Goal: Task Accomplishment & Management: Complete application form

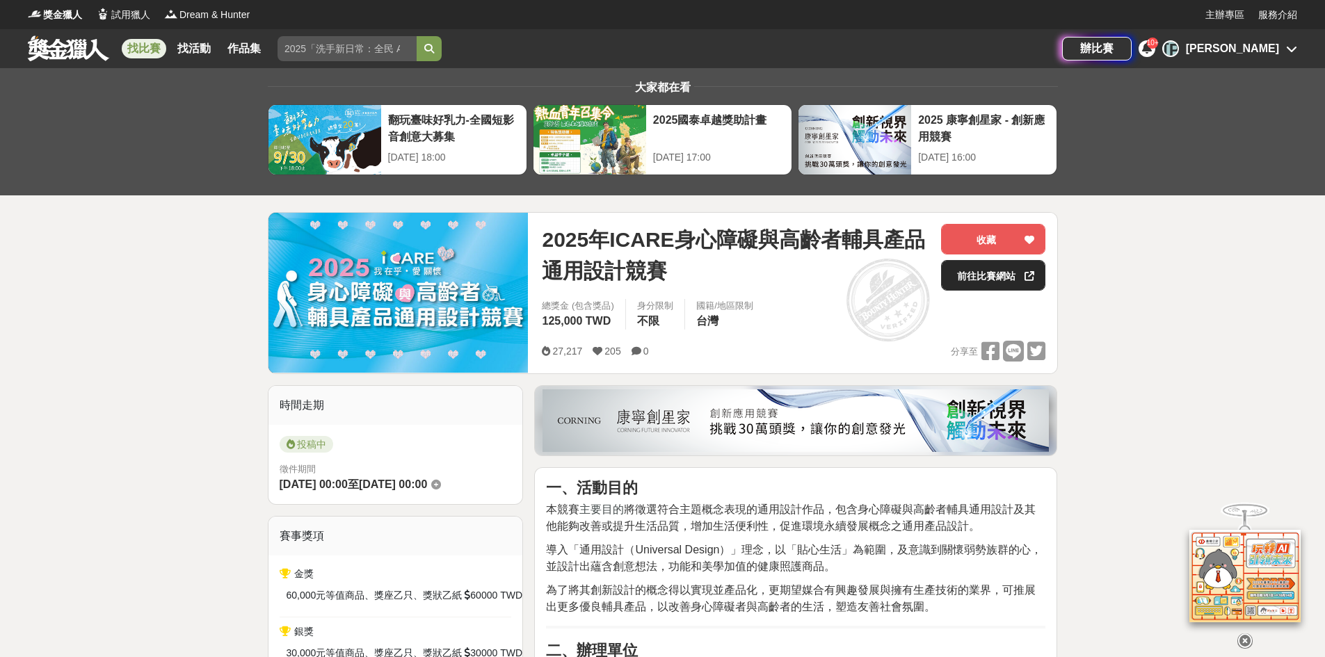
click at [975, 276] on link "前往比賽網站" at bounding box center [993, 275] width 104 height 31
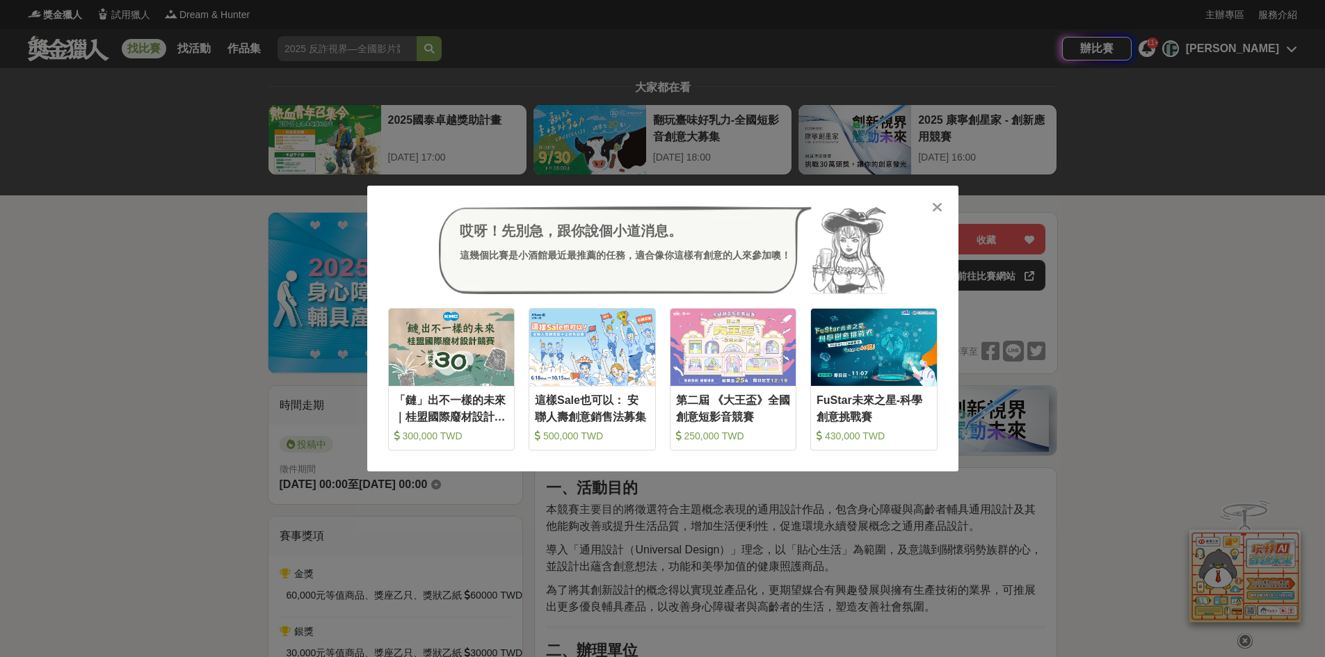
click at [935, 209] on icon at bounding box center [937, 207] width 10 height 14
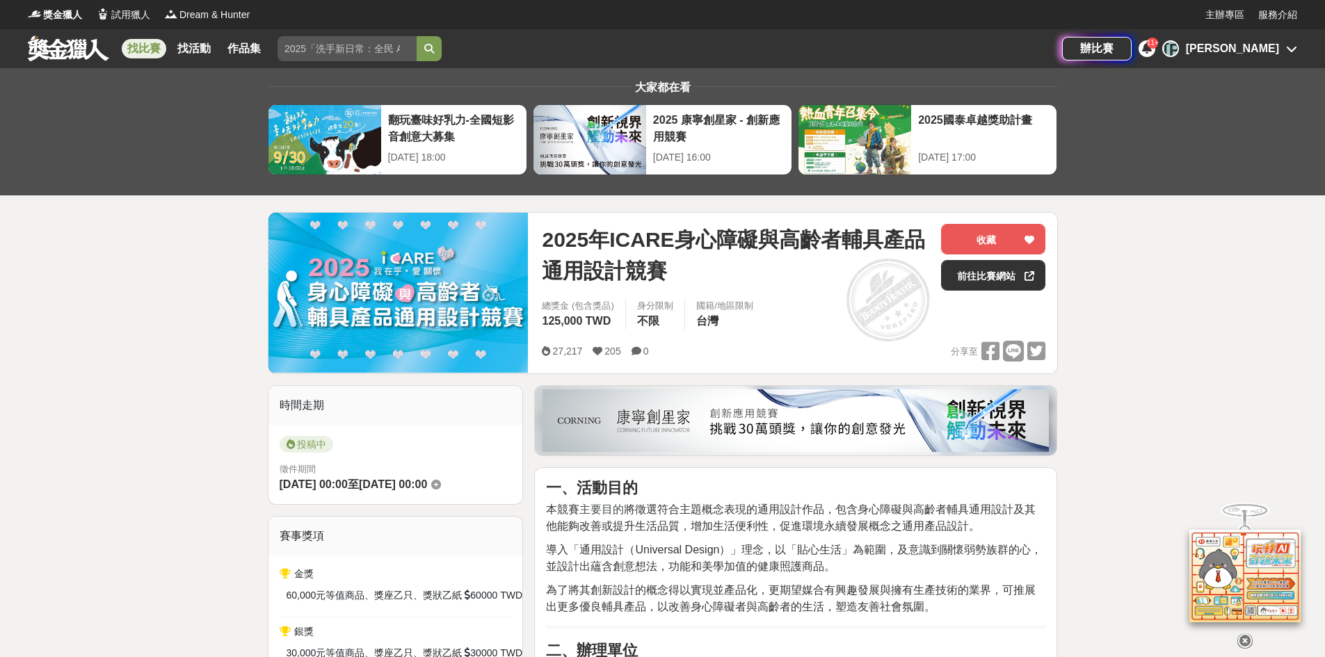
click at [151, 48] on link "找比賽" at bounding box center [144, 48] width 45 height 19
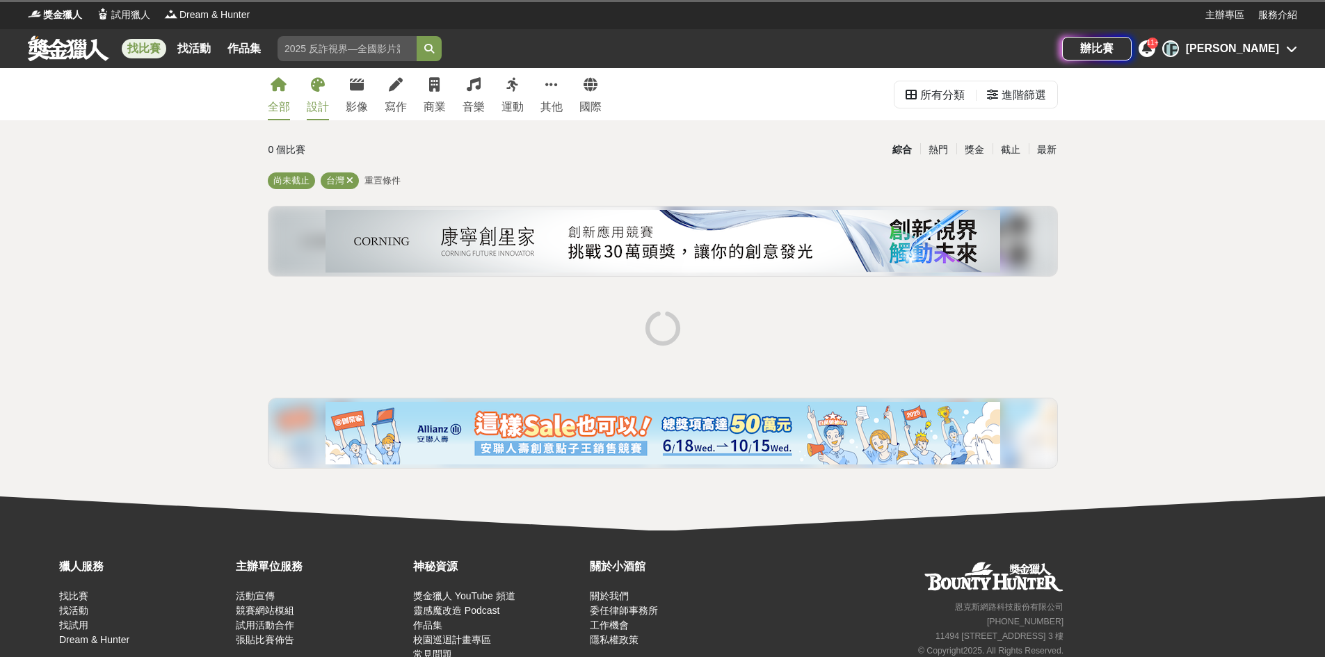
click at [328, 104] on div "設計" at bounding box center [318, 107] width 22 height 17
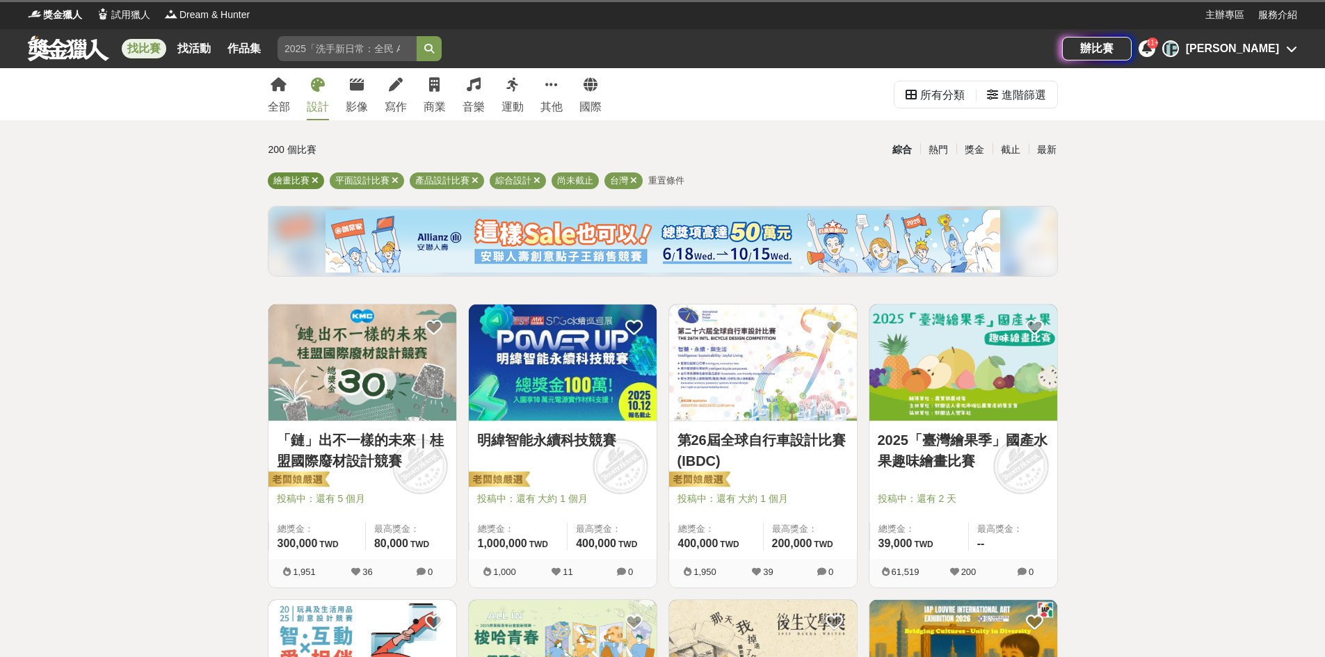
click at [317, 180] on icon at bounding box center [315, 180] width 7 height 9
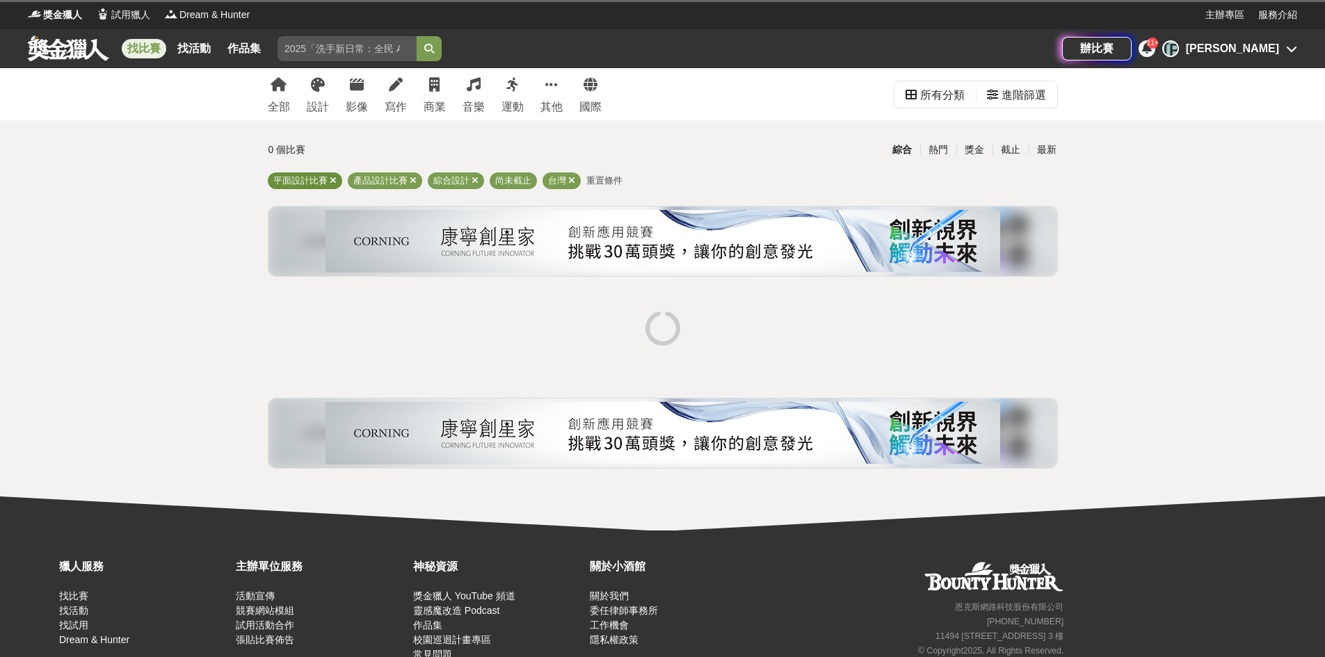
click at [337, 180] on div "平面設計比賽" at bounding box center [305, 181] width 74 height 17
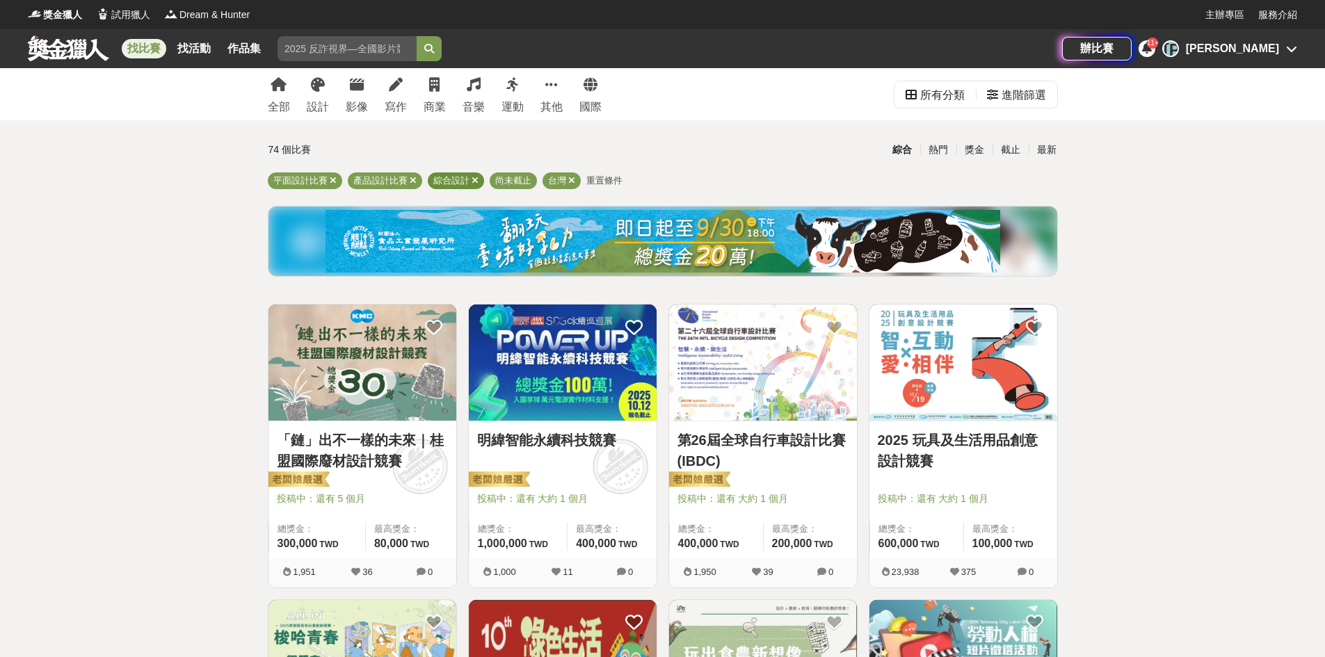
click at [477, 175] on span at bounding box center [475, 180] width 7 height 10
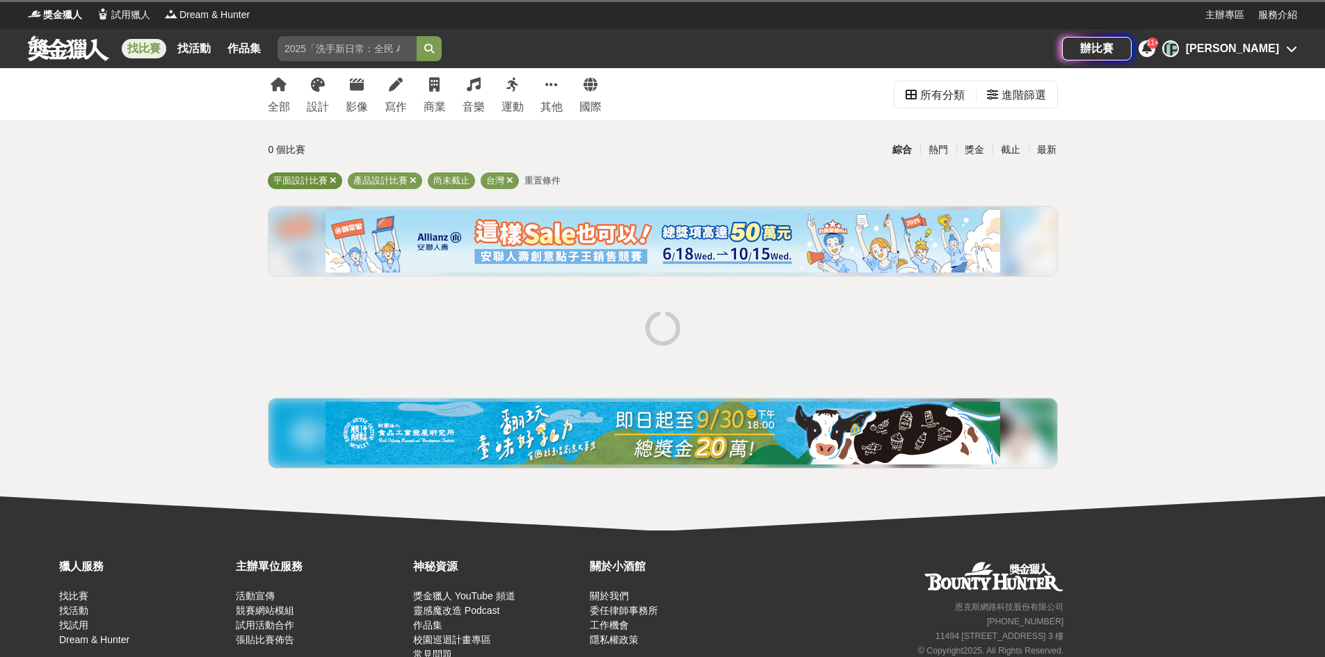
click at [334, 181] on icon at bounding box center [333, 180] width 7 height 9
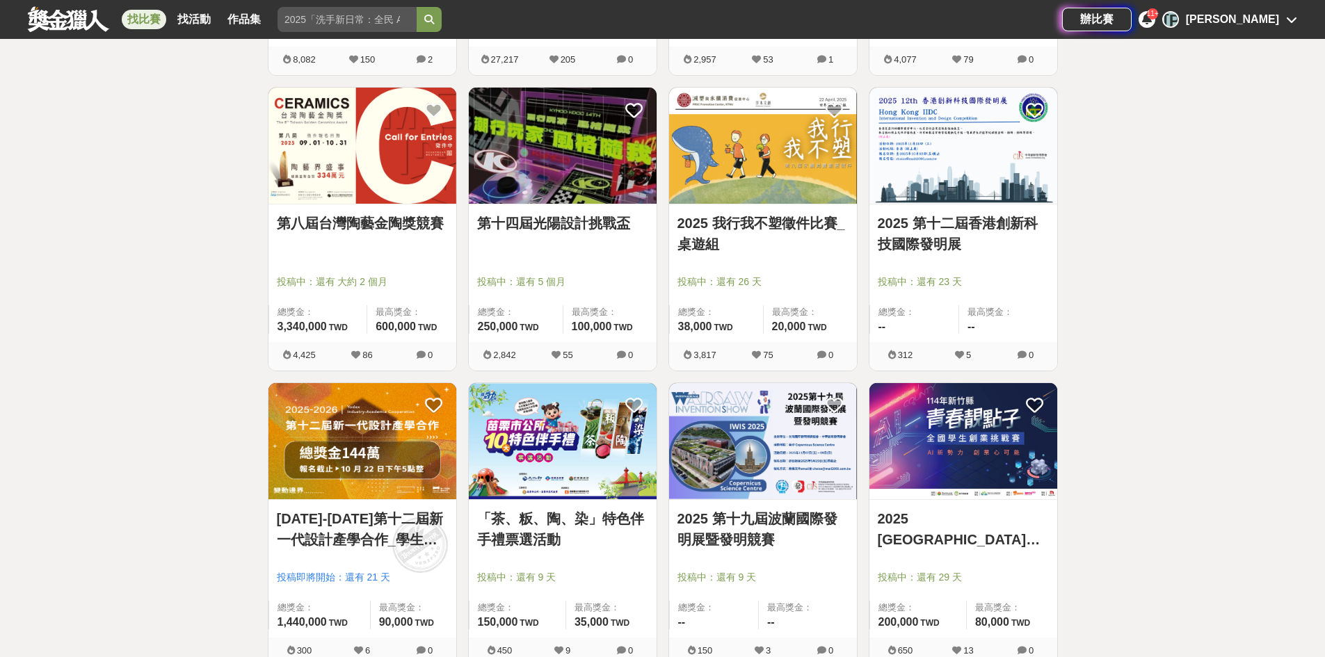
scroll to position [974, 0]
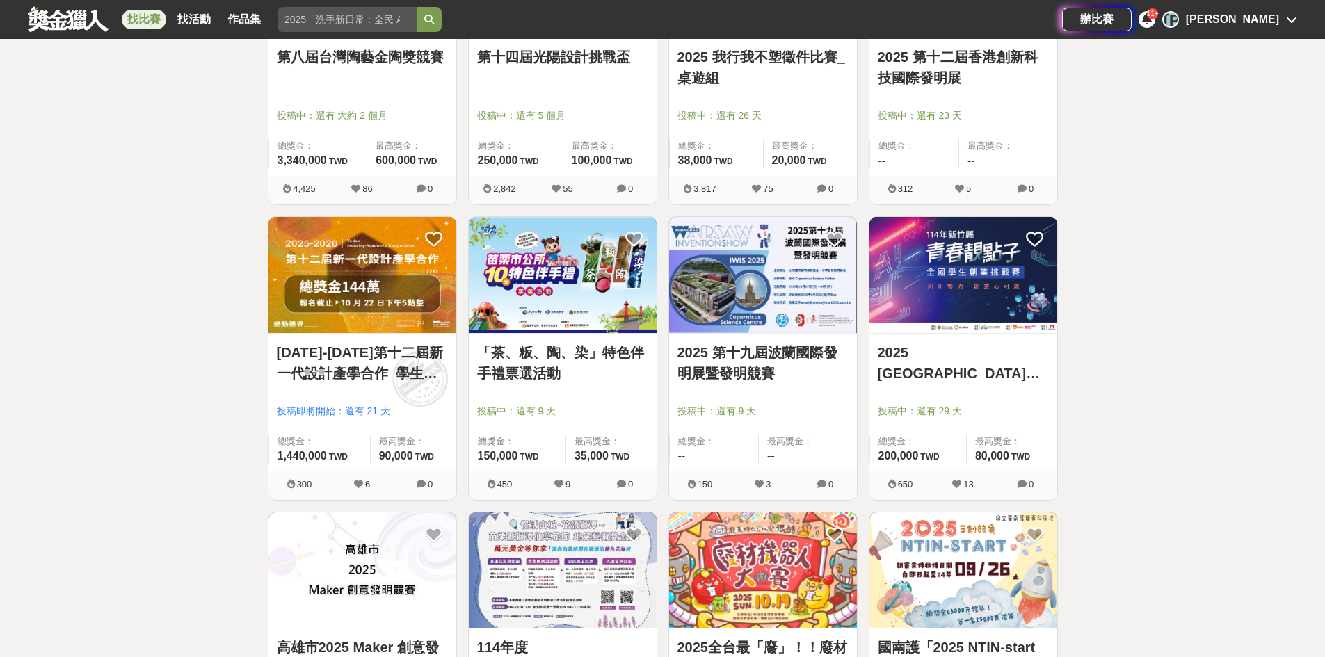
click at [999, 285] on img at bounding box center [964, 275] width 188 height 116
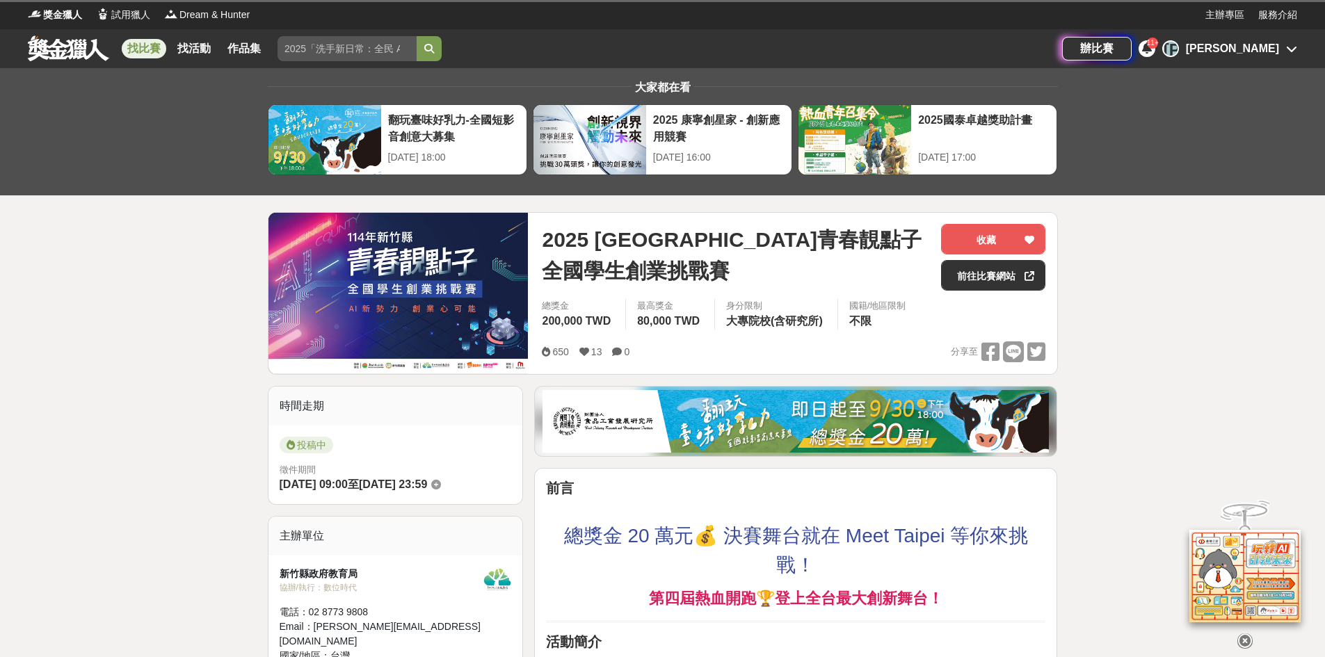
scroll to position [70, 0]
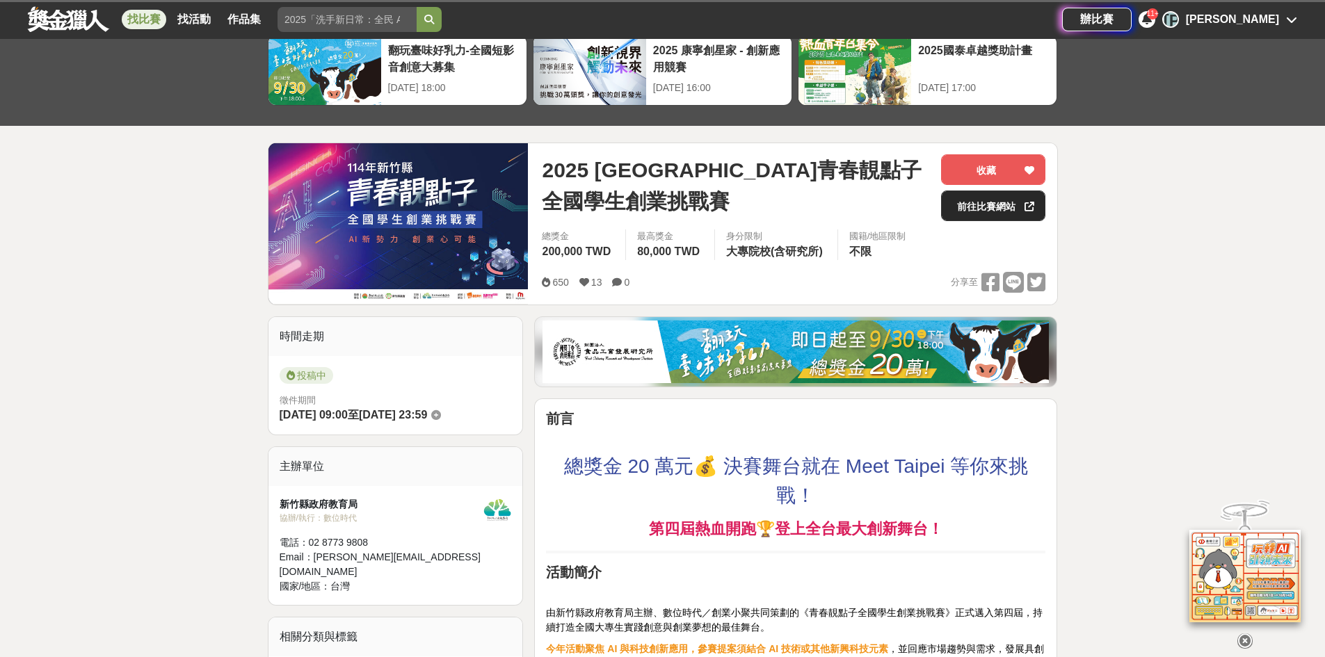
click at [1011, 201] on link "前往比賽網站" at bounding box center [993, 206] width 104 height 31
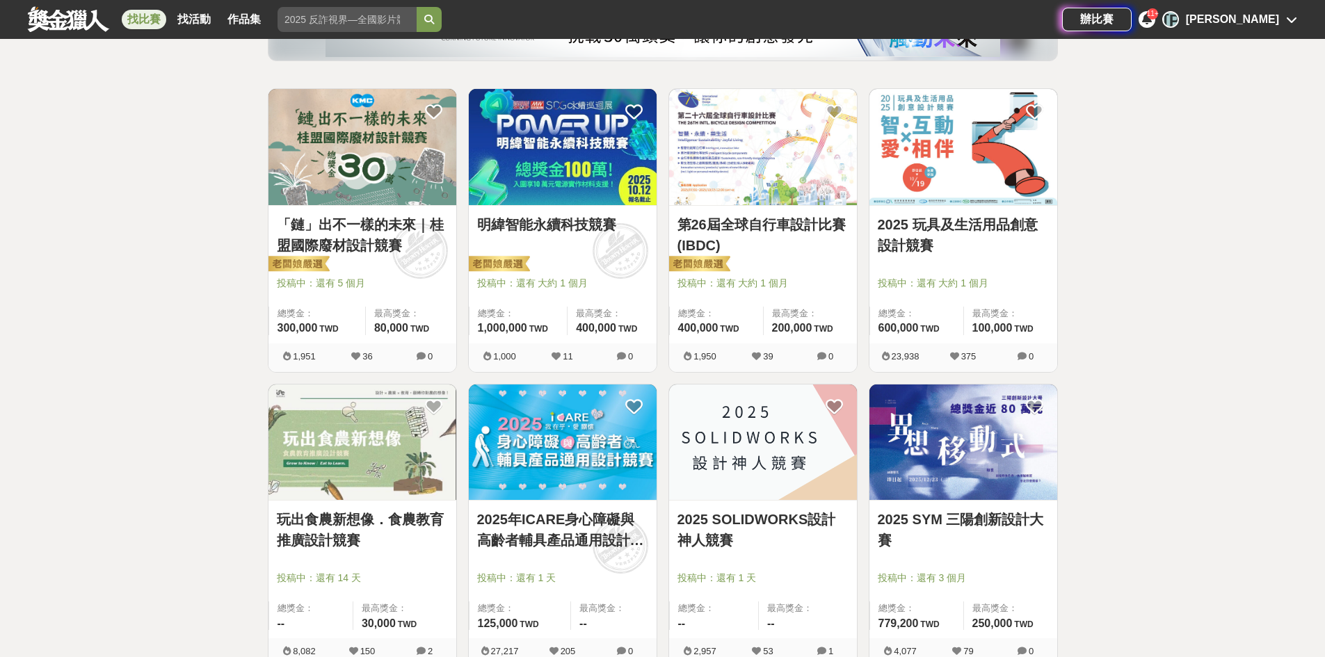
scroll to position [70, 0]
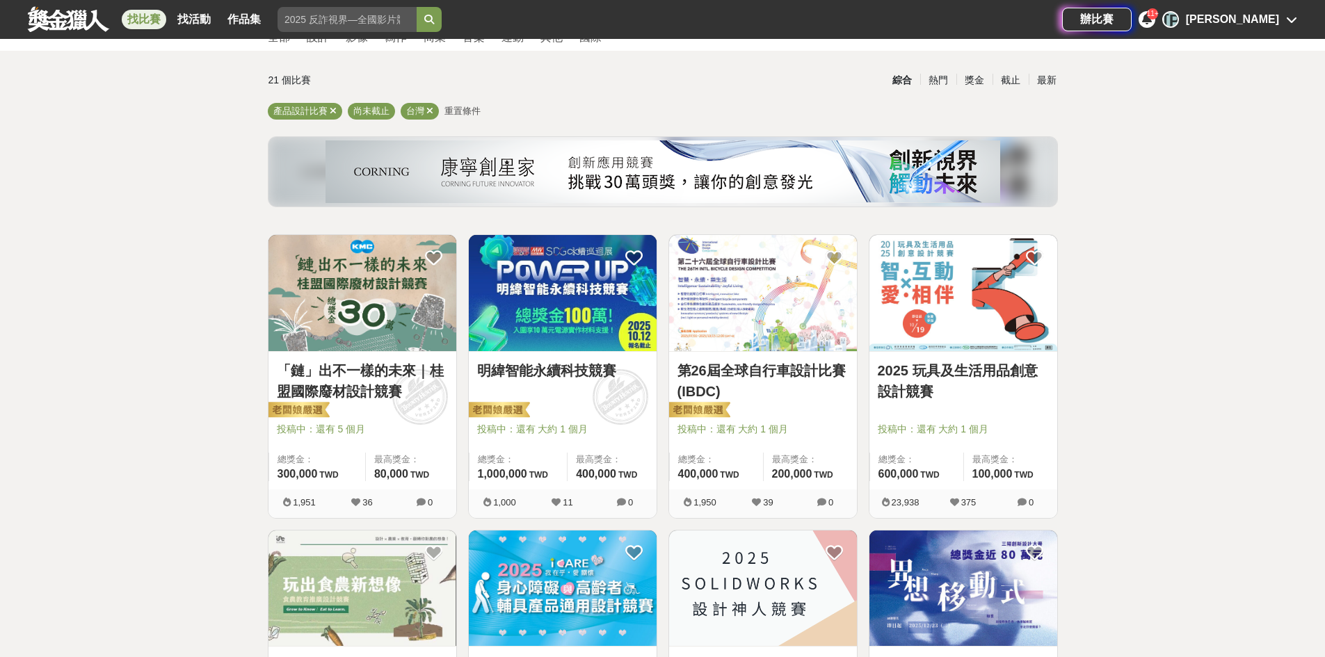
click at [1008, 313] on img at bounding box center [964, 293] width 188 height 116
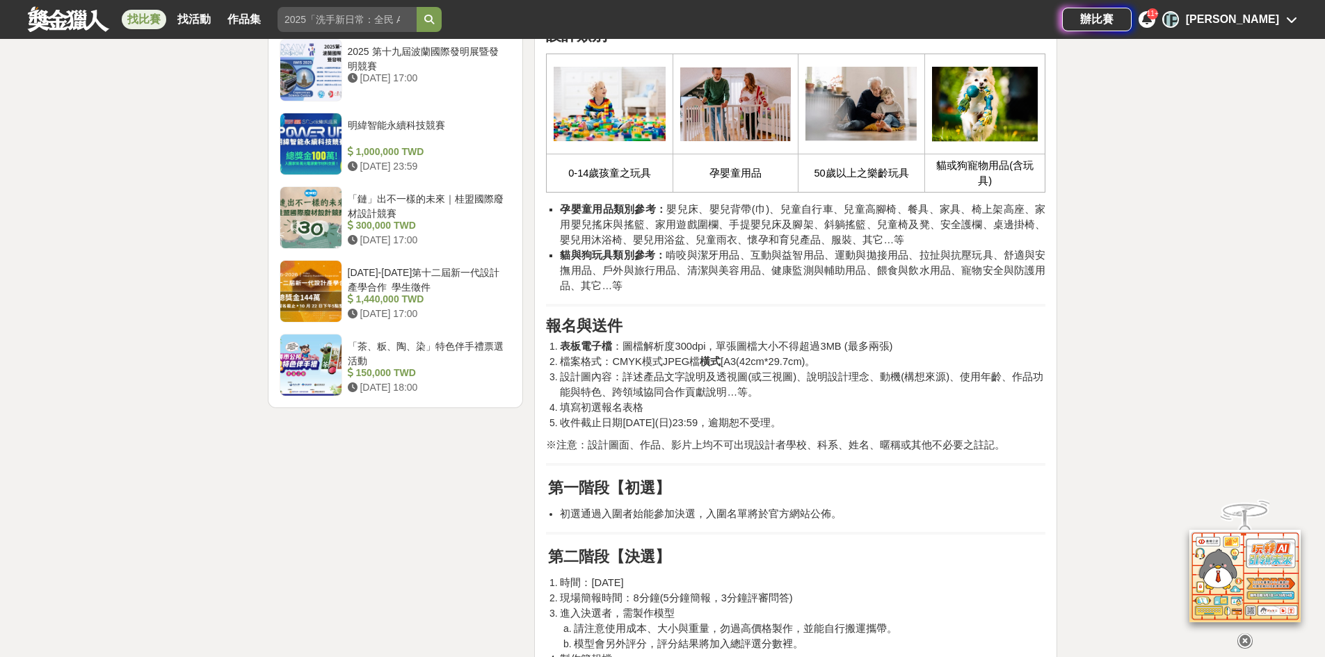
scroll to position [1879, 0]
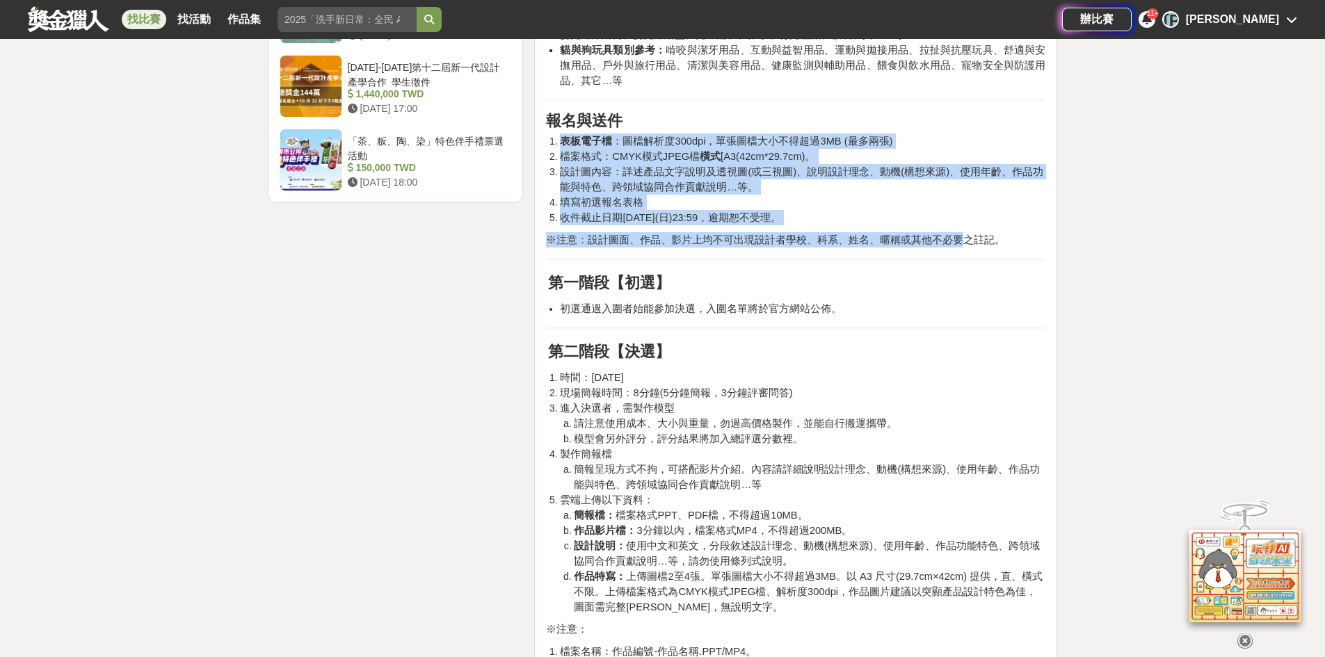
drag, startPoint x: 555, startPoint y: 137, endPoint x: 979, endPoint y: 236, distance: 435.1
click at [978, 236] on div "活動目的 發掘與培養兒童、樂齡及寵物玩具與孕嬰童用品設計人才。 提供在校學生創作發想之舞台。 推動跨領域整合之創新設計。 推廣兒童、樂齡、寵物玩具與孕嬰童用品…" at bounding box center [796, 375] width 500 height 3530
click at [979, 236] on span "※注意：設計圖面、作品、影片上均不可出現設計者學校、科系、姓名、暱稱或其他不必要之註記。" at bounding box center [775, 239] width 459 height 11
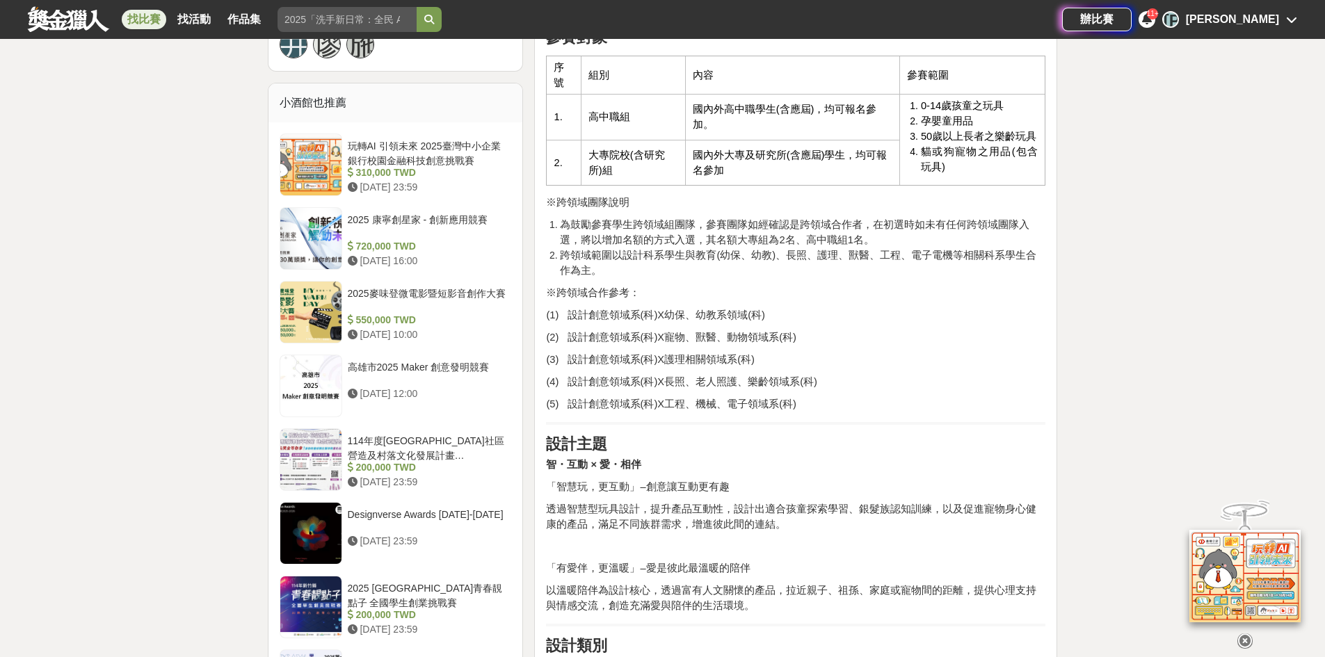
scroll to position [1183, 0]
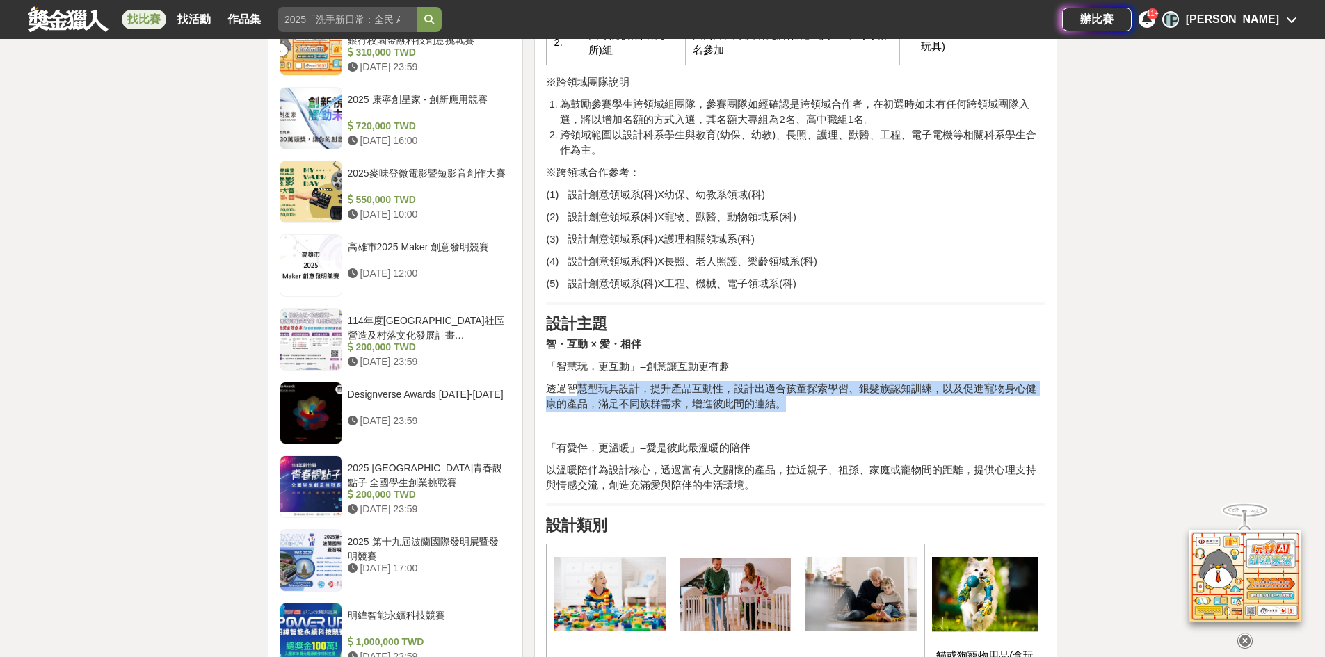
drag, startPoint x: 593, startPoint y: 395, endPoint x: 785, endPoint y: 406, distance: 191.6
click at [785, 406] on p "透過智慧型玩具設計，提升產品互動性，設計出適合孩童探索學習、銀髮族認知訓練，以及促進寵物身心健康的產品，滿足不同族群需求，增進彼此間的連結。" at bounding box center [796, 396] width 500 height 31
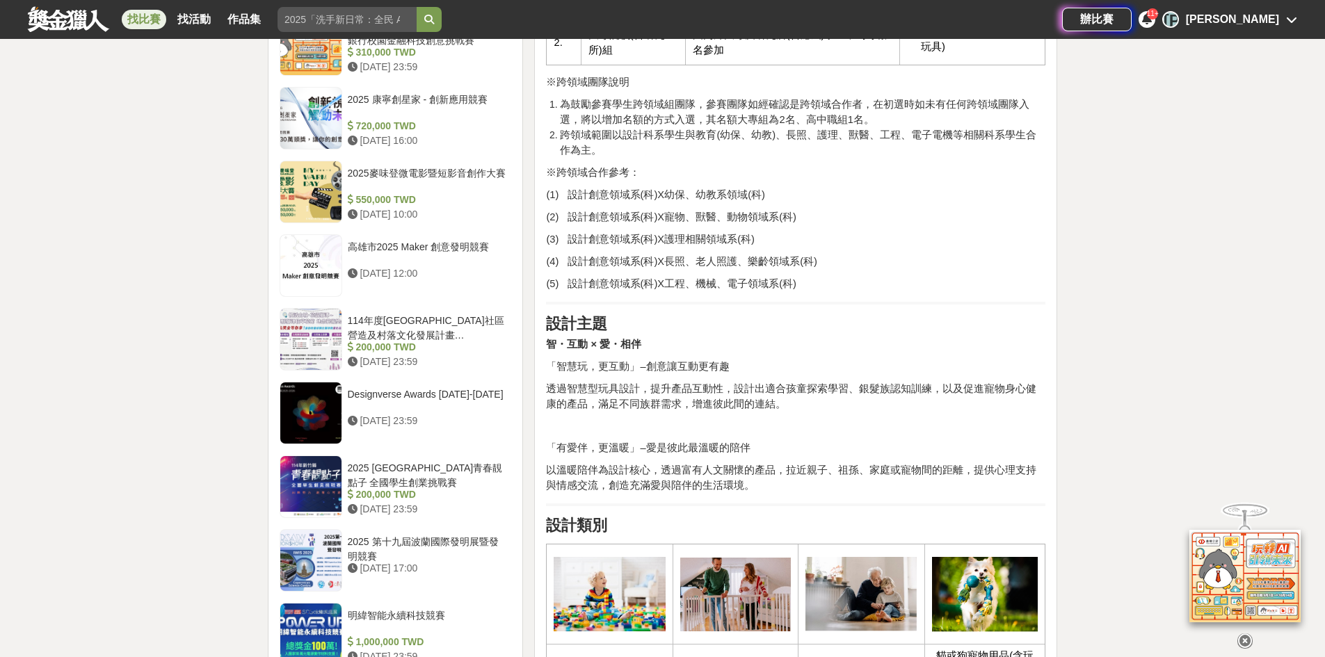
drag, startPoint x: 821, startPoint y: 439, endPoint x: 845, endPoint y: 409, distance: 38.1
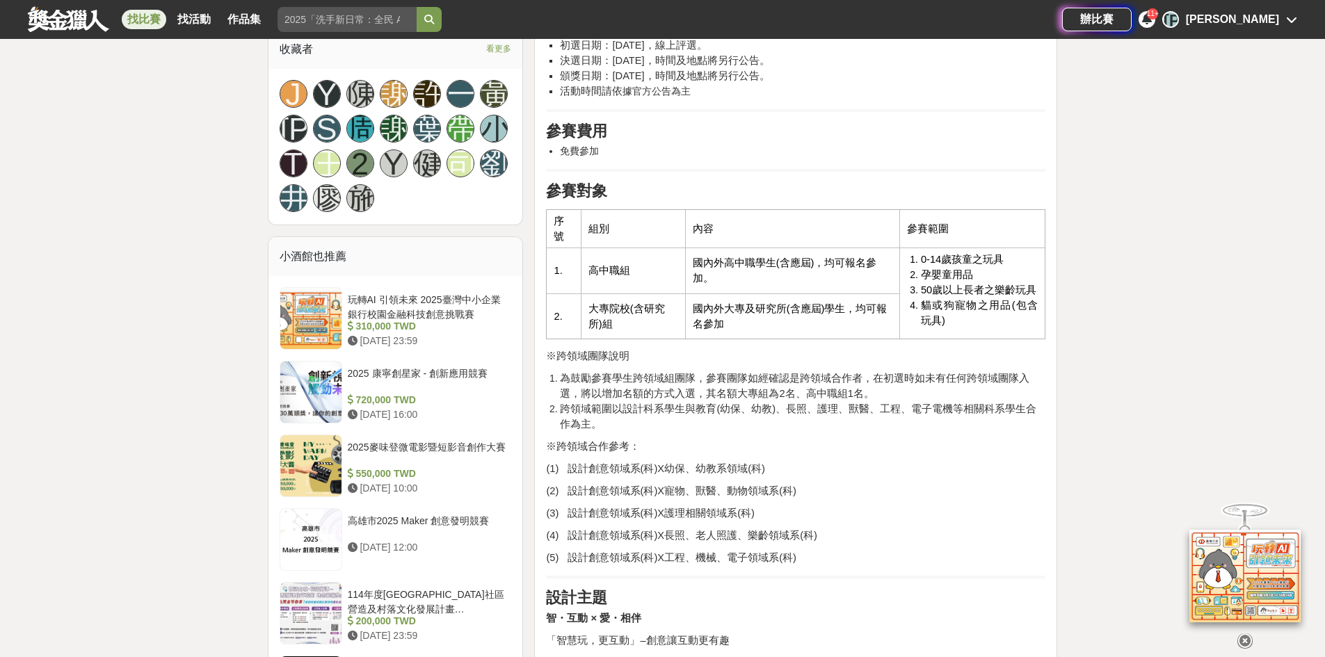
scroll to position [1252, 0]
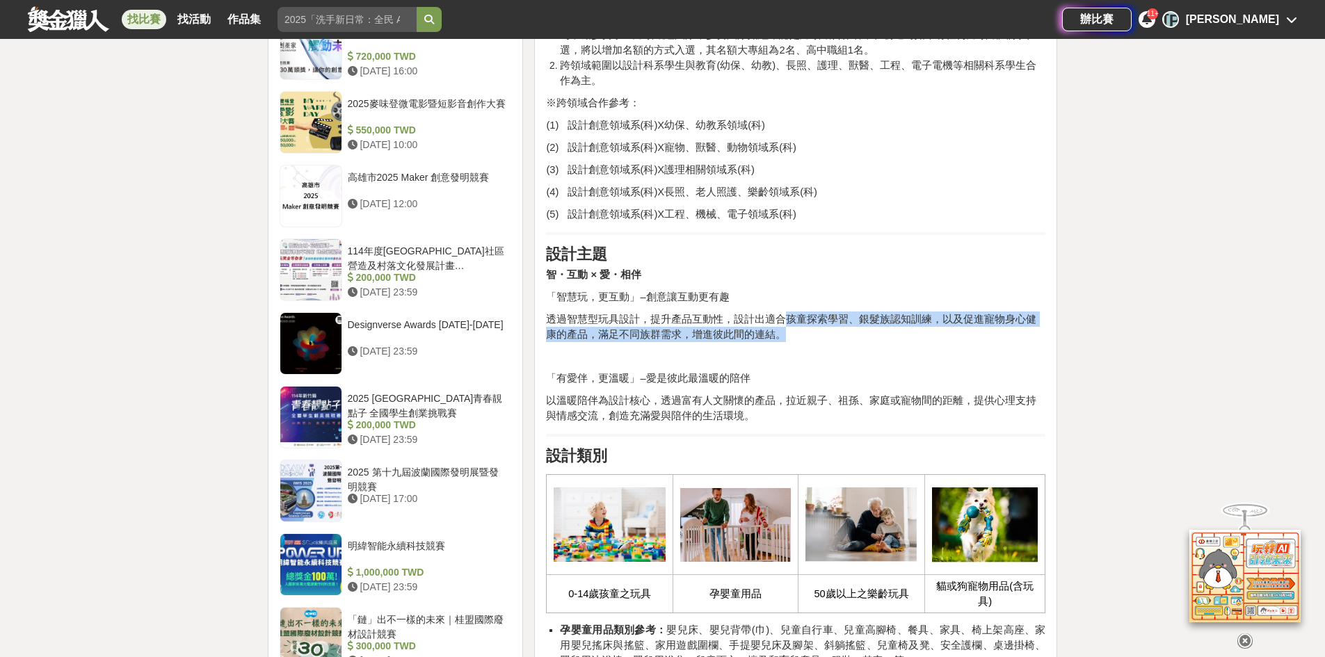
drag, startPoint x: 786, startPoint y: 324, endPoint x: 1023, endPoint y: 333, distance: 238.1
click at [1023, 333] on p "透過智慧型玩具設計，提升產品互動性，設計出適合孩童探索學習、銀髮族認知訓練，以及促進寵物身心健康的產品，滿足不同族群需求，增進彼此間的連結。" at bounding box center [796, 327] width 500 height 31
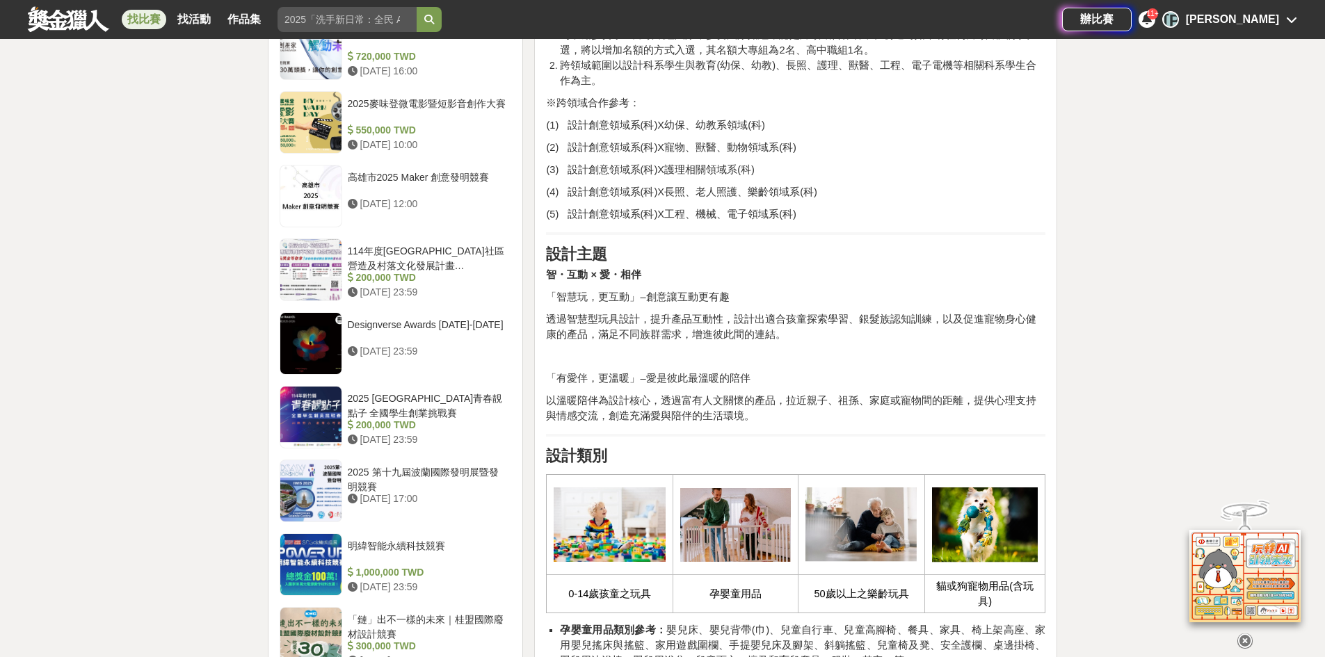
click at [848, 356] on p at bounding box center [796, 356] width 500 height 15
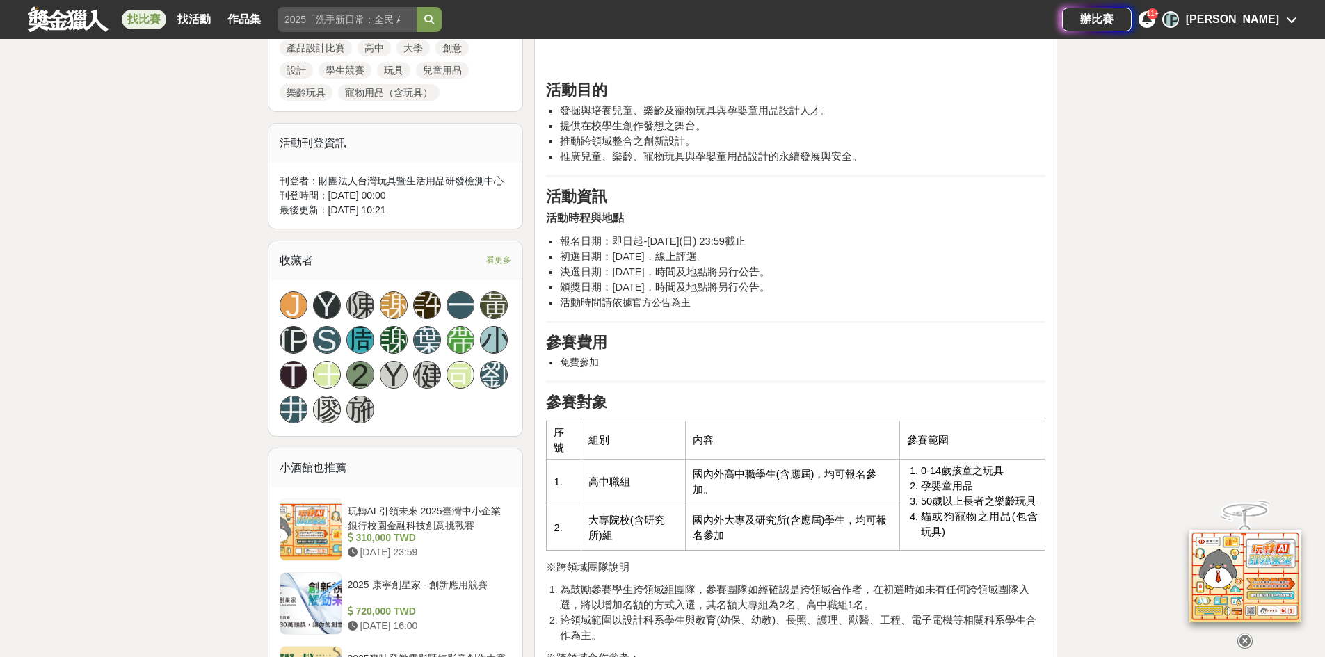
scroll to position [765, 0]
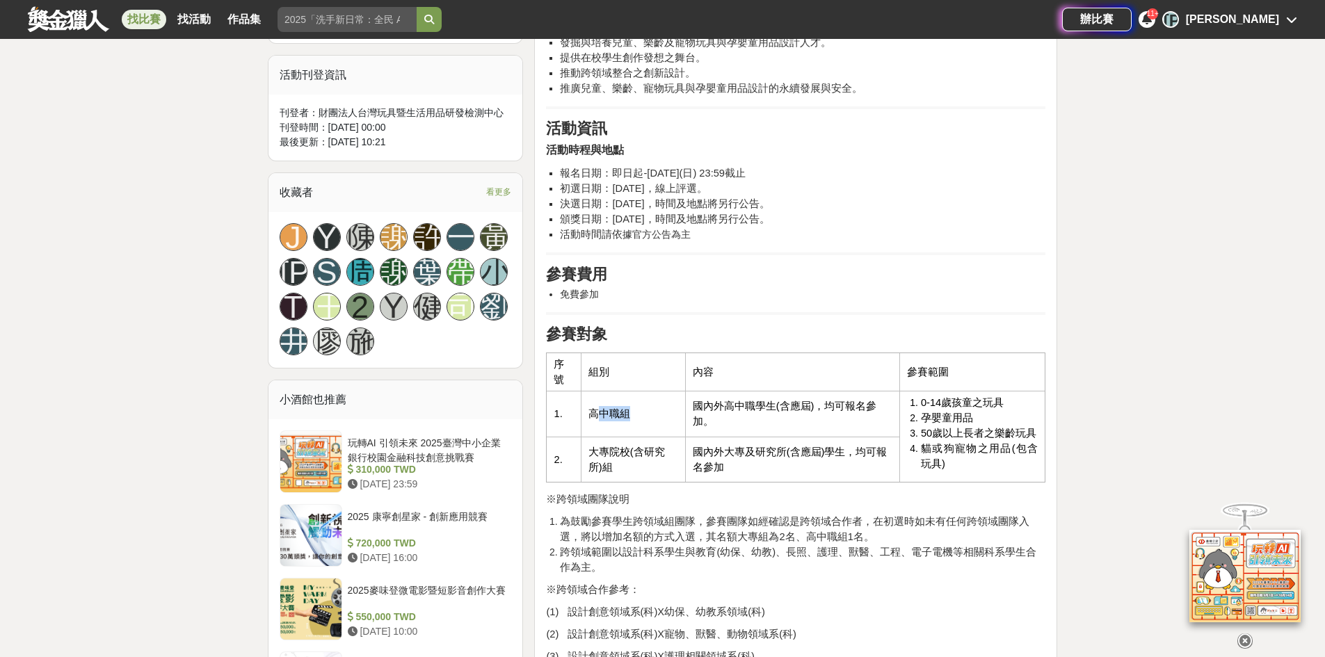
drag, startPoint x: 622, startPoint y: 417, endPoint x: 644, endPoint y: 419, distance: 21.7
click at [644, 418] on td "高中職組" at bounding box center [633, 415] width 104 height 46
click at [1033, 408] on li "0-14歲孩童之玩具" at bounding box center [980, 402] width 118 height 15
drag, startPoint x: 923, startPoint y: 406, endPoint x: 1008, endPoint y: 407, distance: 84.9
click at [997, 407] on span "0-14歲孩童之玩具" at bounding box center [962, 402] width 83 height 11
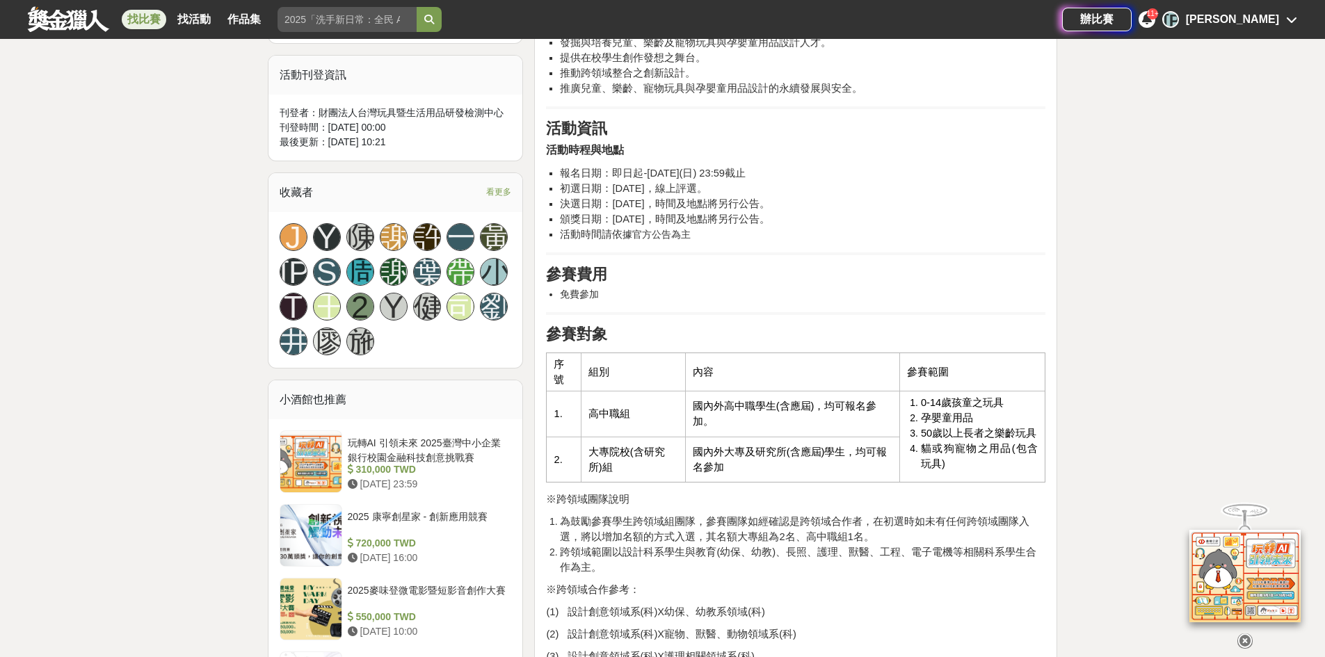
click at [1014, 406] on li "0-14歲孩童之玩具" at bounding box center [980, 402] width 118 height 15
drag, startPoint x: 925, startPoint y: 418, endPoint x: 982, endPoint y: 420, distance: 57.8
click at [980, 420] on li "孕嬰童用品" at bounding box center [980, 418] width 118 height 15
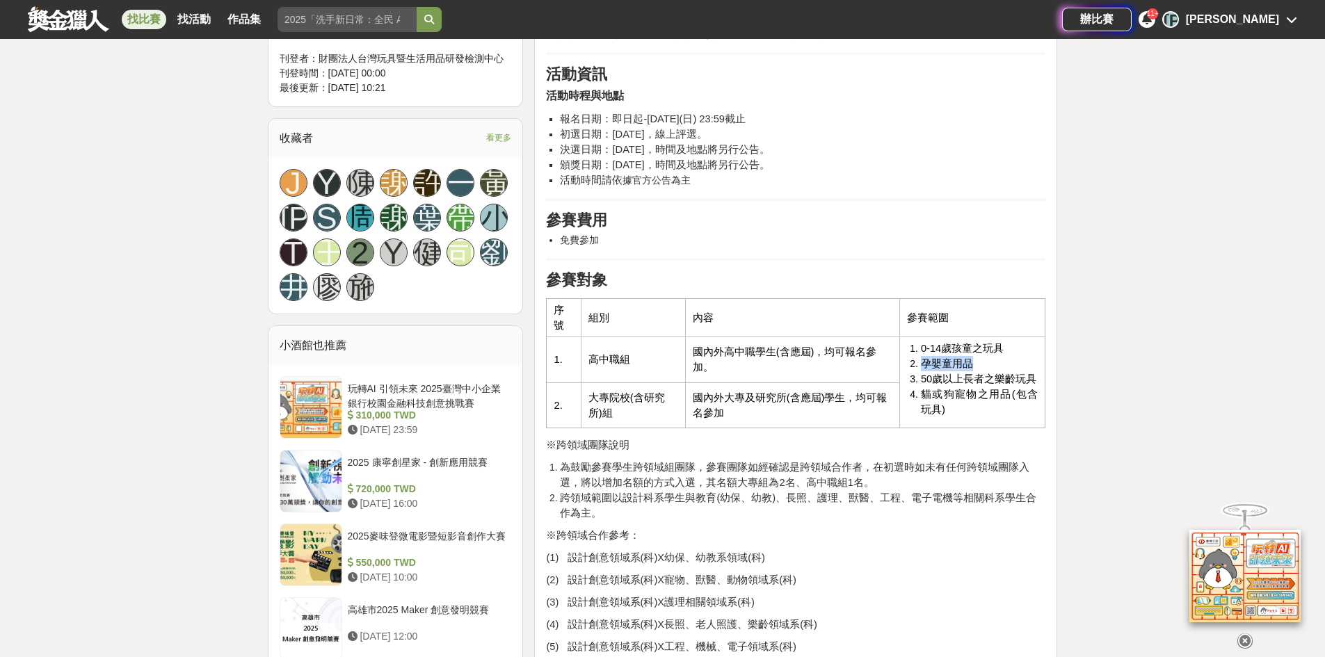
scroll to position [904, 0]
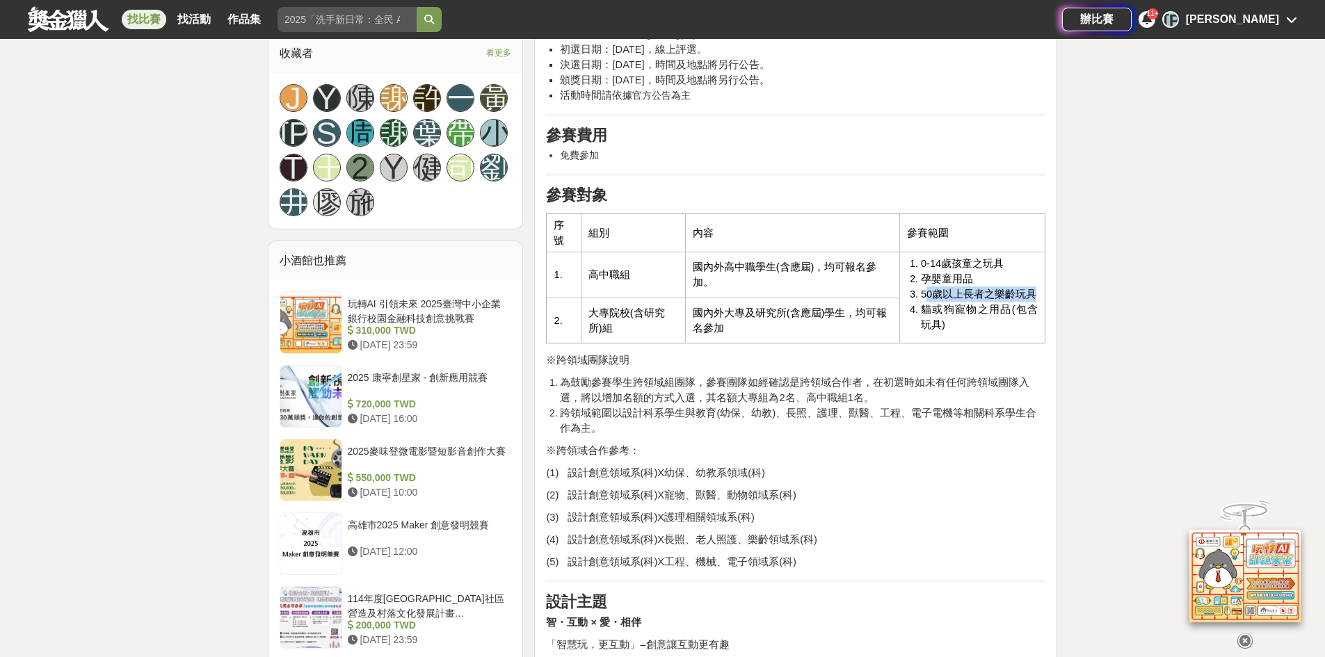
drag, startPoint x: 926, startPoint y: 299, endPoint x: 1032, endPoint y: 299, distance: 105.8
click at [1032, 299] on span "50歲以上長者之樂齡玩具" at bounding box center [978, 294] width 115 height 11
click at [1030, 306] on span "貓或狗寵物之用品(包含玩具)" at bounding box center [980, 317] width 118 height 26
drag, startPoint x: 922, startPoint y: 310, endPoint x: 1029, endPoint y: 315, distance: 107.3
click at [1029, 315] on span "貓或狗寵物之用品(包含玩具)" at bounding box center [980, 317] width 118 height 26
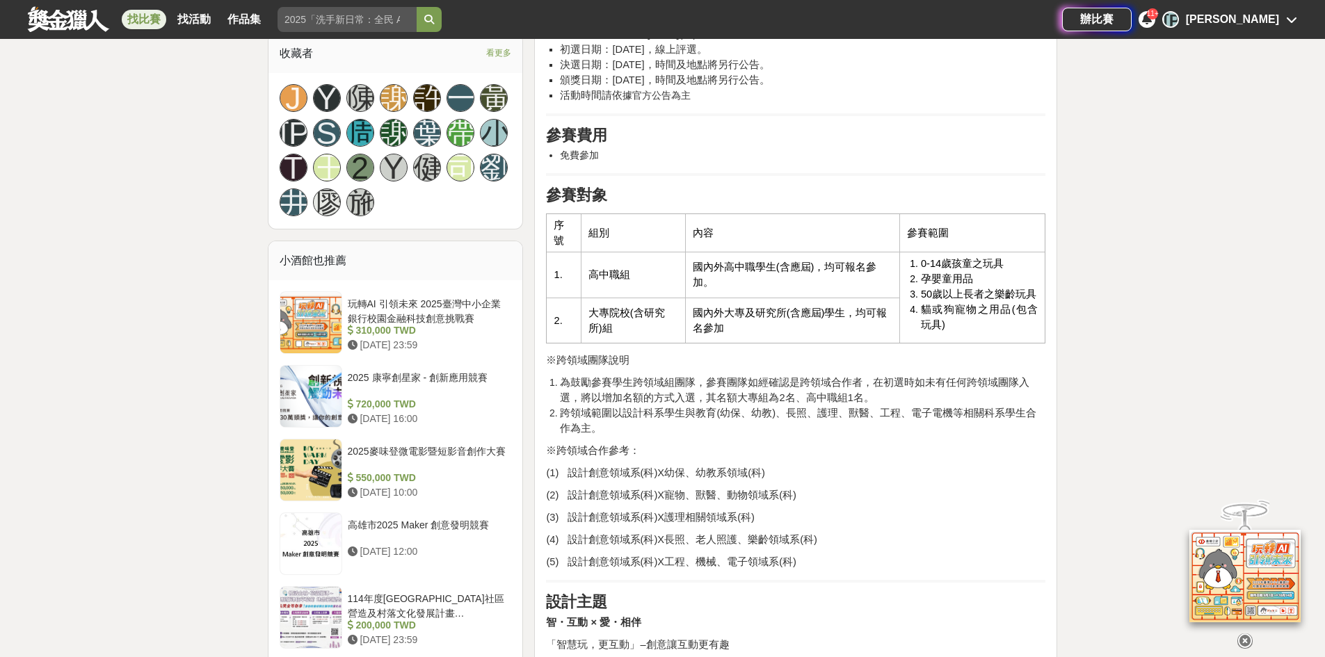
click at [1003, 330] on li "貓或狗寵物之用品(包含玩具)" at bounding box center [980, 317] width 118 height 31
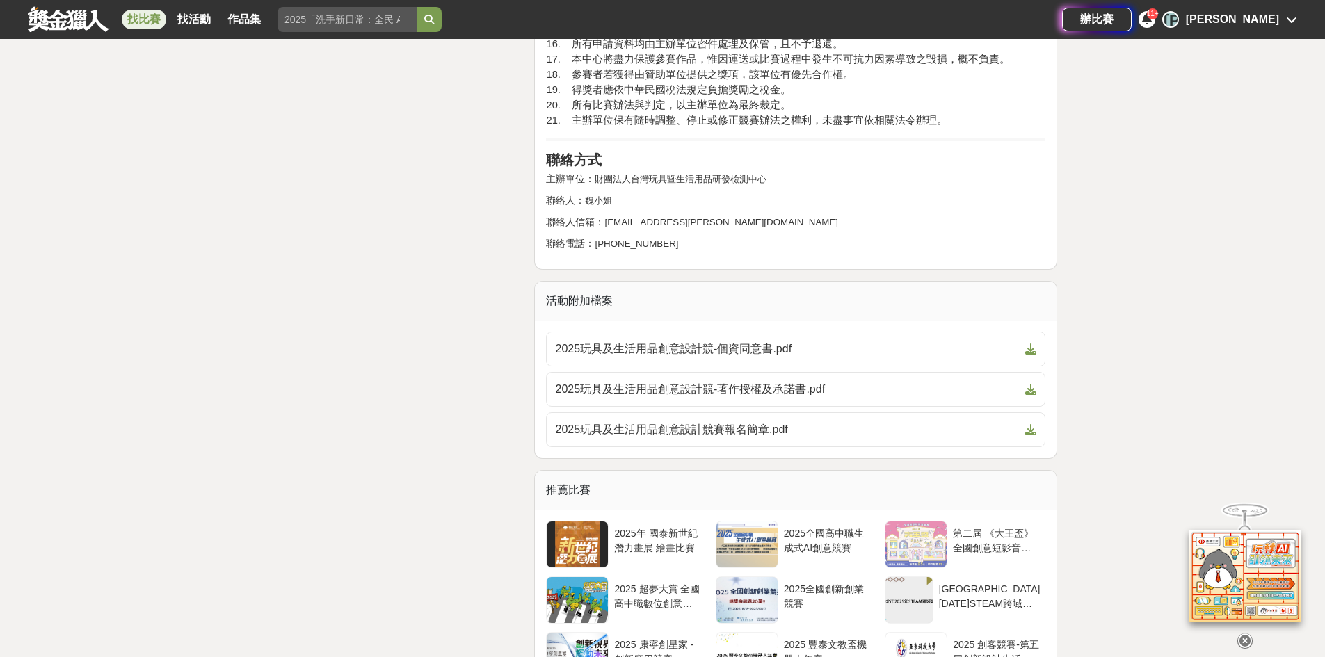
scroll to position [3688, 0]
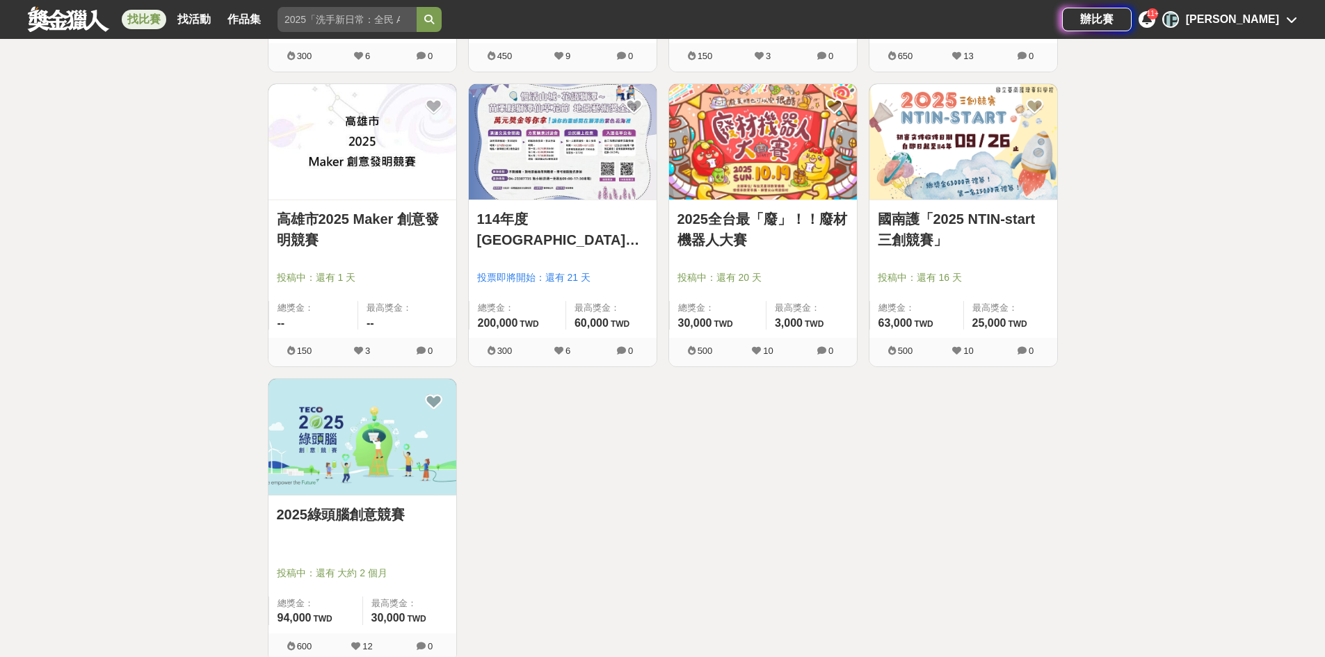
scroll to position [1252, 0]
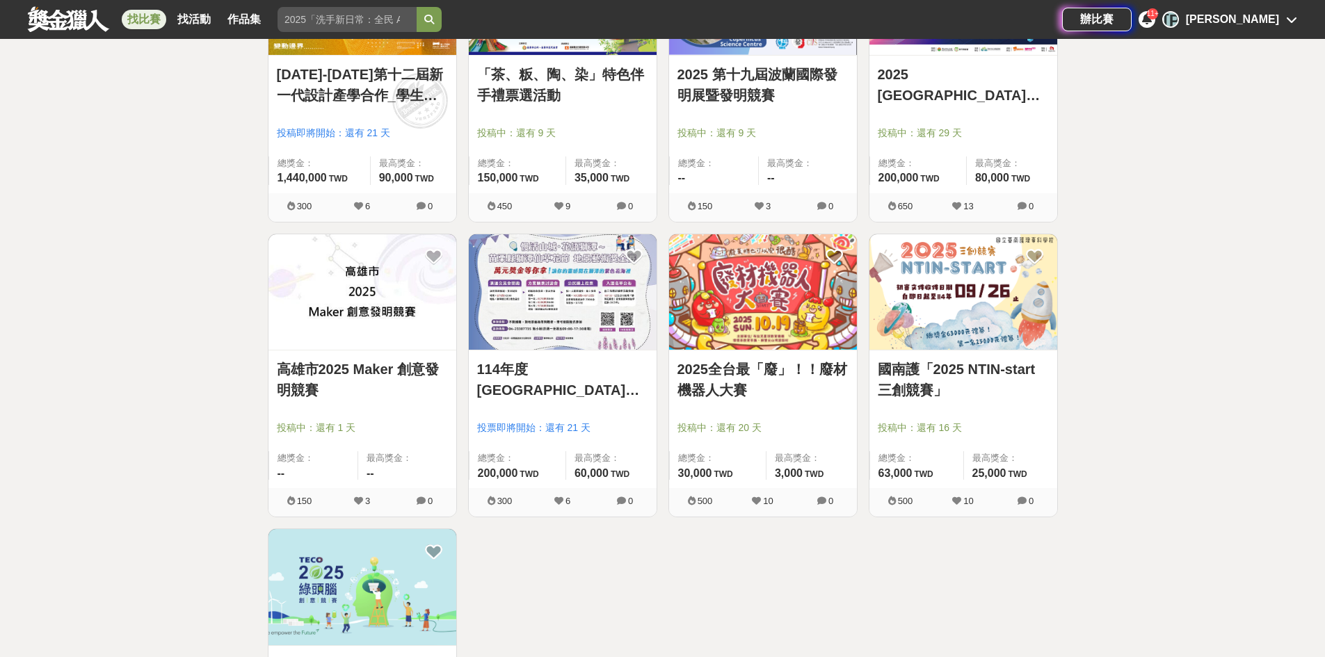
click at [993, 340] on img at bounding box center [964, 292] width 188 height 116
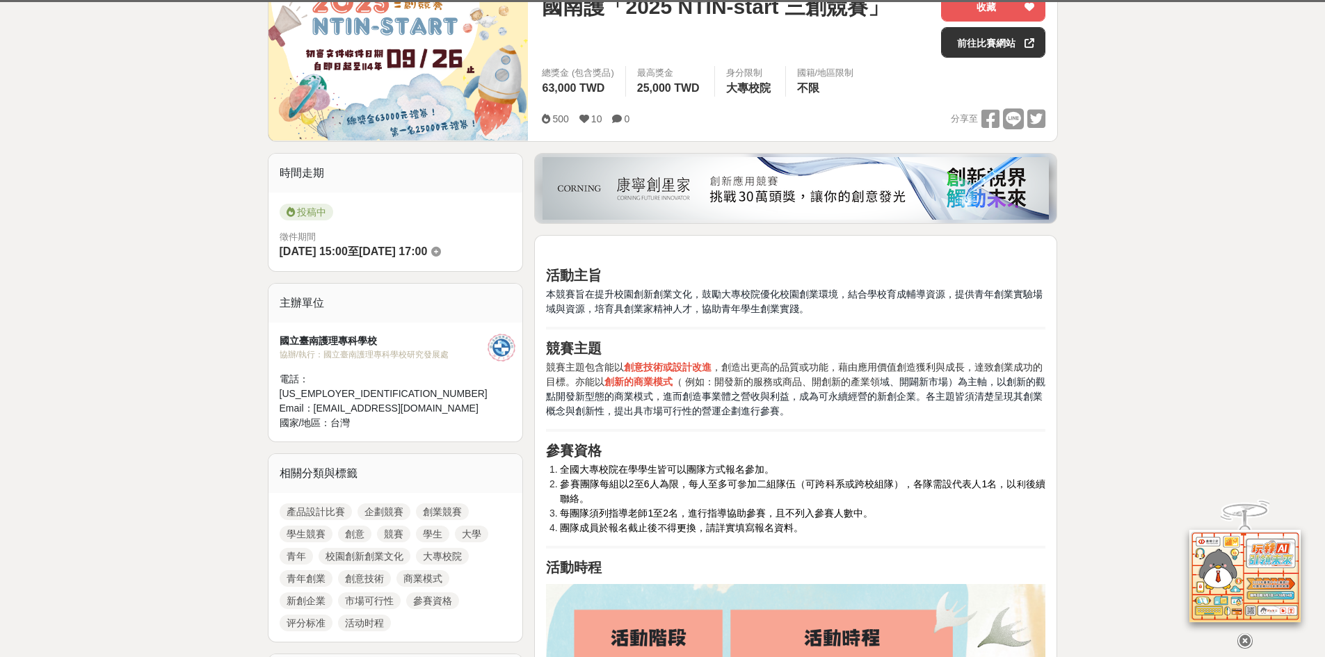
scroll to position [417, 0]
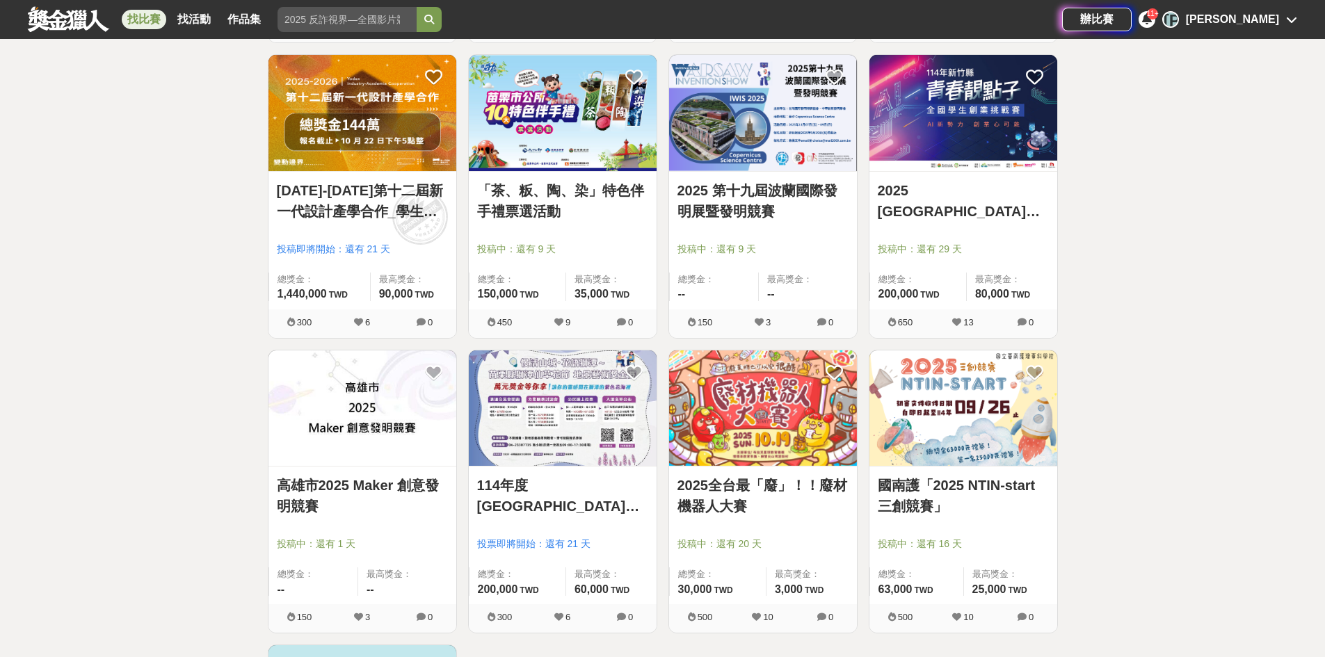
scroll to position [1113, 0]
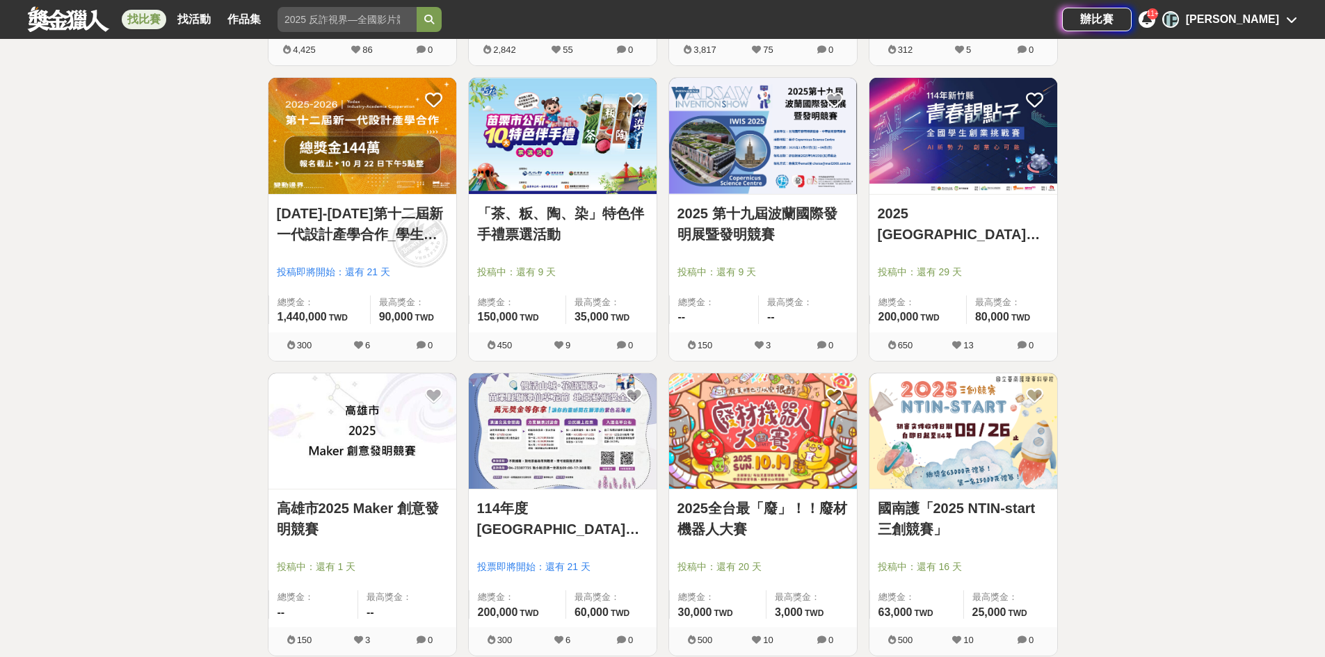
click at [350, 417] on img at bounding box center [363, 432] width 188 height 116
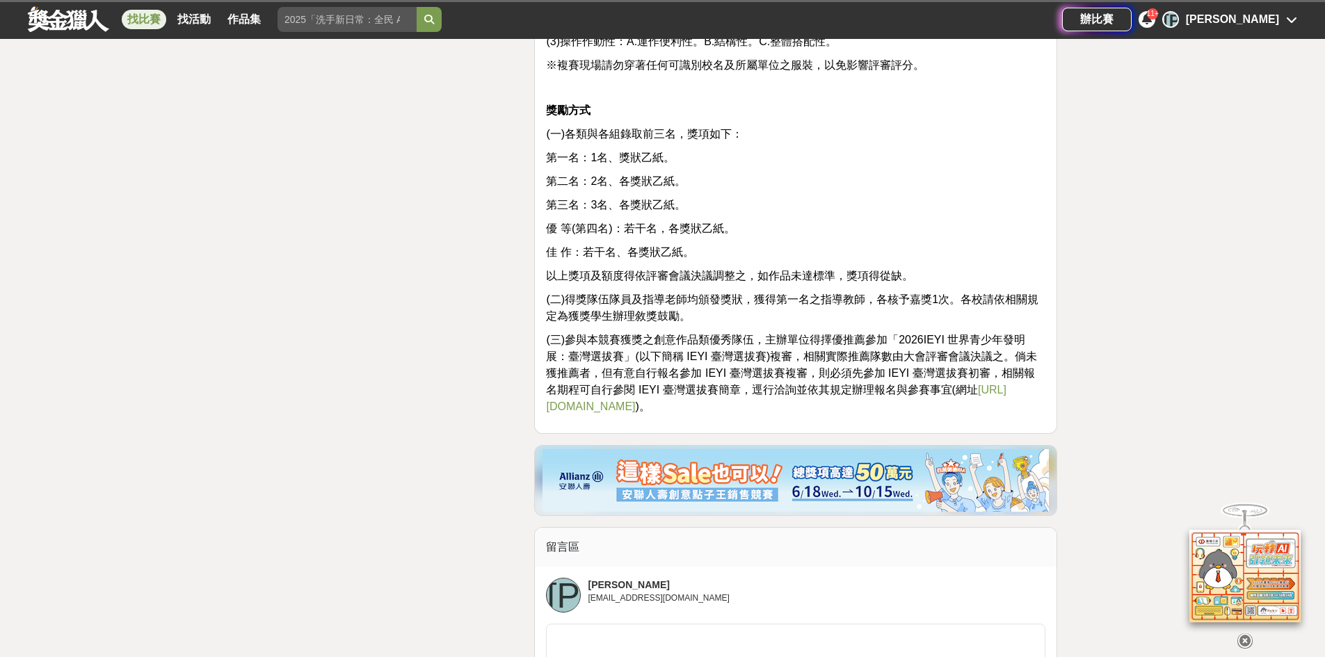
scroll to position [2157, 0]
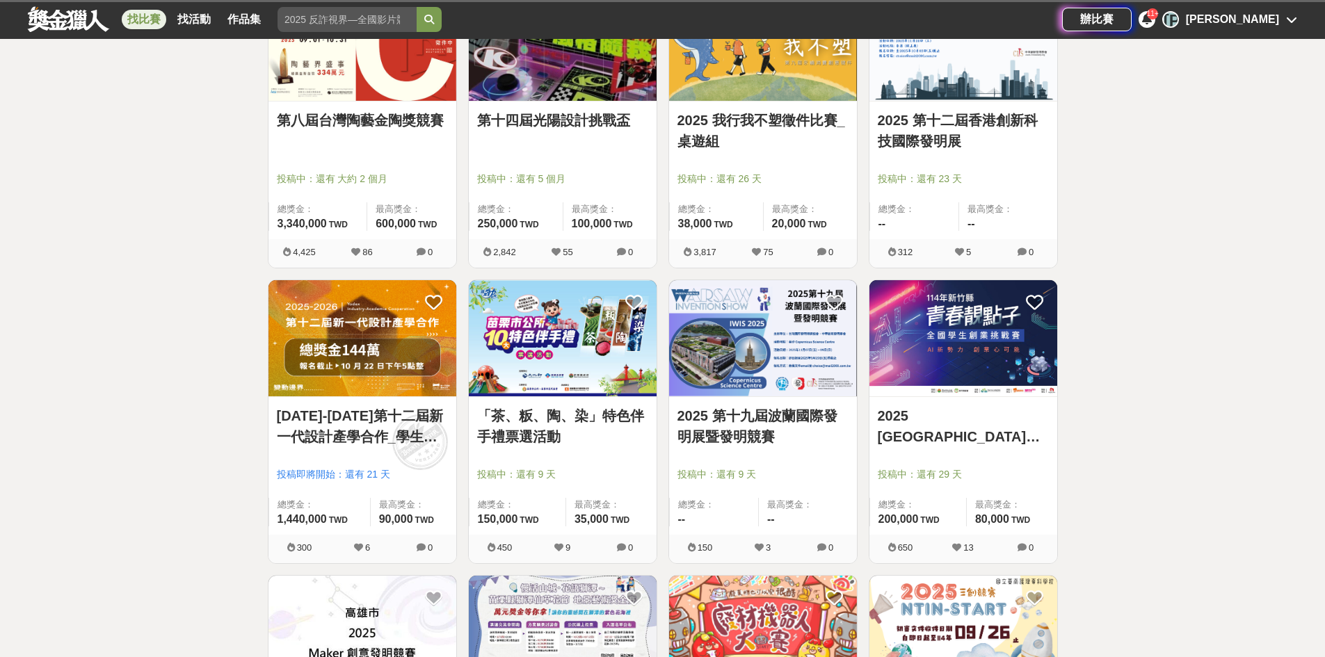
scroll to position [904, 0]
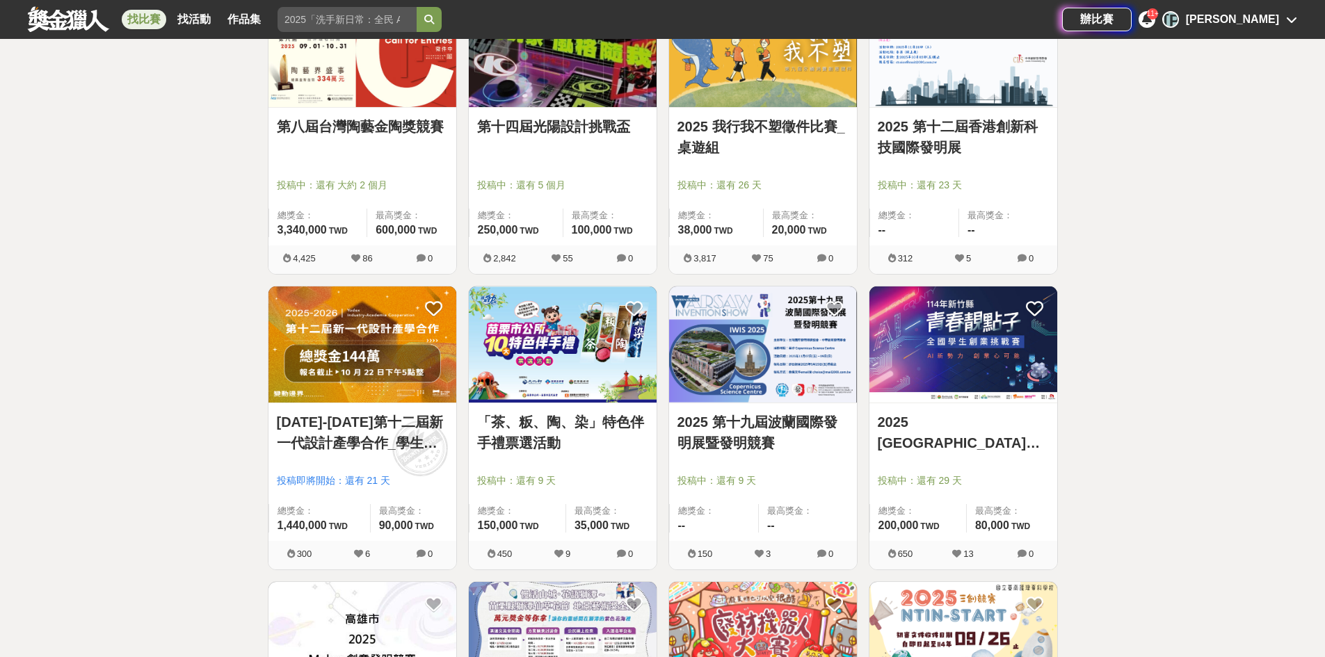
click at [785, 328] on img at bounding box center [763, 345] width 188 height 116
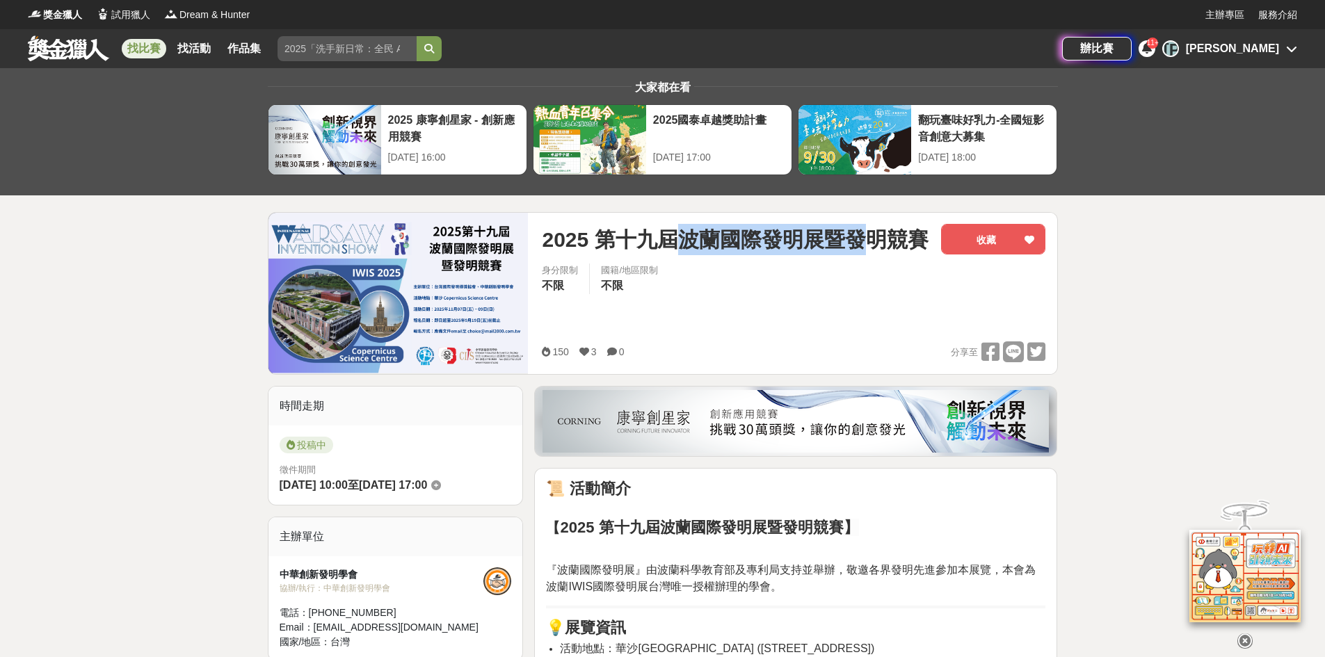
drag, startPoint x: 690, startPoint y: 243, endPoint x: 886, endPoint y: 246, distance: 196.2
click at [875, 247] on span "2025 第十九屆波蘭國際發明展暨發明競賽" at bounding box center [735, 239] width 386 height 31
click at [869, 253] on span "2025 第十九屆波蘭國際發明展暨發明競賽" at bounding box center [735, 239] width 386 height 31
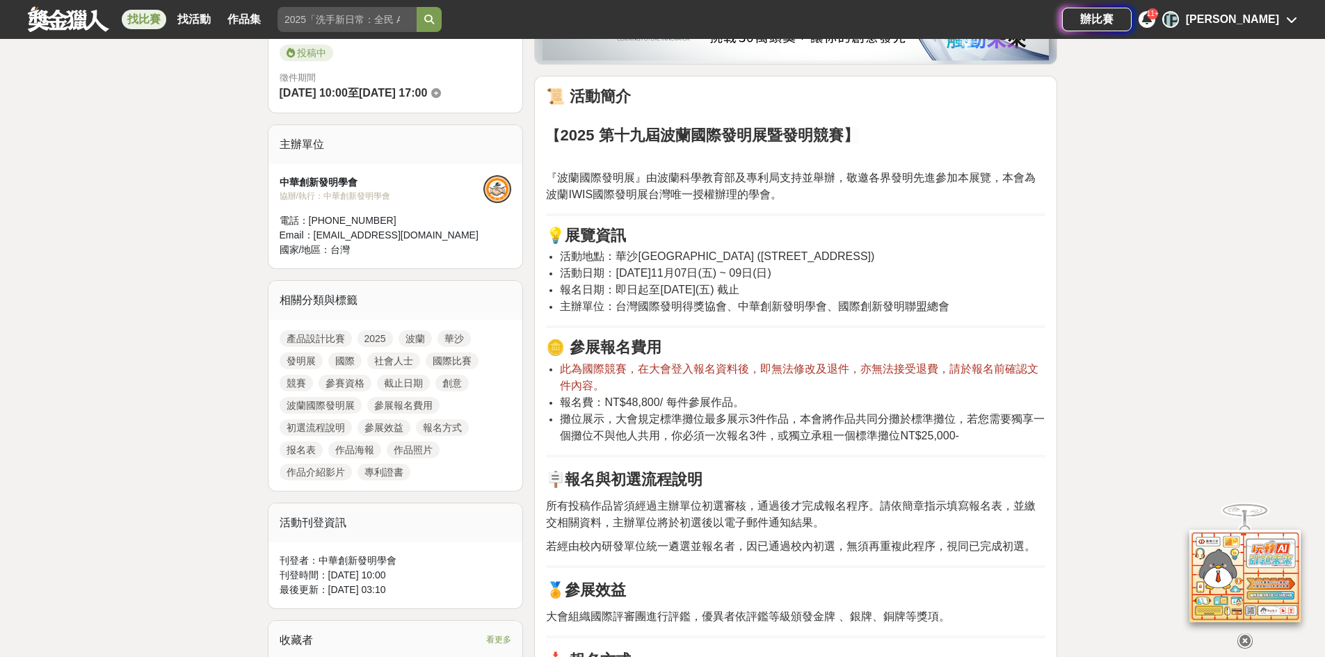
scroll to position [417, 0]
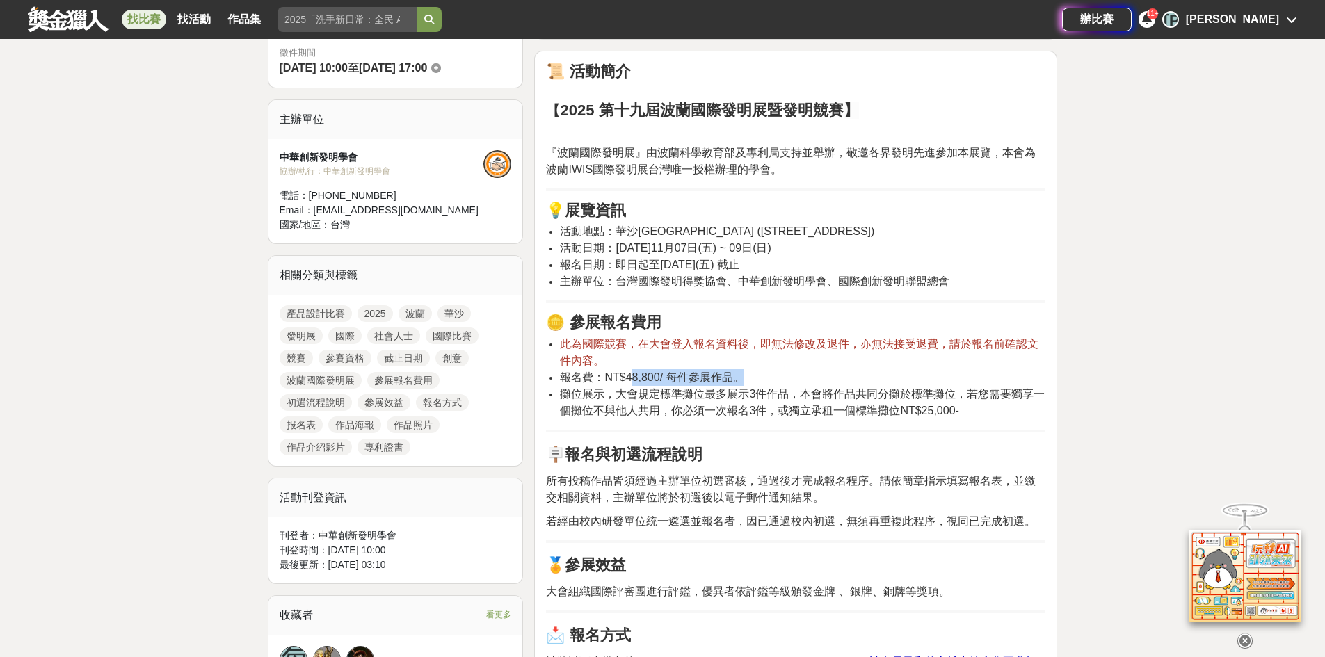
drag, startPoint x: 633, startPoint y: 383, endPoint x: 744, endPoint y: 379, distance: 110.7
click at [744, 379] on span "報名費：NT$48,800/ 每件參展作品。" at bounding box center [652, 378] width 184 height 12
click at [838, 376] on li "報名費：NT$48,800/ 每件參展作品。" at bounding box center [803, 377] width 486 height 17
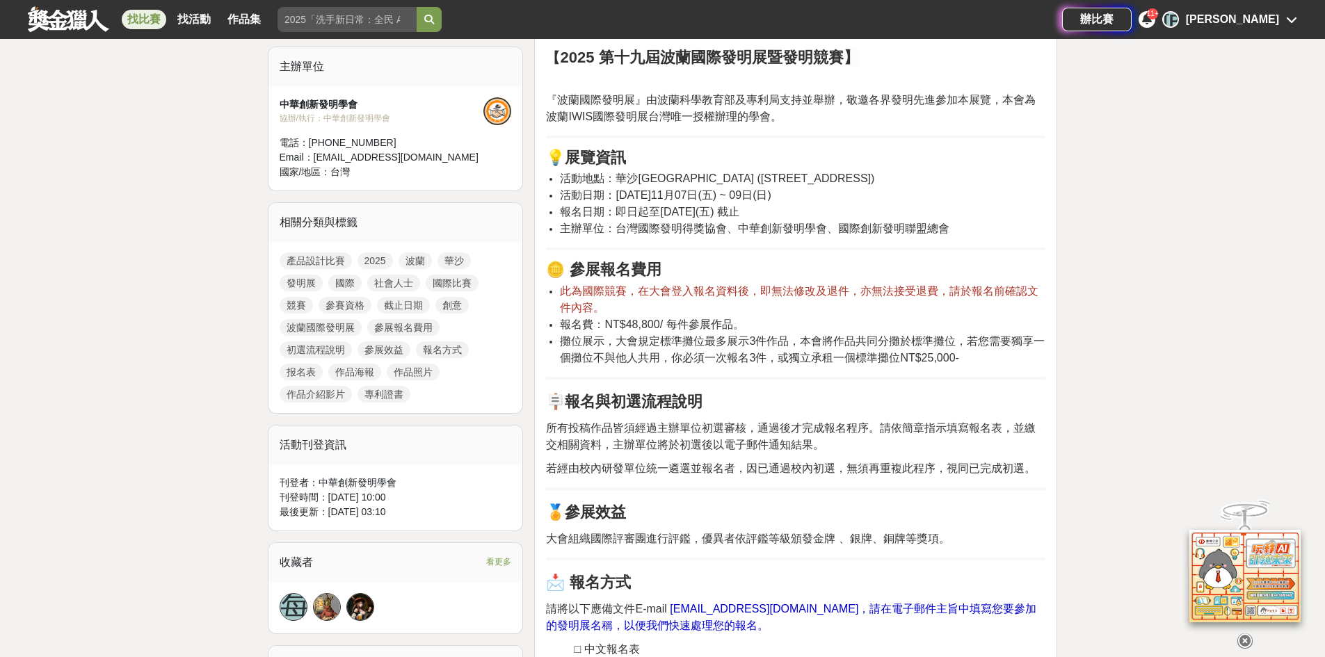
scroll to position [557, 0]
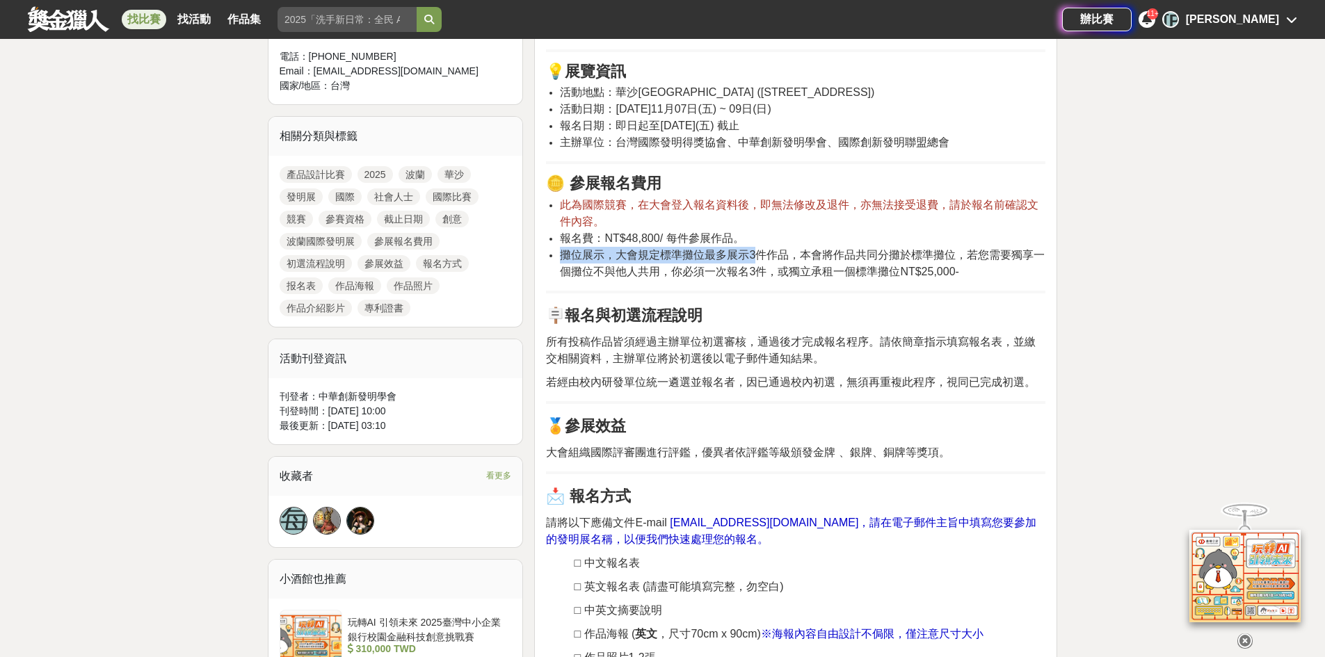
drag, startPoint x: 754, startPoint y: 253, endPoint x: 792, endPoint y: 244, distance: 39.8
click at [792, 244] on ul "此為國際競賽，在大會登入報名資料後，即無法修改及退件，亦無法接受退費，請於報名前確認文件內容。 報名費：NT$48,800/ 每件參展作品。 攤位展示，大會規…" at bounding box center [796, 238] width 500 height 83
click at [804, 214] on span "此為國際競賽，在大會登入報名資料後，即無法修改及退件，亦無法接受退費，請於報名前確認文件內容。" at bounding box center [799, 213] width 479 height 29
drag, startPoint x: 692, startPoint y: 276, endPoint x: 764, endPoint y: 275, distance: 71.7
click at [764, 275] on span "攤位展示，大會規定標準攤位最多展示3件作品，本會將作品共同分攤於標準攤位，若您需要獨享一個攤位不與他人共用，你必須一次報名3件，或獨立承租一個標準攤位NT$2…" at bounding box center [802, 263] width 485 height 29
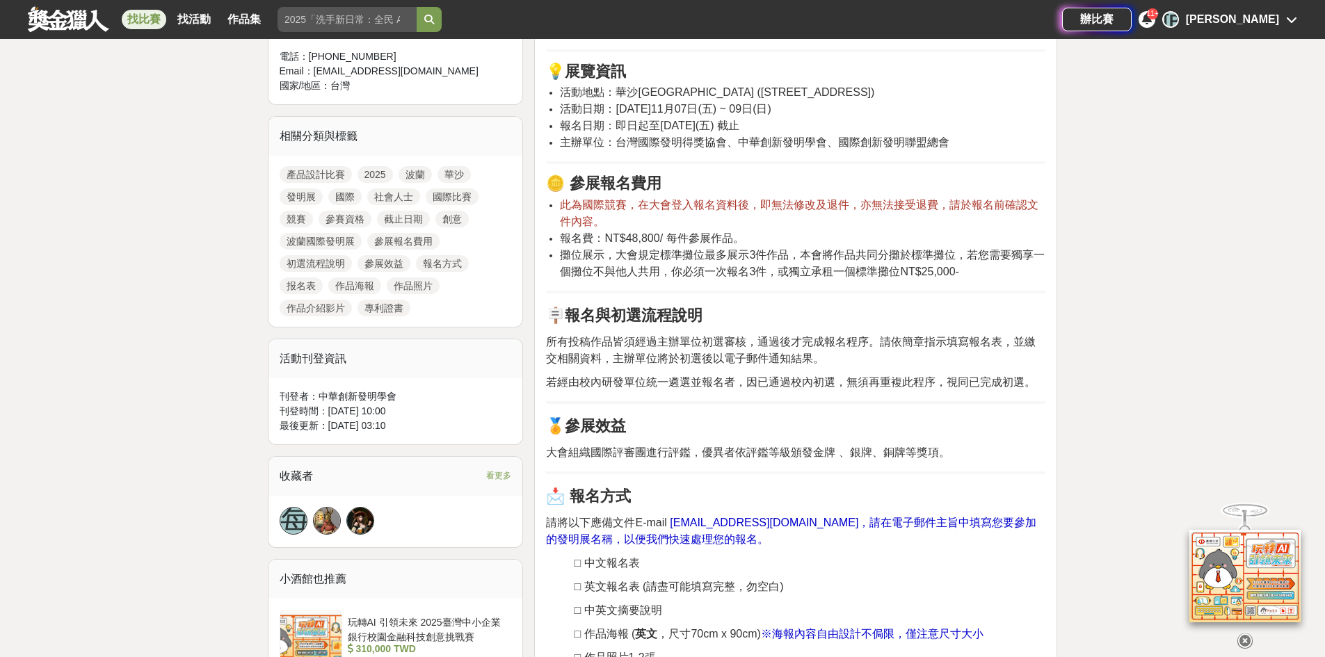
click at [793, 274] on span "攤位展示，大會規定標準攤位最多展示3件作品，本會將作品共同分攤於標準攤位，若您需要獨享一個攤位不與他人共用，你必須一次報名3件，或獨立承租一個標準攤位NT$2…" at bounding box center [802, 263] width 485 height 29
drag, startPoint x: 795, startPoint y: 278, endPoint x: 973, endPoint y: 279, distance: 178.8
click at [973, 279] on li "攤位展示，大會規定標準攤位最多展示3件作品，本會將作品共同分攤於標準攤位，若您需要獨享一個攤位不與他人共用，你必須一次報名3件，或獨立承租一個標準攤位NT$2…" at bounding box center [803, 263] width 486 height 33
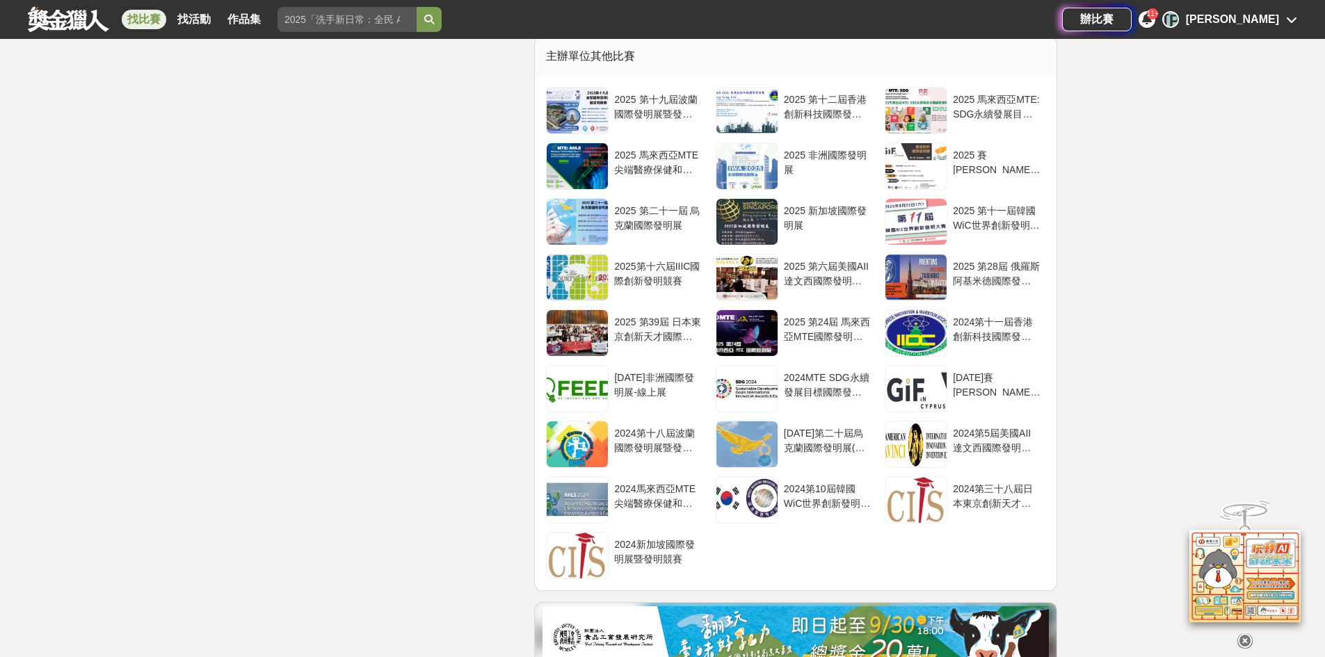
scroll to position [2366, 0]
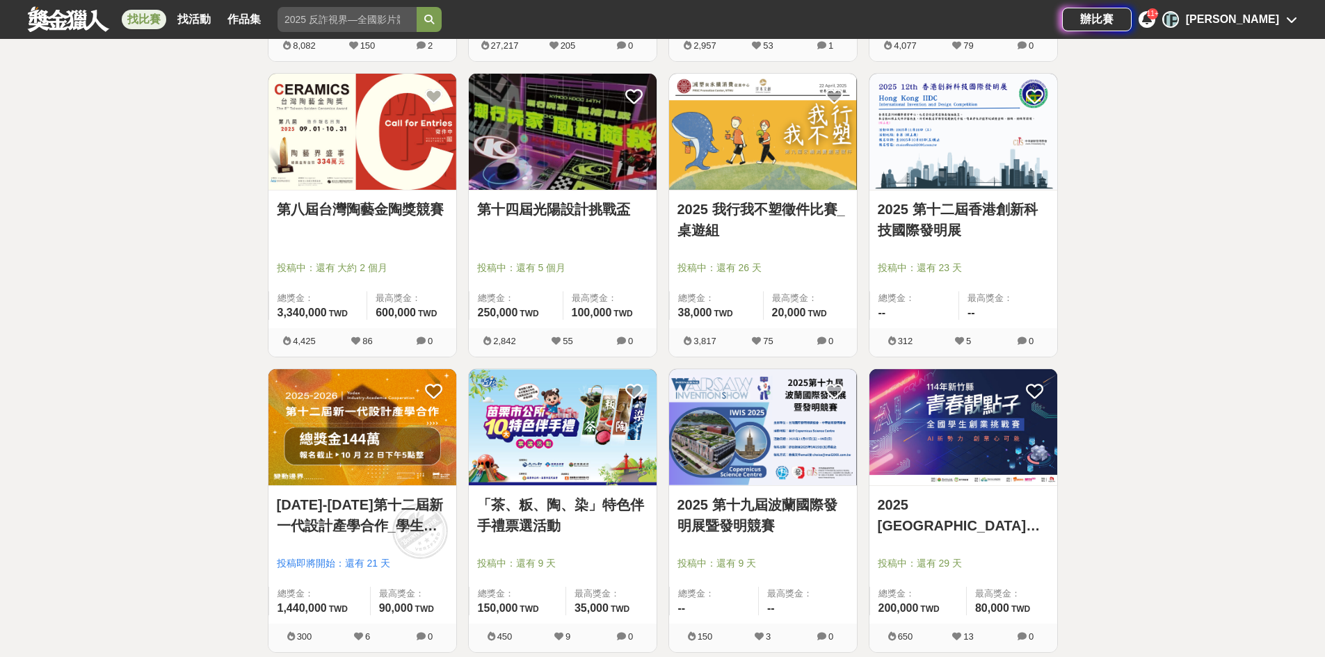
scroll to position [696, 0]
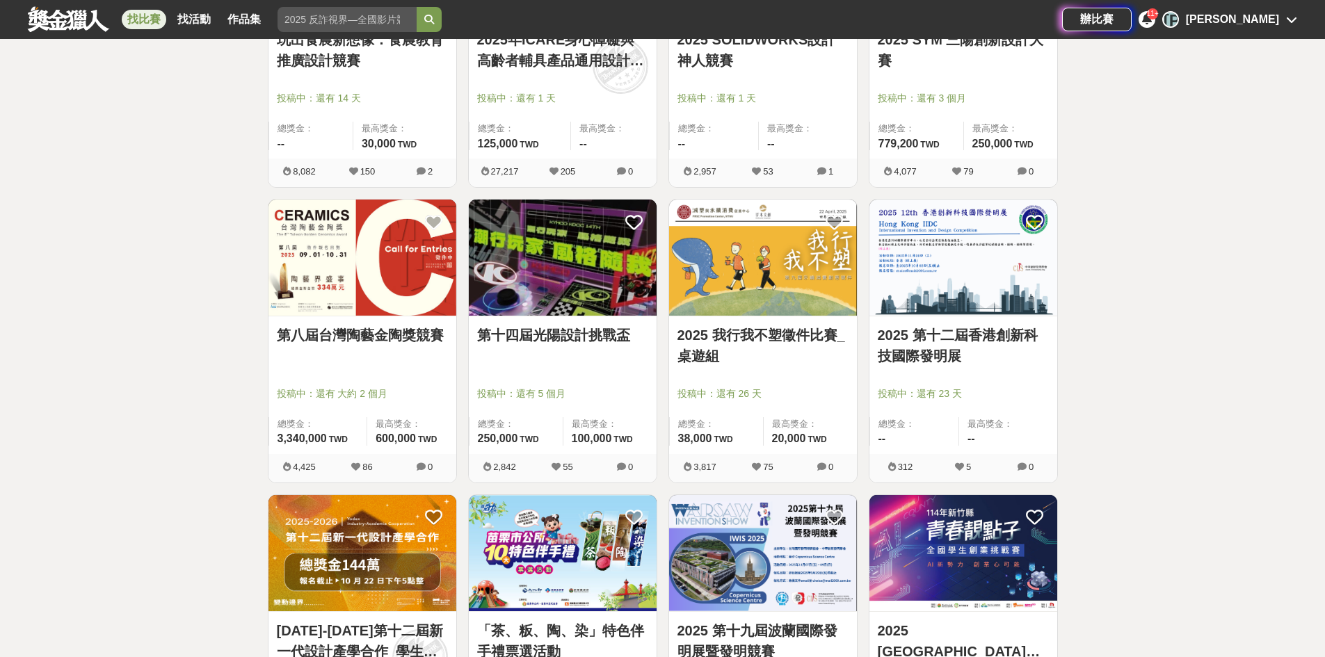
click at [584, 285] on img at bounding box center [563, 258] width 188 height 116
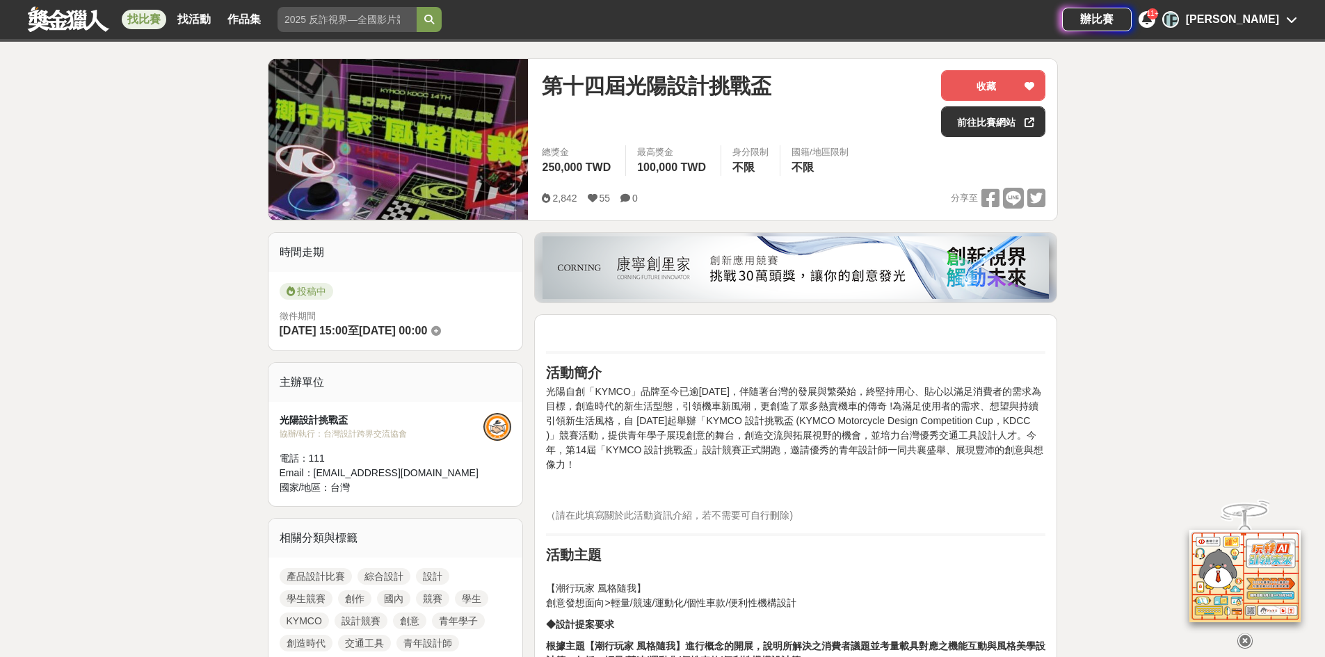
scroll to position [348, 0]
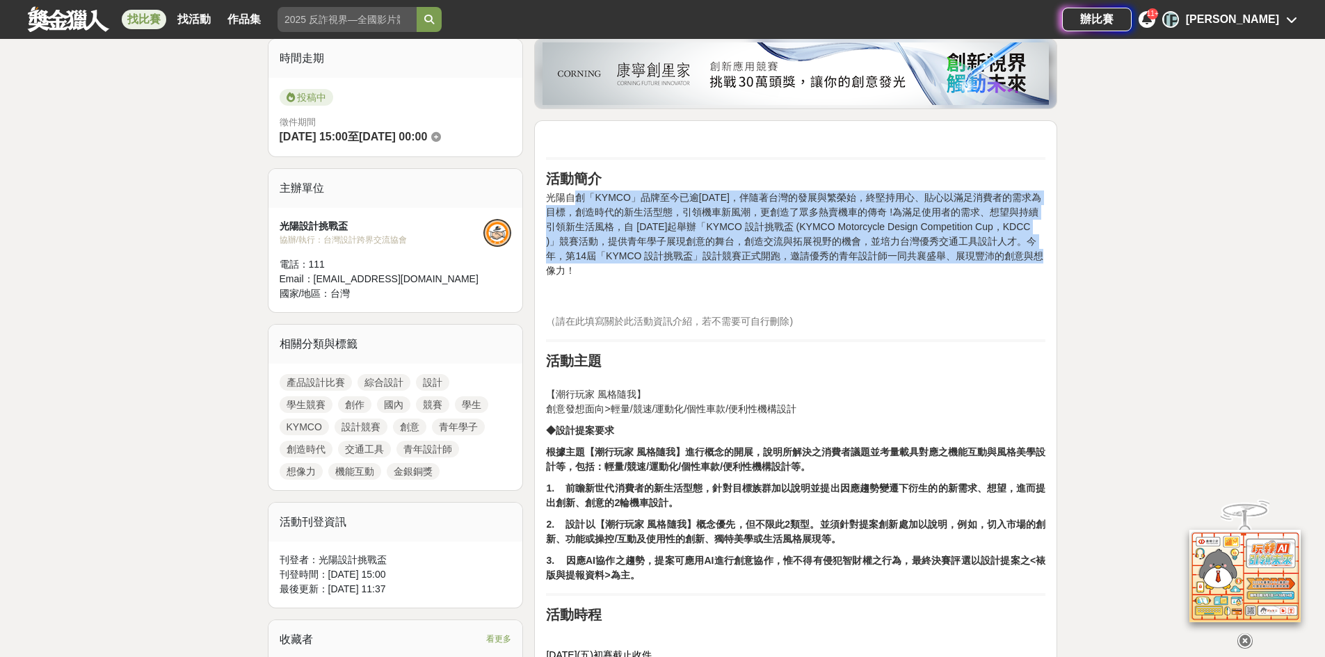
drag, startPoint x: 586, startPoint y: 199, endPoint x: 1068, endPoint y: 261, distance: 486.1
click at [1030, 273] on p "光陽自創「KYMCO」品牌至今已逾57年，伴隨著台灣的發展與繁榮始，終堅持用心、貼心以滿足消費者的需求為目標，創造時代的新生活型態，引領機車新風潮，更創造了眾…" at bounding box center [796, 249] width 500 height 117
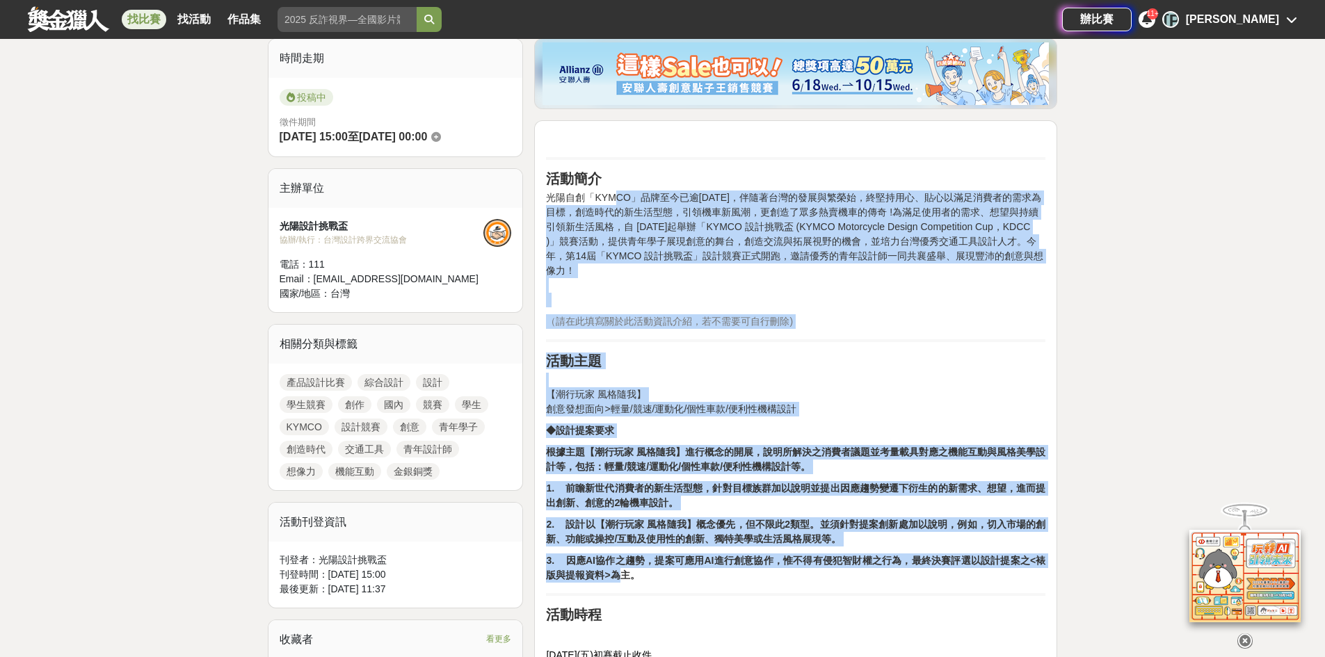
drag, startPoint x: 613, startPoint y: 560, endPoint x: 611, endPoint y: 201, distance: 359.0
click at [611, 201] on div "活動簡介 光陽自創「KYMCO」品牌至今已逾57年，伴隨著台灣的發展與繁榮始，終堅持用心、貼心以滿足消費者的需求為目標，創造時代的新生活型態，引領機車新風潮，…" at bounding box center [796, 590] width 500 height 916
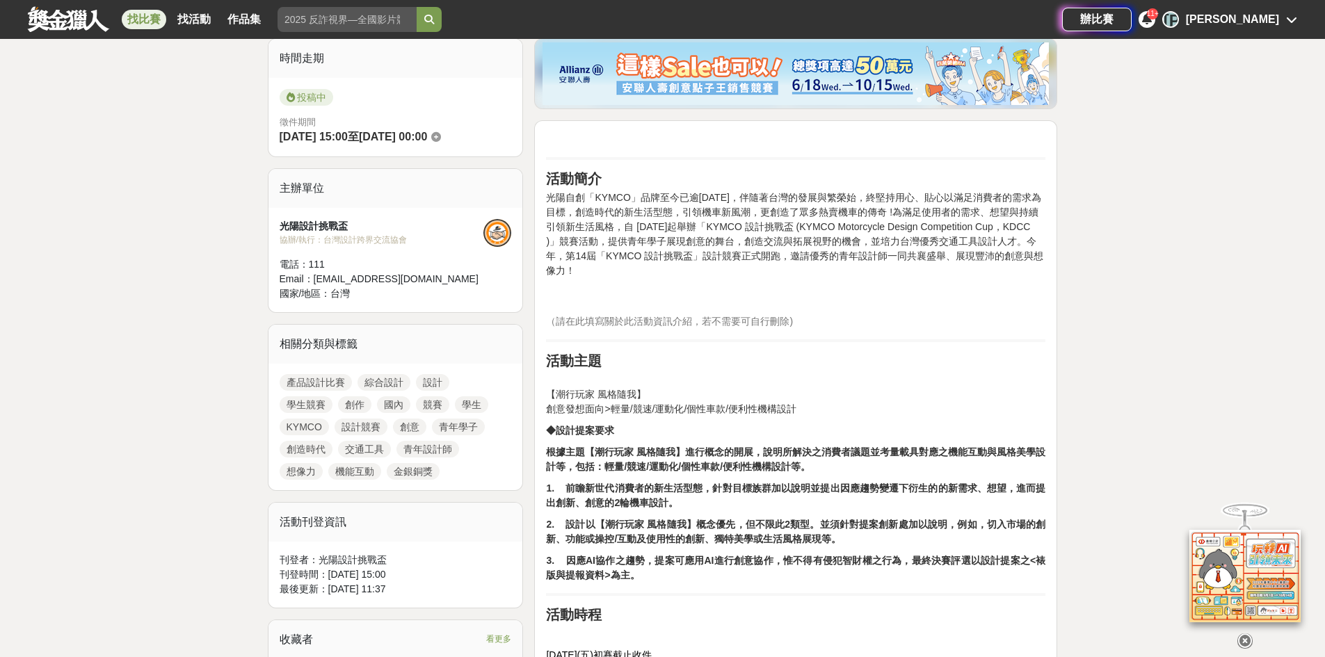
click at [656, 171] on h2 "活動簡介" at bounding box center [796, 178] width 500 height 17
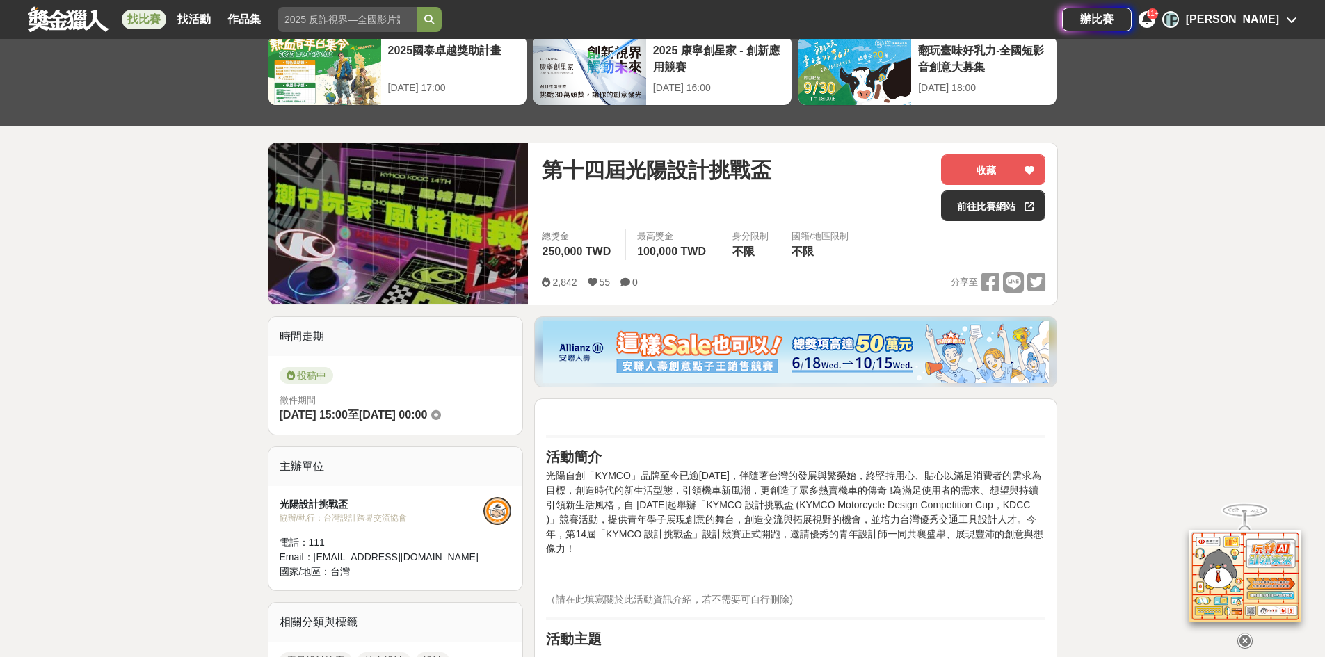
scroll to position [0, 0]
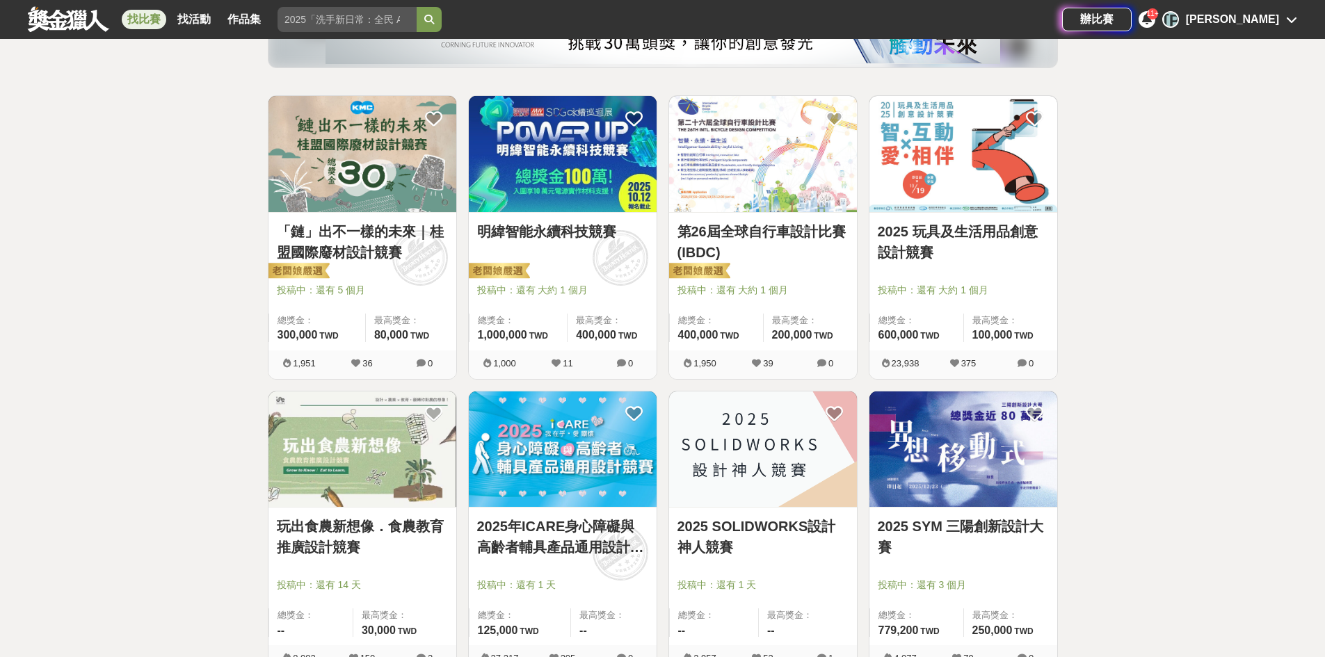
scroll to position [139, 0]
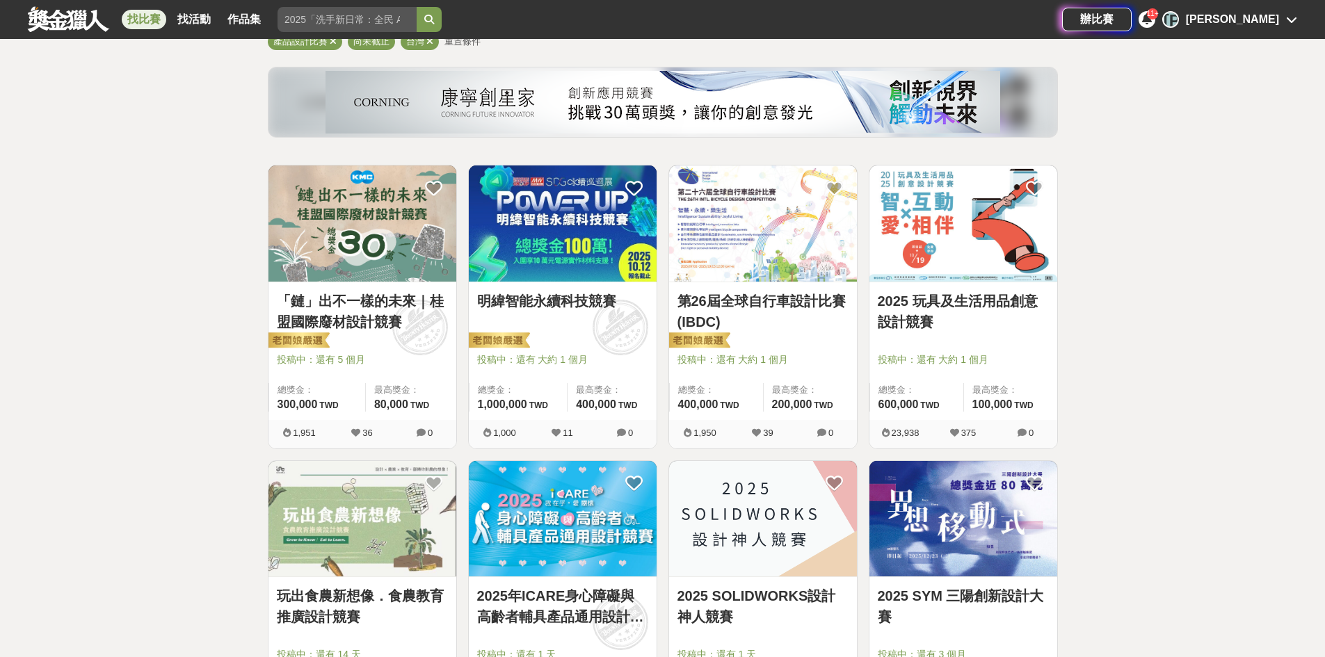
click at [323, 287] on div "「鏈」出不一樣的未來｜桂盟國際廢材設計競賽 投稿中：還有 5 個月 總獎金： 300,000 300,000 TWD 最高獎金： 80,000 TWD" at bounding box center [363, 351] width 188 height 138
click at [372, 230] on img at bounding box center [363, 224] width 188 height 116
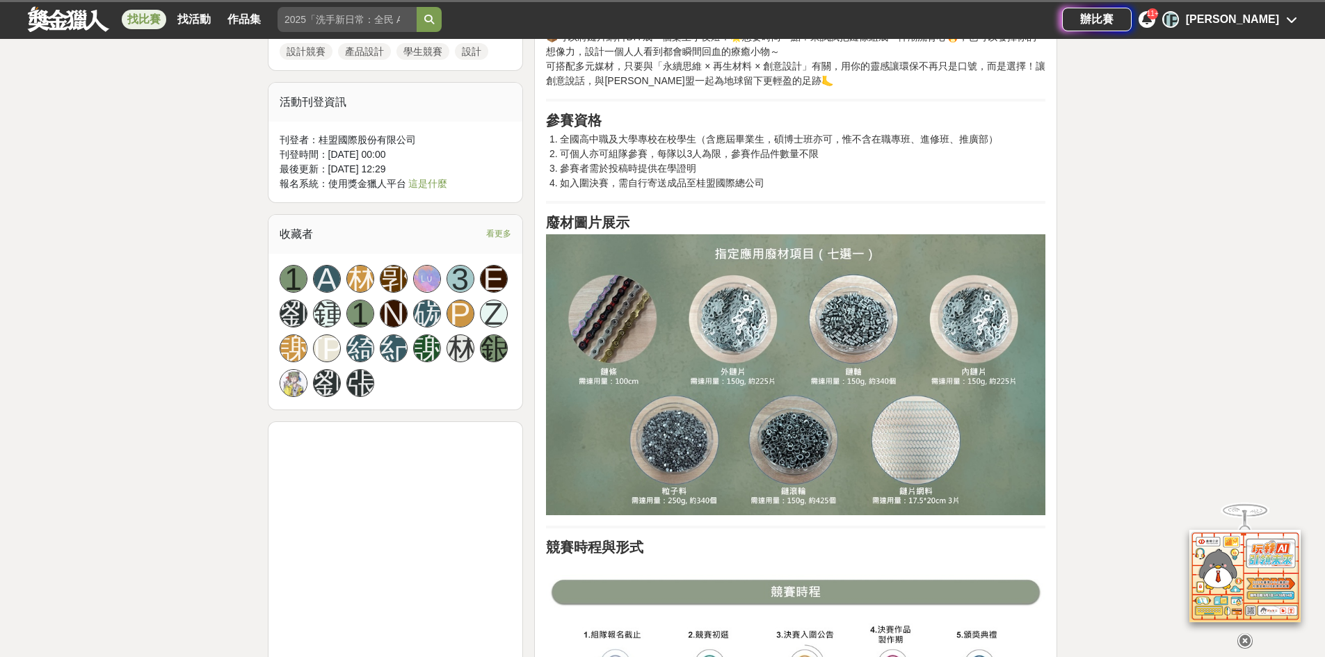
scroll to position [765, 0]
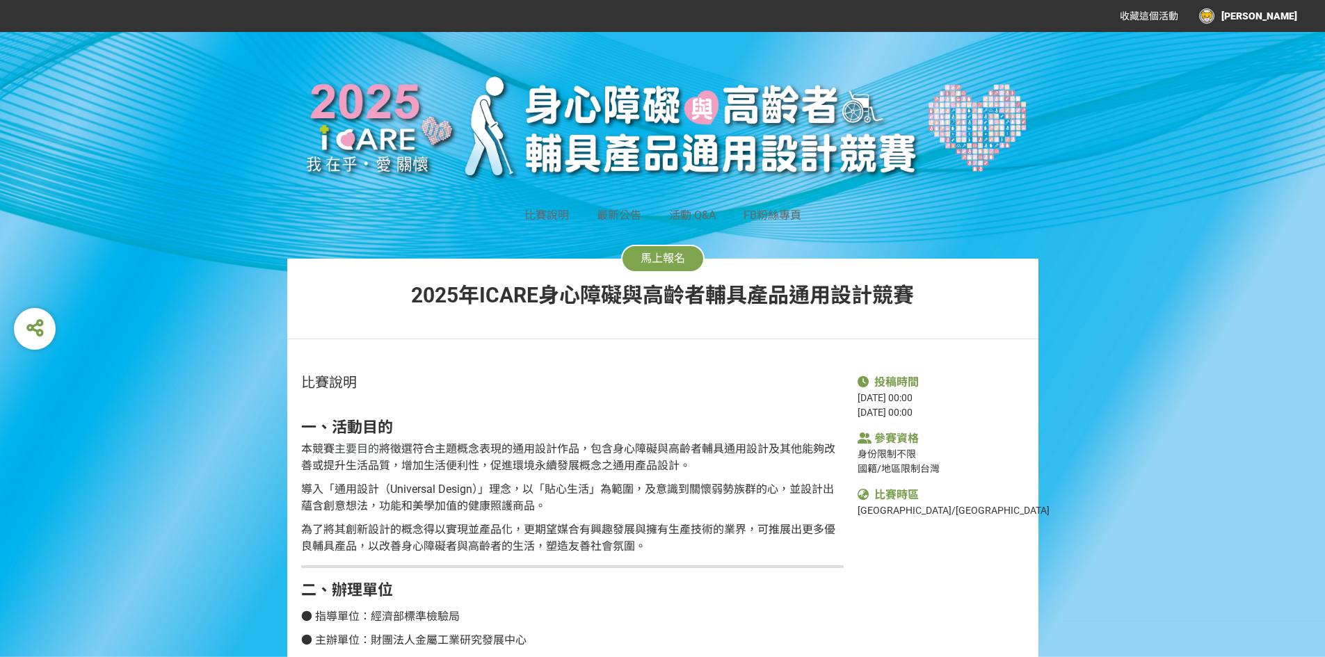
click at [681, 250] on button "馬上報名" at bounding box center [662, 259] width 83 height 28
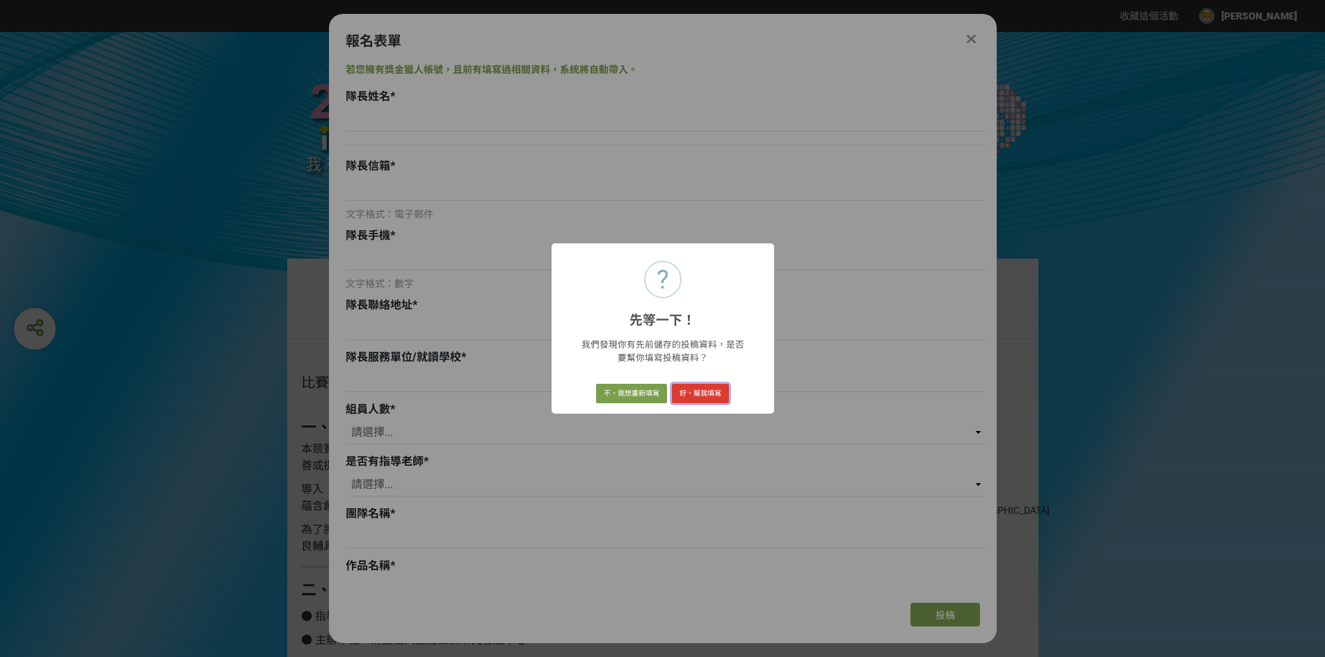
click at [701, 399] on button "好，幫我填寫" at bounding box center [700, 393] width 57 height 19
type input "[PERSON_NAME]"
type input "a214084@gm2.fxsh.tyc.edu.tw"
type input "0900553113"
type input "337桃園市大園區中正東路一段557巷140號"
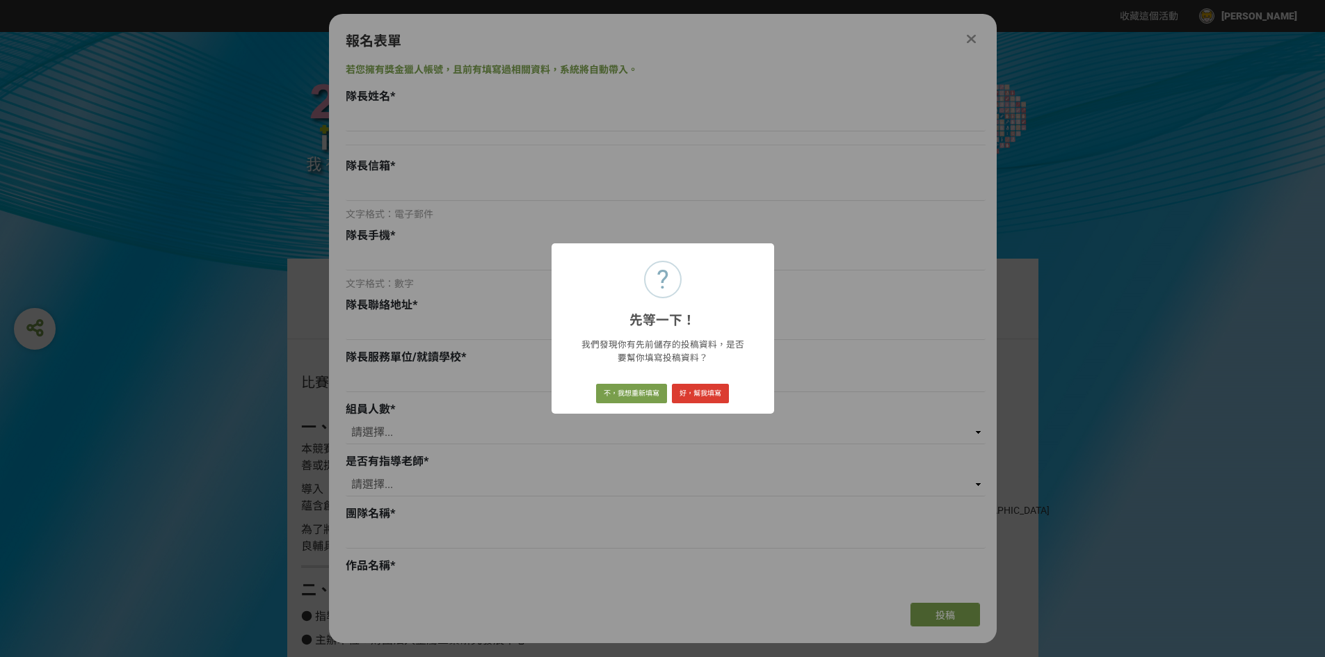
type input "天主教振聲高級中學"
select select "2"
select select "是"
type input "三個人必有一帥哥"
type input "Cover-go輪椅遮陽罩"
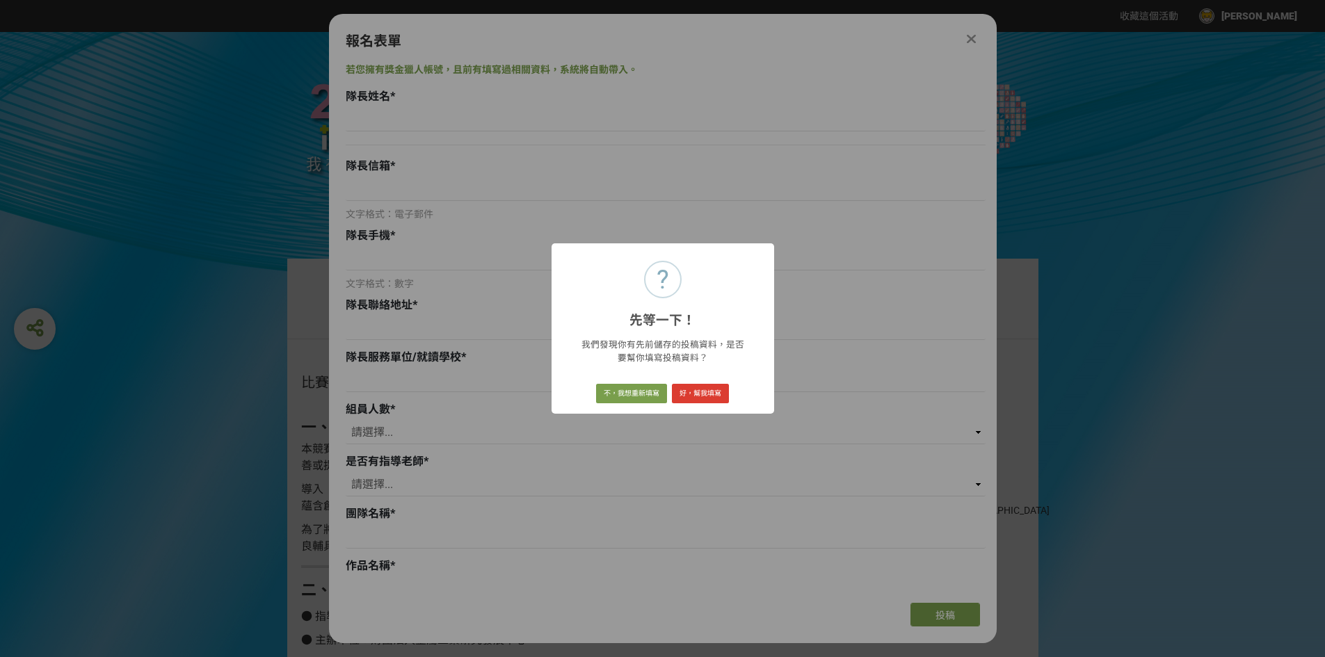
type textarea "遮陽防雨功能：有效阻隔直射陽光與雨水，保護皮膚並維持乾爽。 透明避雨窗：避免雨水滲入，同時維持使用者視野清晰。 反光警示條：提升夜間或昏暗環境下的安全性。 可…"
type textarea "本作品的設計理念源於嬰兒車頂篷的啟發。嬰兒車往往具備遮陽、防雨與保護的功能，能夠在外出時為嬰兒提供貼心照護。我觀察到許多輪椅使用者在戶外活動中同樣會面臨日曬與…"
select select "獎金獵人網站"
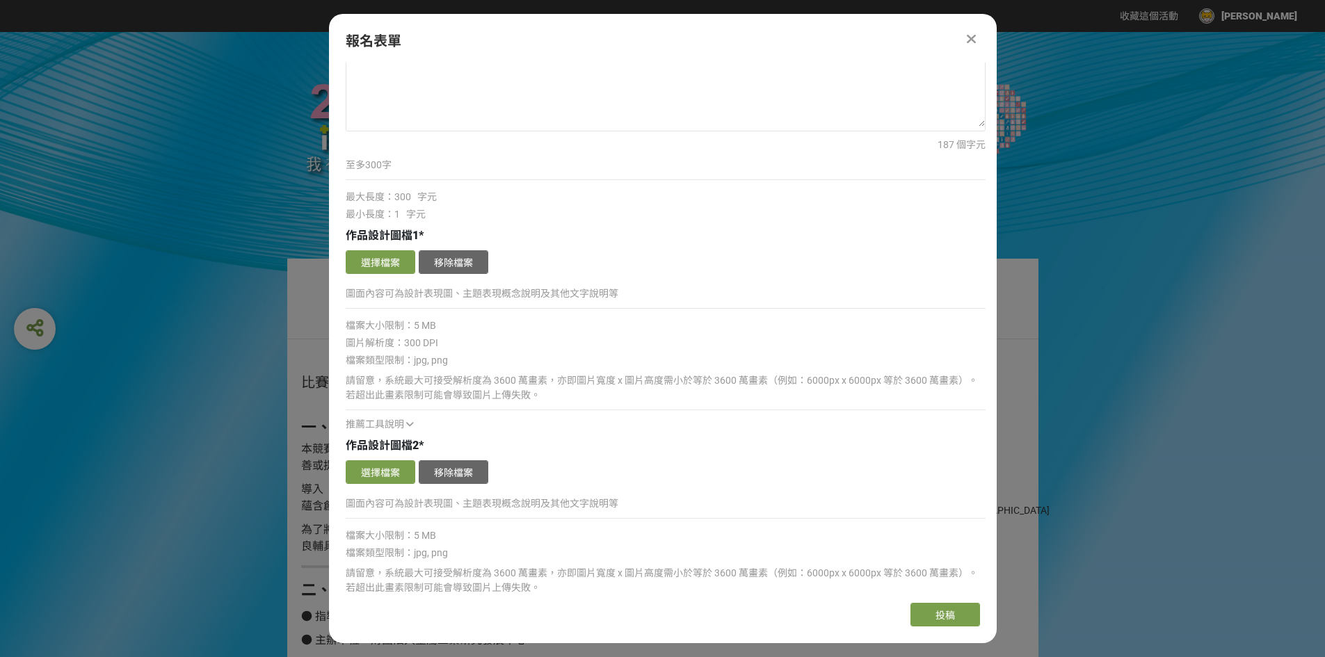
scroll to position [1600, 0]
click at [373, 257] on button "選擇檔案" at bounding box center [381, 261] width 70 height 24
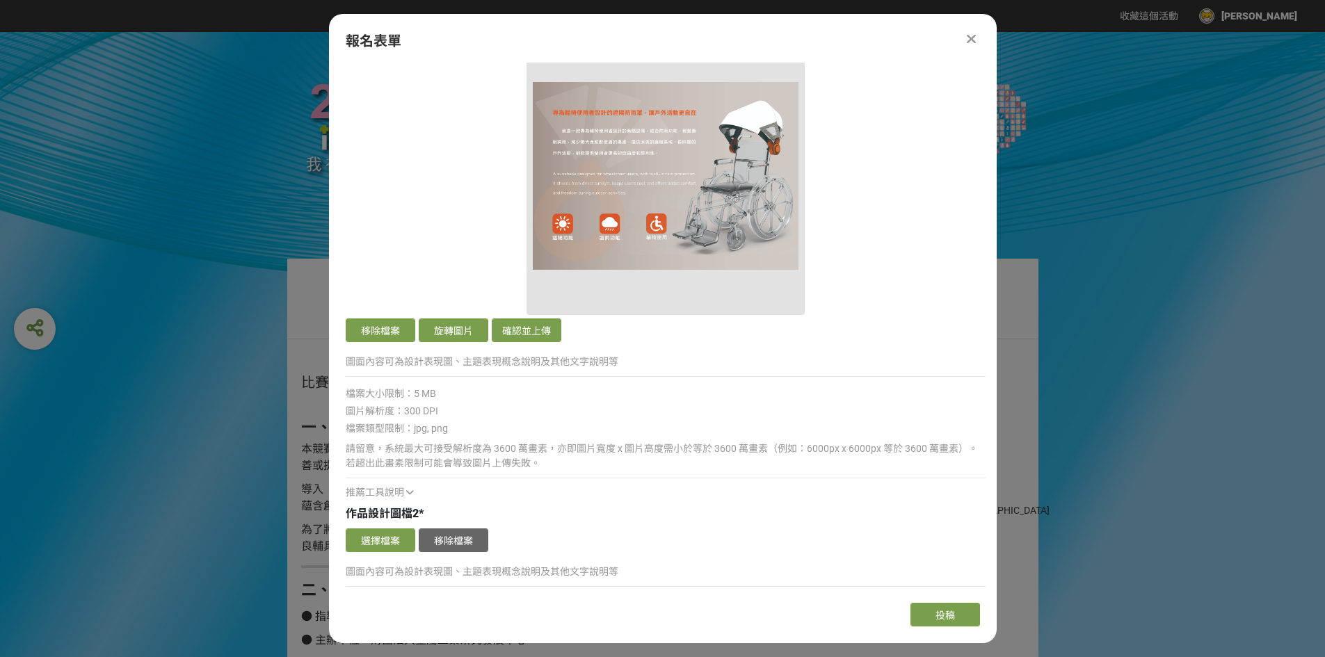
scroll to position [1879, 0]
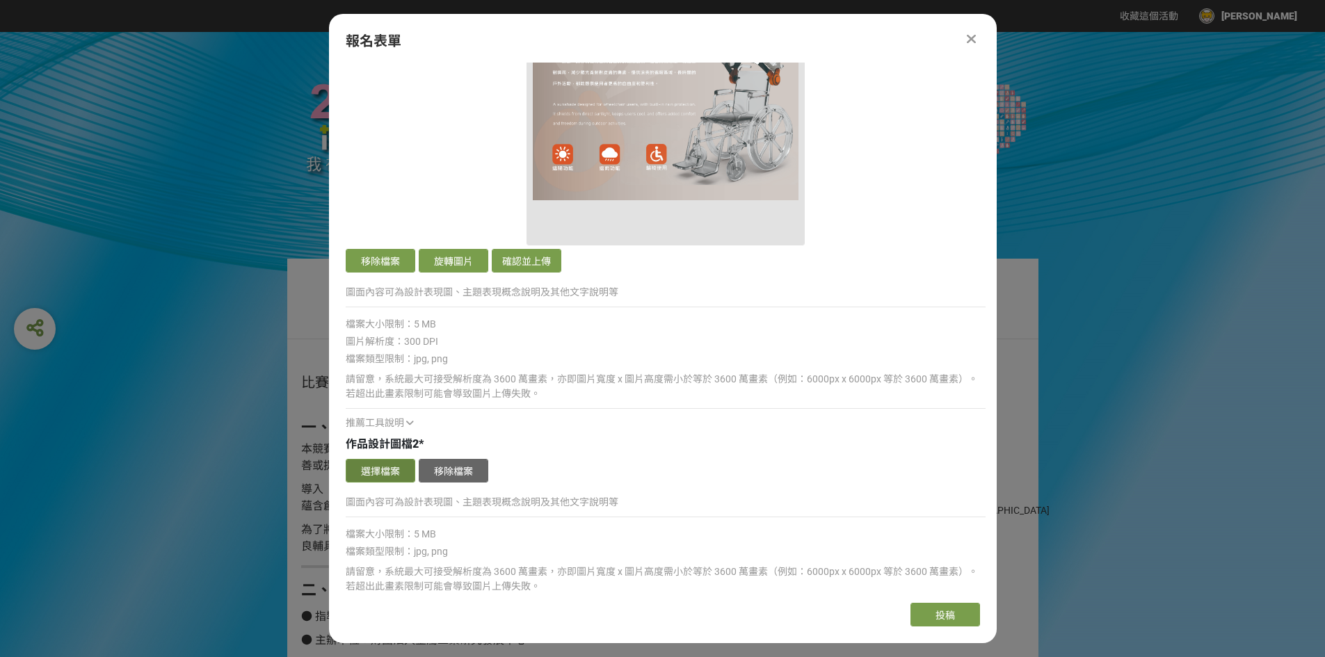
click at [378, 473] on button "選擇檔案" at bounding box center [381, 471] width 70 height 24
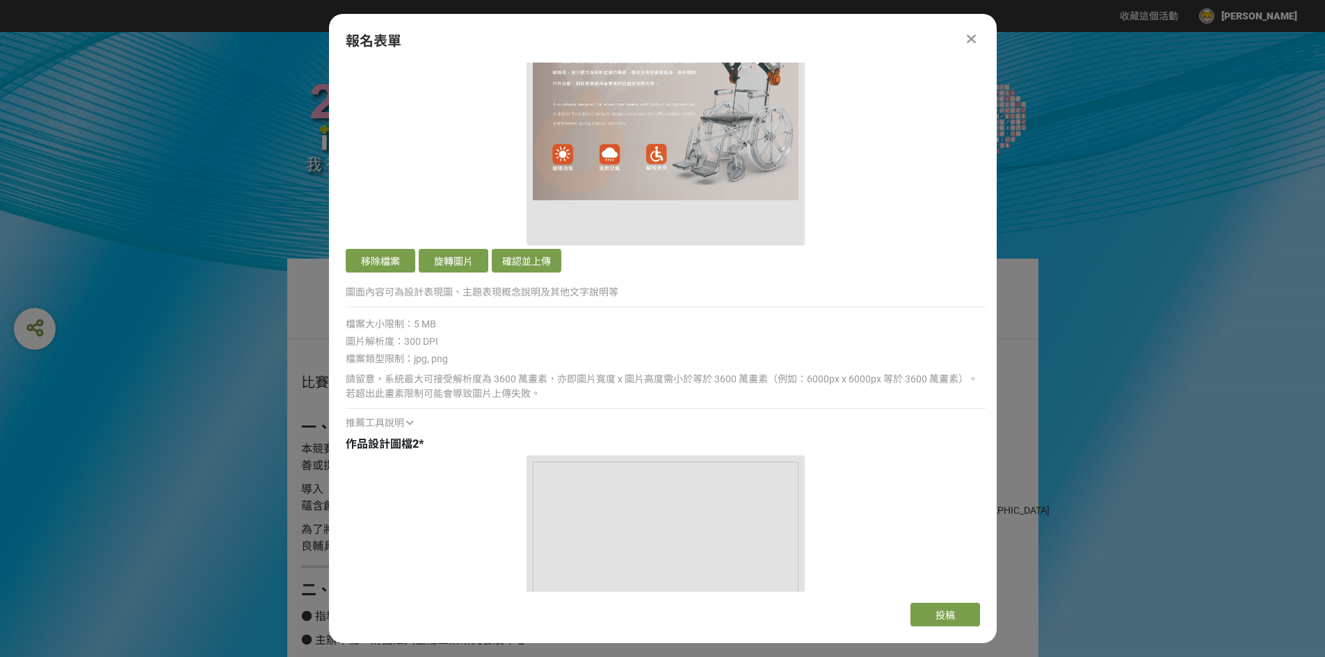
click at [532, 265] on button "確認並上傳" at bounding box center [527, 261] width 70 height 24
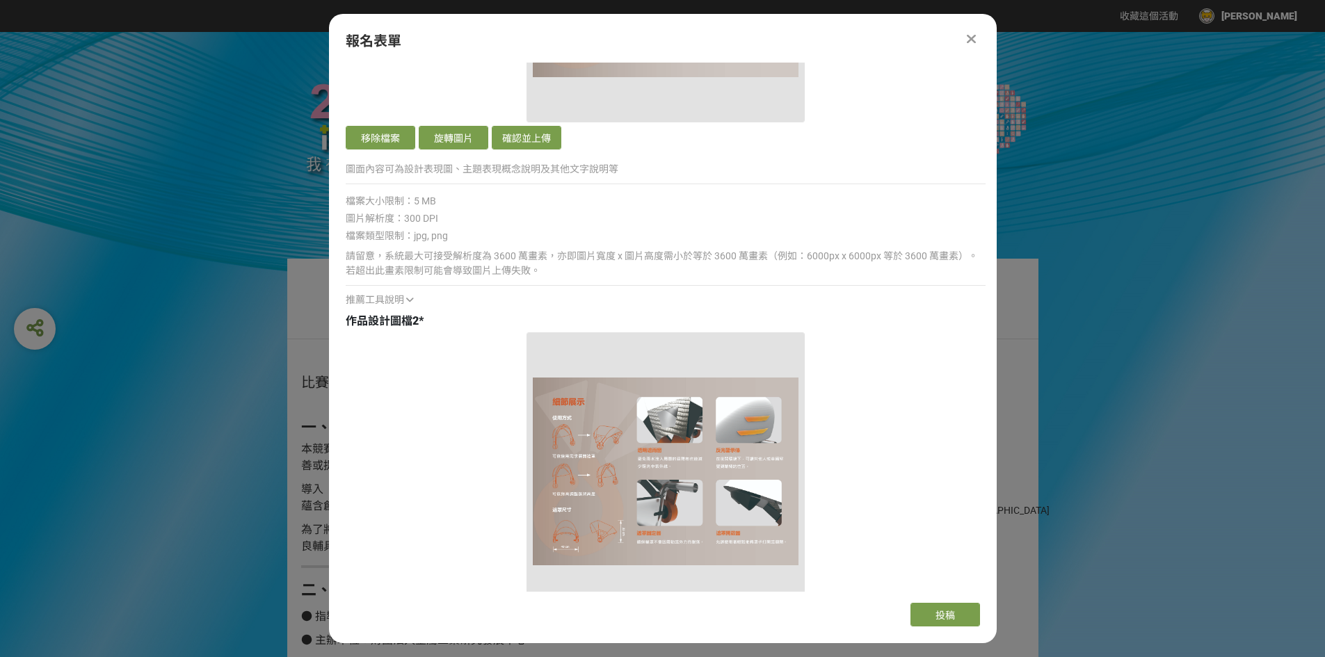
scroll to position [2226, 0]
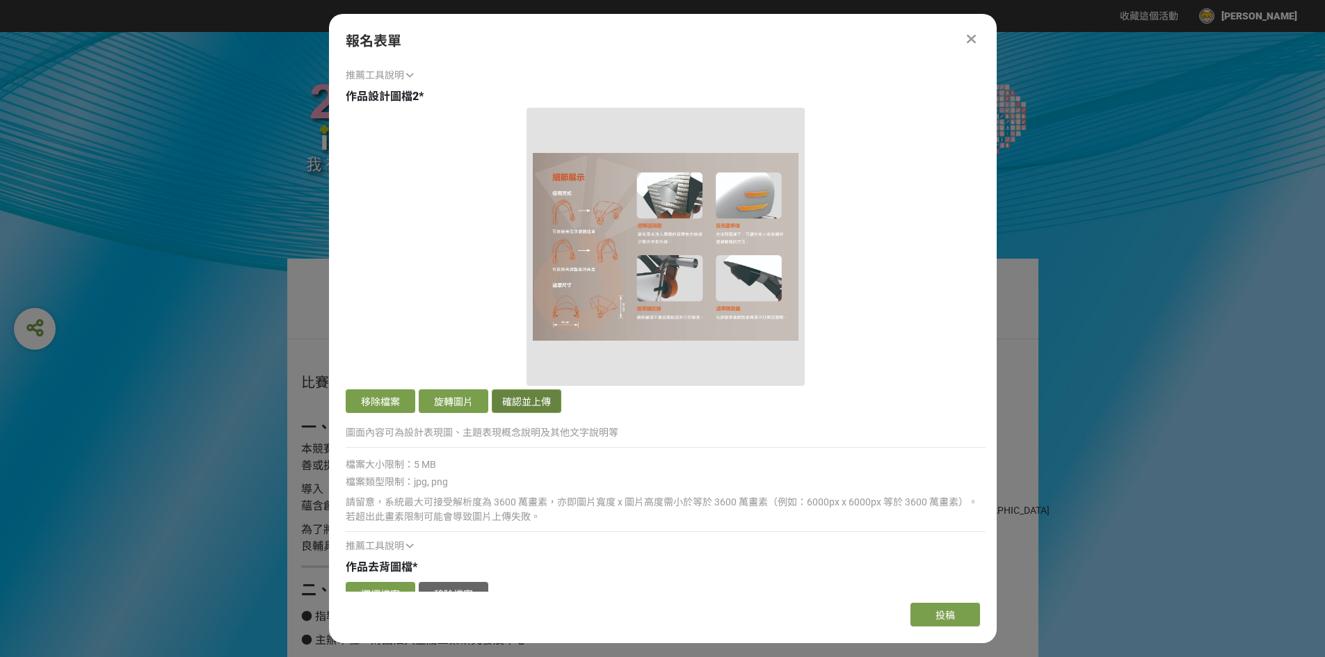
click at [544, 401] on button "確認並上傳" at bounding box center [527, 402] width 70 height 24
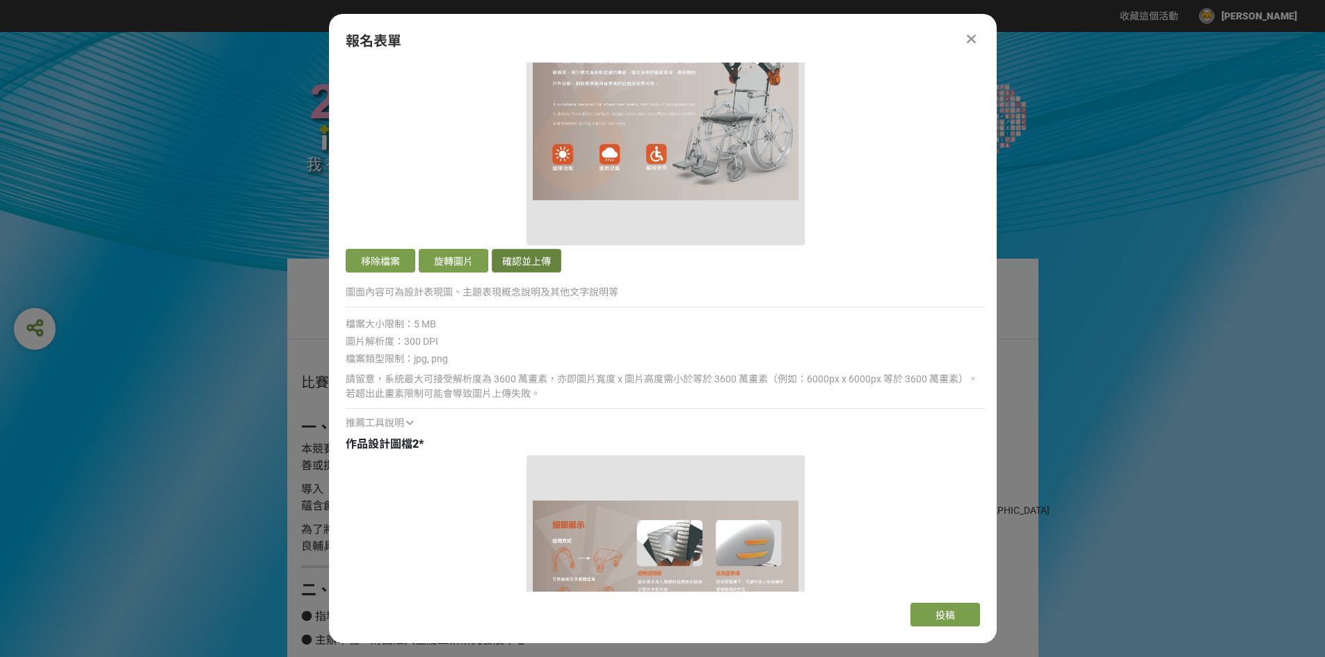
click at [538, 252] on button "確認並上傳" at bounding box center [527, 261] width 70 height 24
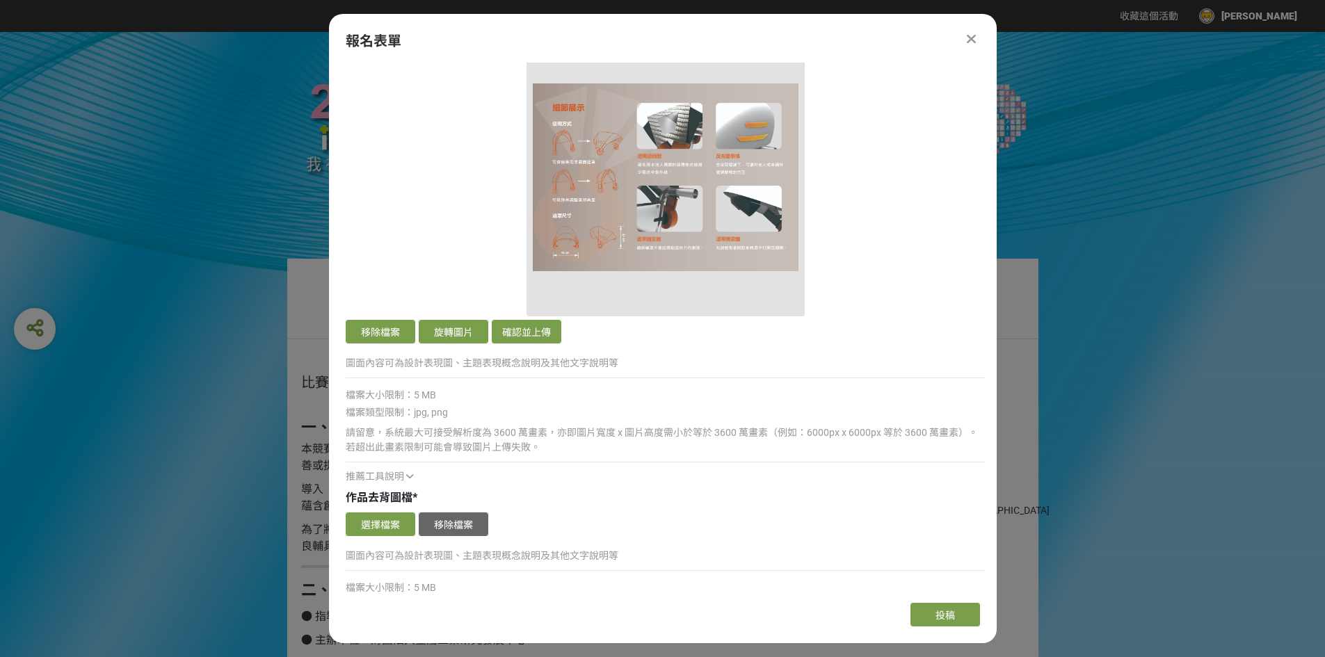
scroll to position [2574, 0]
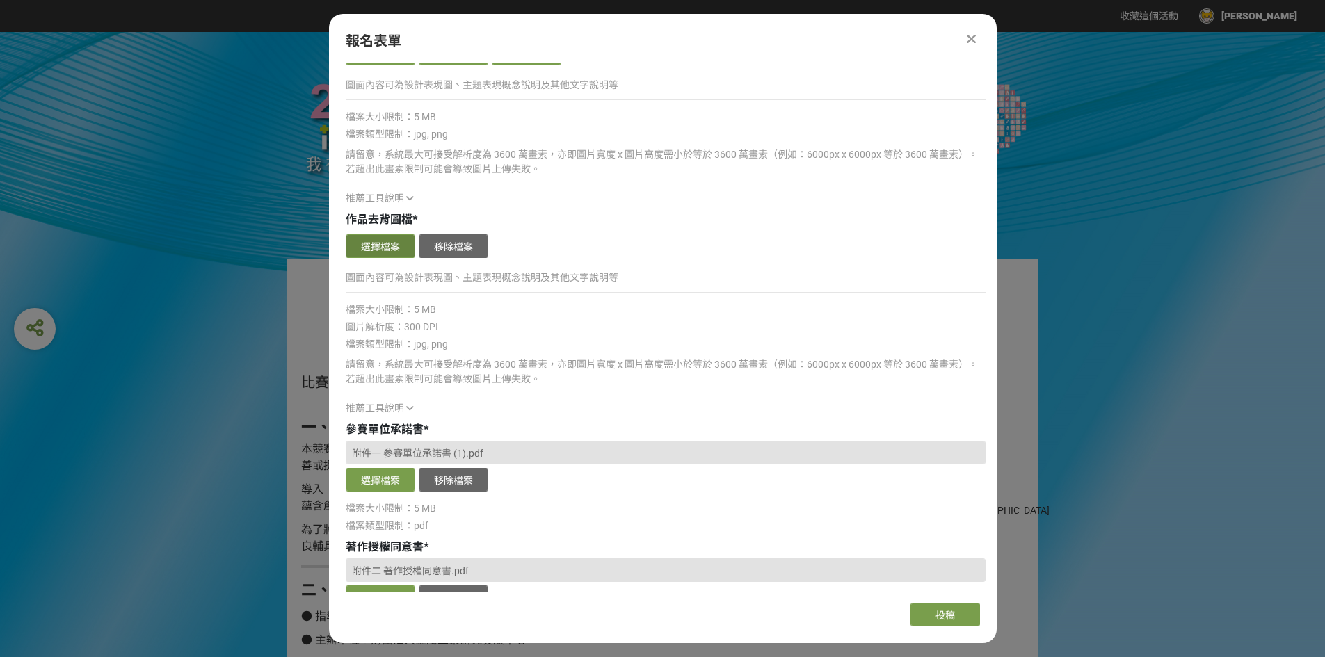
click at [379, 243] on button "選擇檔案" at bounding box center [381, 246] width 70 height 24
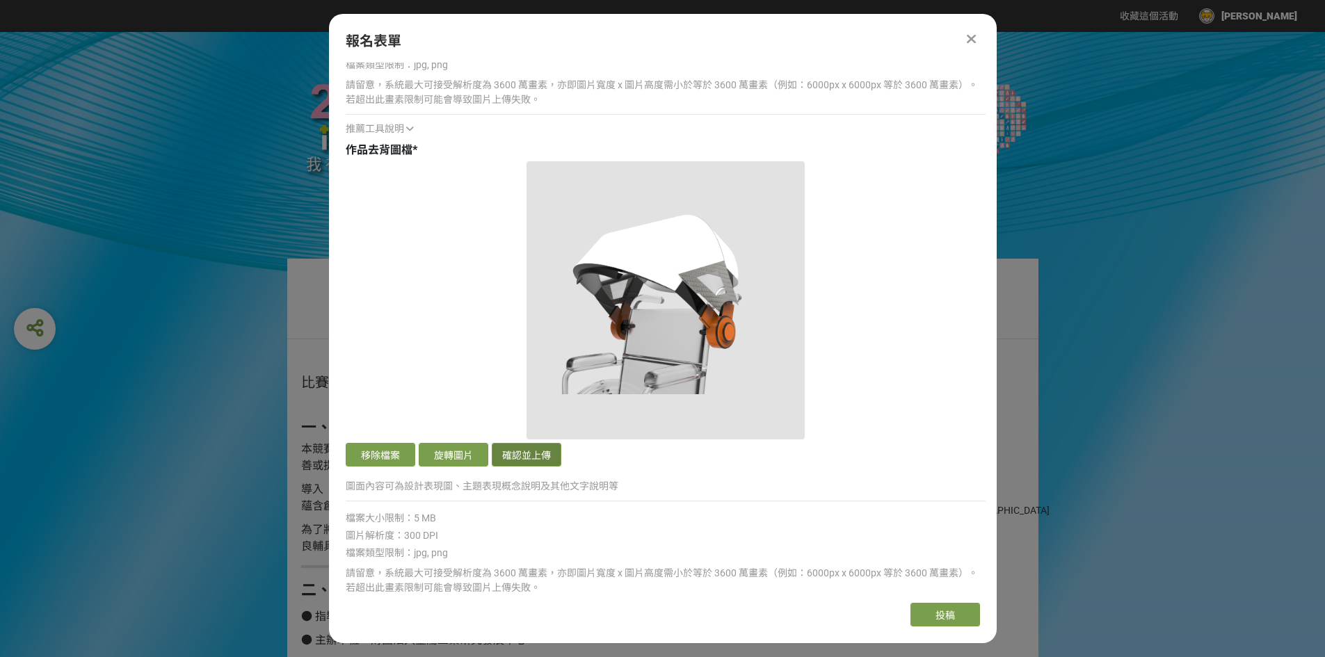
click at [512, 445] on button "確認並上傳" at bounding box center [527, 455] width 70 height 24
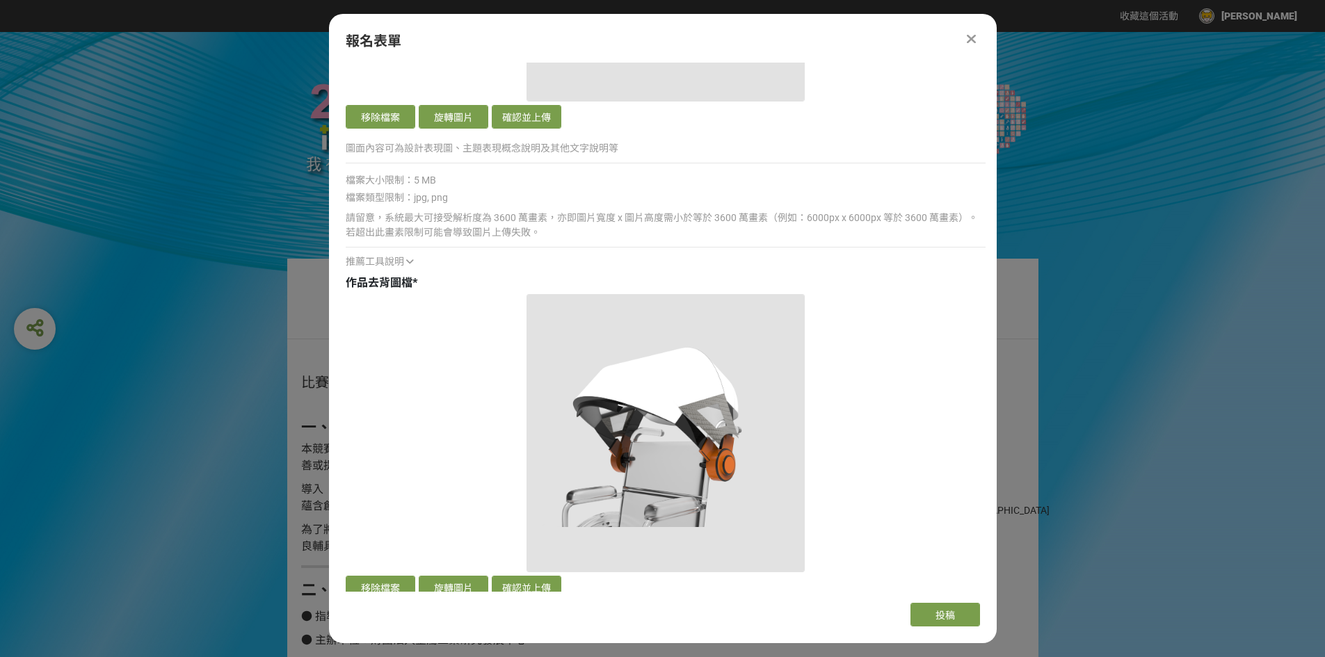
scroll to position [2366, 0]
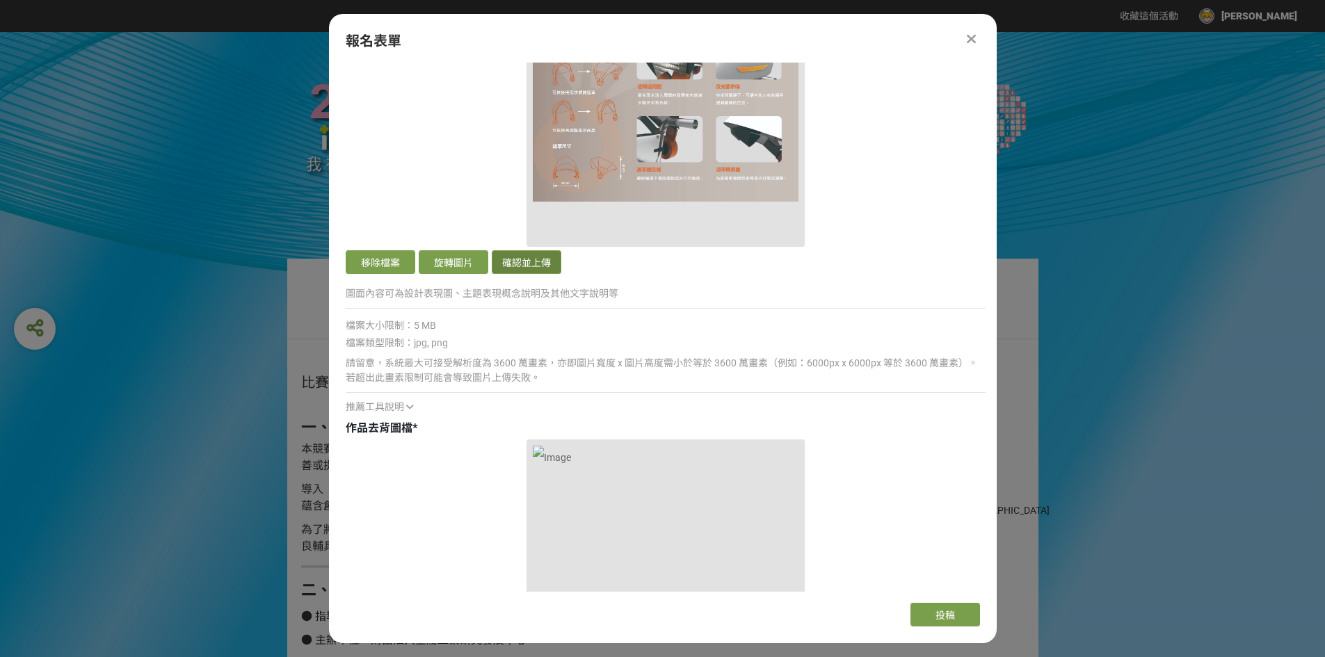
click at [554, 257] on button "確認並上傳" at bounding box center [527, 262] width 70 height 24
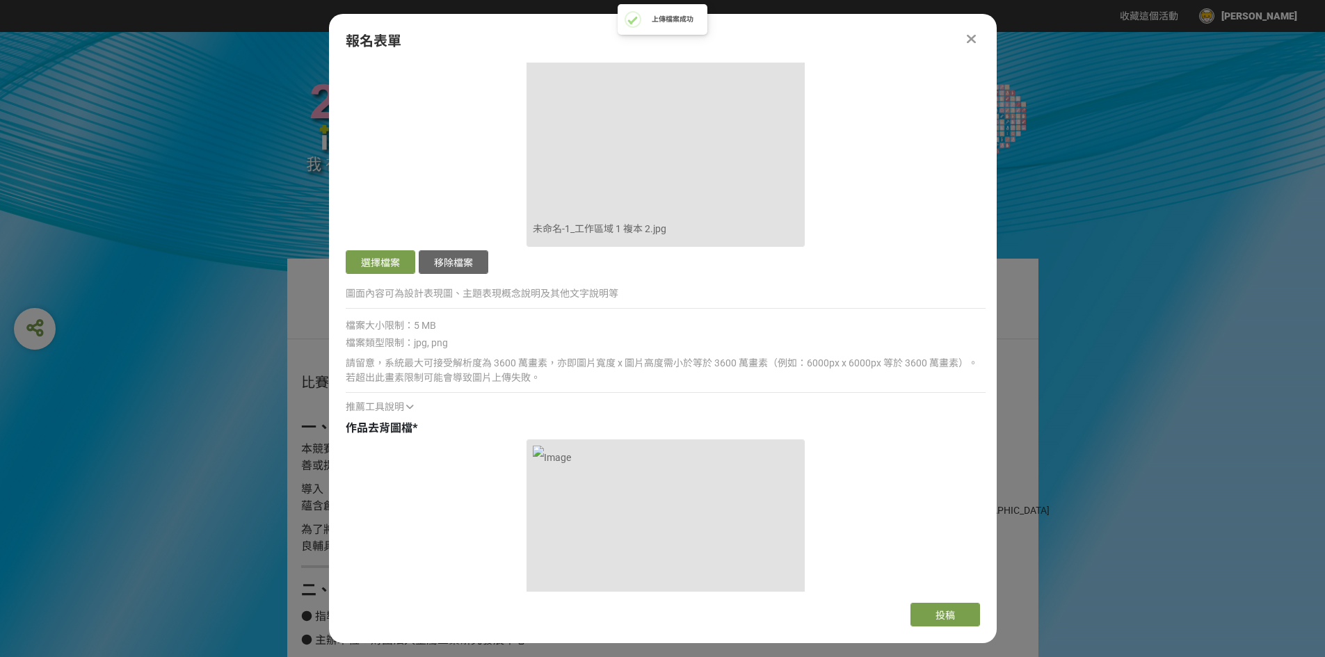
scroll to position [1809, 0]
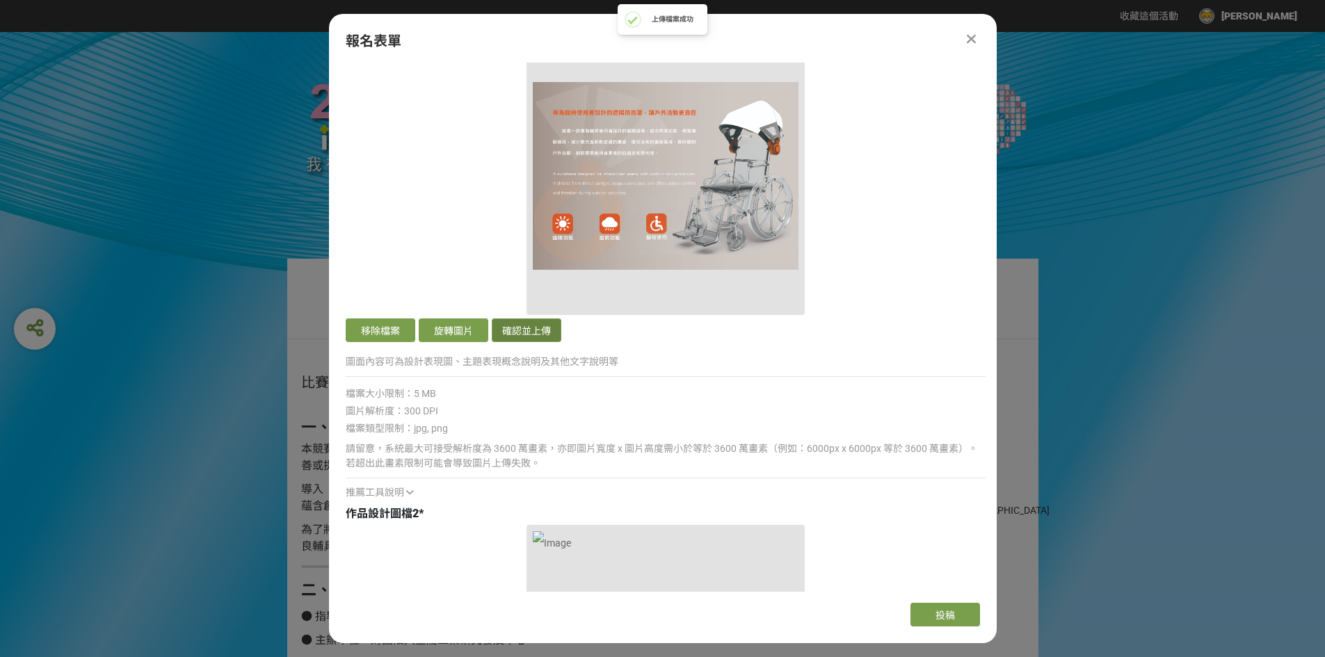
click at [541, 333] on button "確認並上傳" at bounding box center [527, 331] width 70 height 24
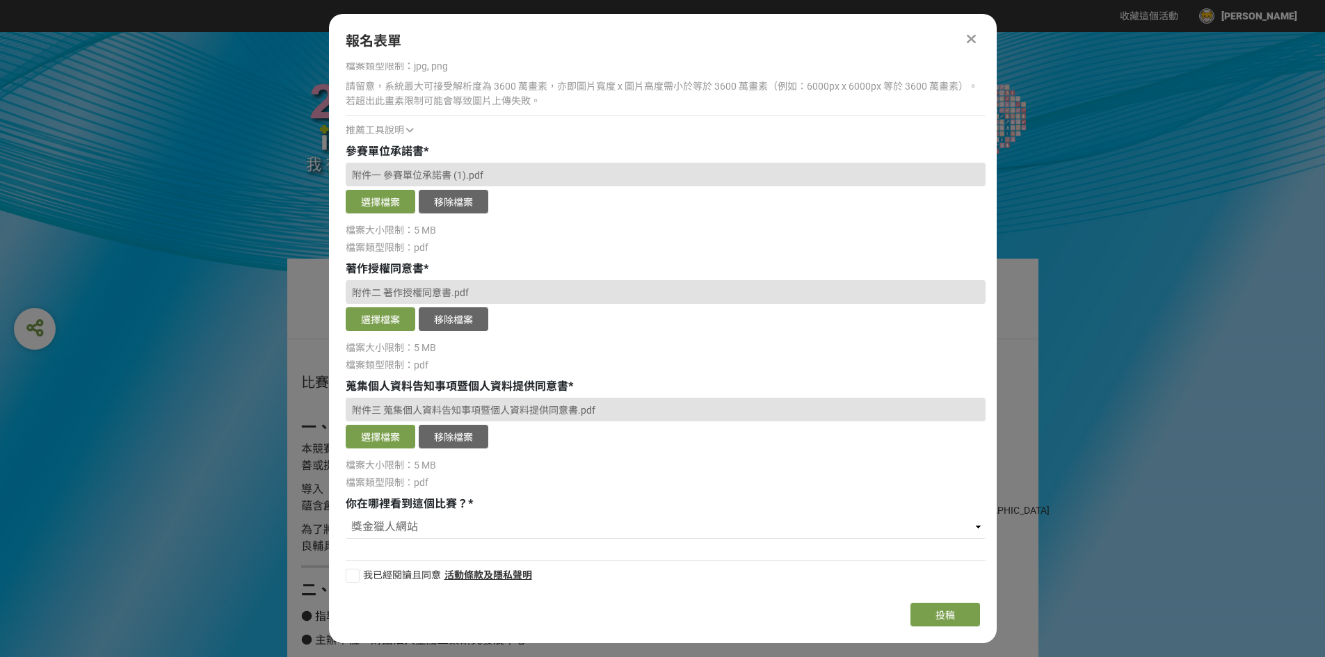
scroll to position [3132, 0]
click at [356, 578] on div at bounding box center [353, 575] width 14 height 14
checkbox input "true"
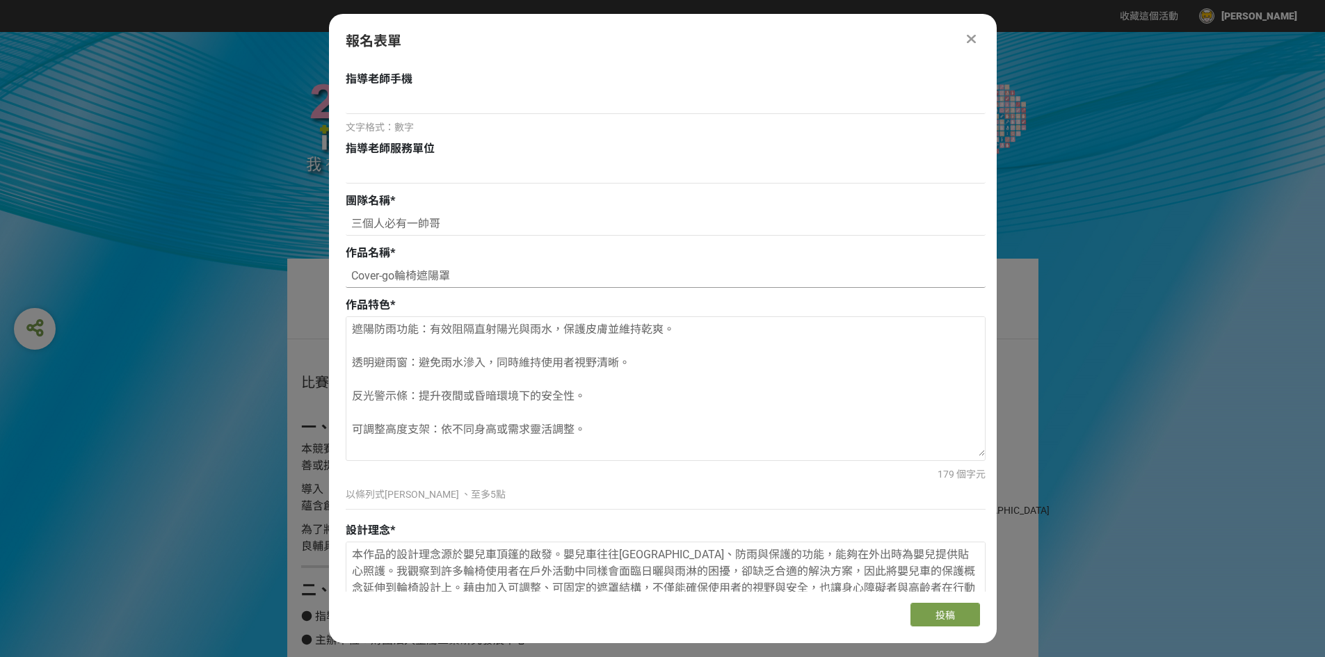
scroll to position [1045, 0]
drag, startPoint x: 443, startPoint y: 218, endPoint x: 334, endPoint y: 223, distance: 109.3
click at [334, 223] on div "若您擁有獎金獵人帳號，且前有填寫過相關資料，系統將自動帶入。 隊長姓名 * 李宗岳 隊長信箱 * a214084@gm2.fxsh.tyc.edu.tw 文字…" at bounding box center [663, 327] width 668 height 529
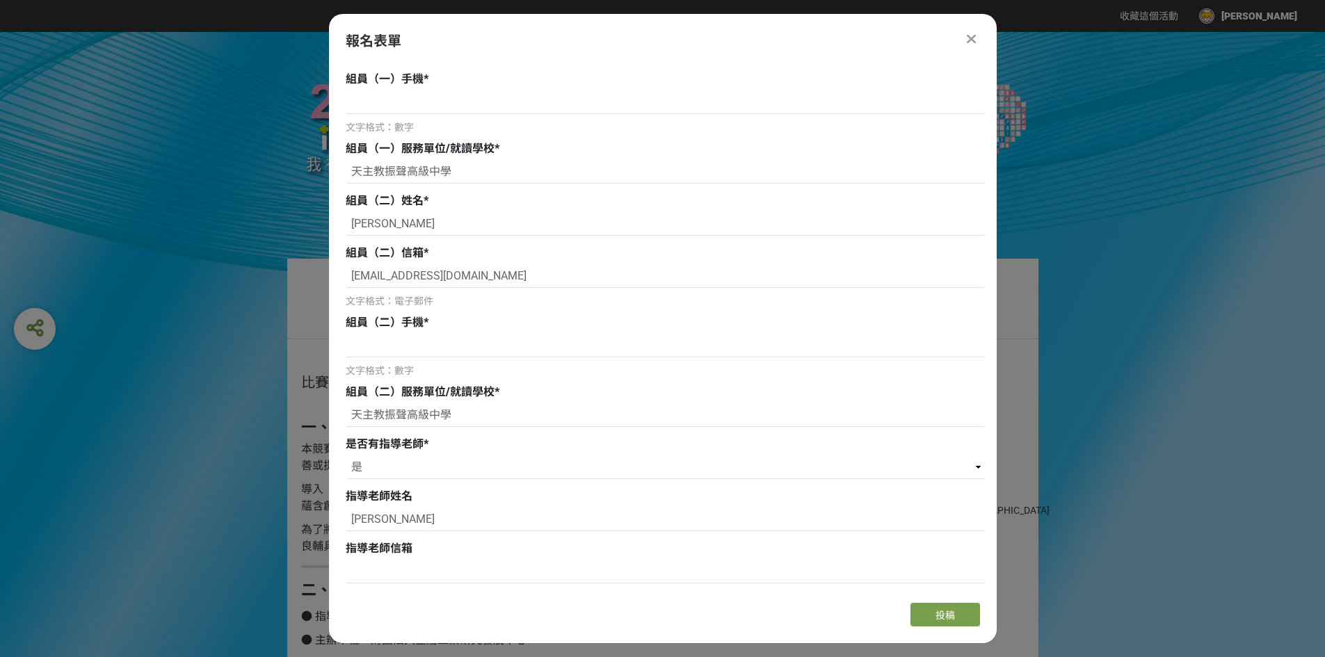
scroll to position [488, 0]
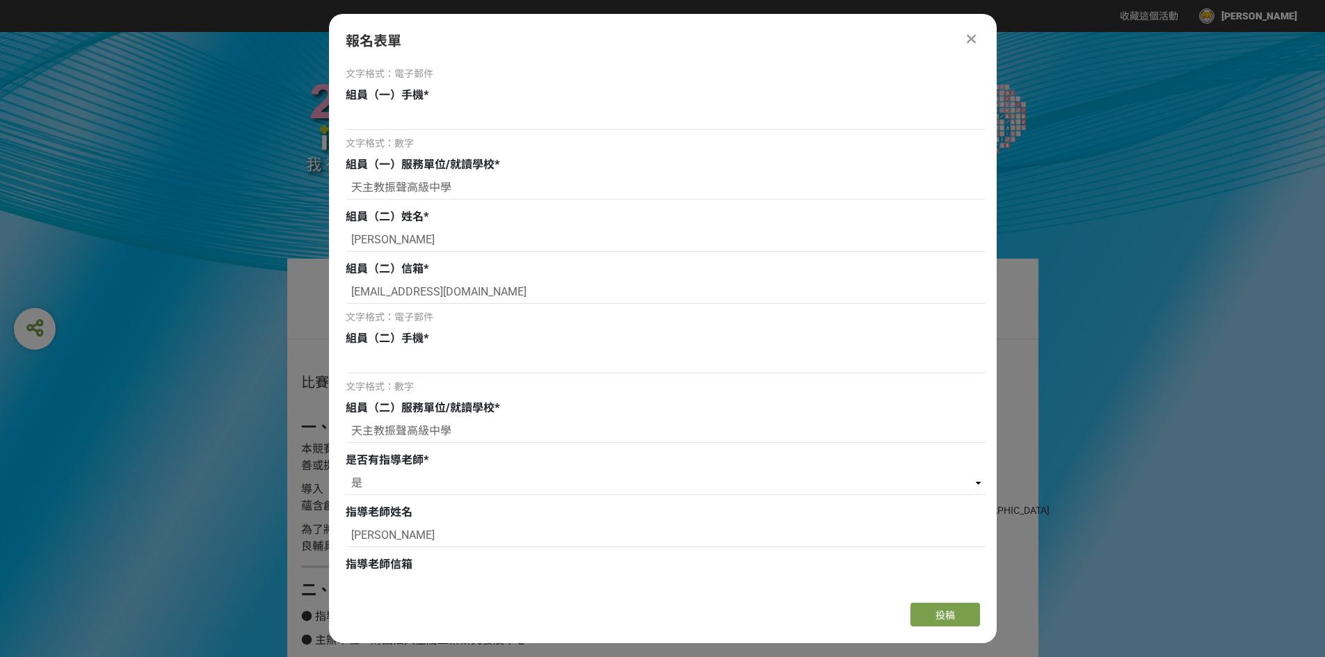
type input "沒障愛"
click at [548, 384] on div "文字格式：數字" at bounding box center [666, 387] width 640 height 15
click at [555, 373] on input at bounding box center [666, 362] width 640 height 24
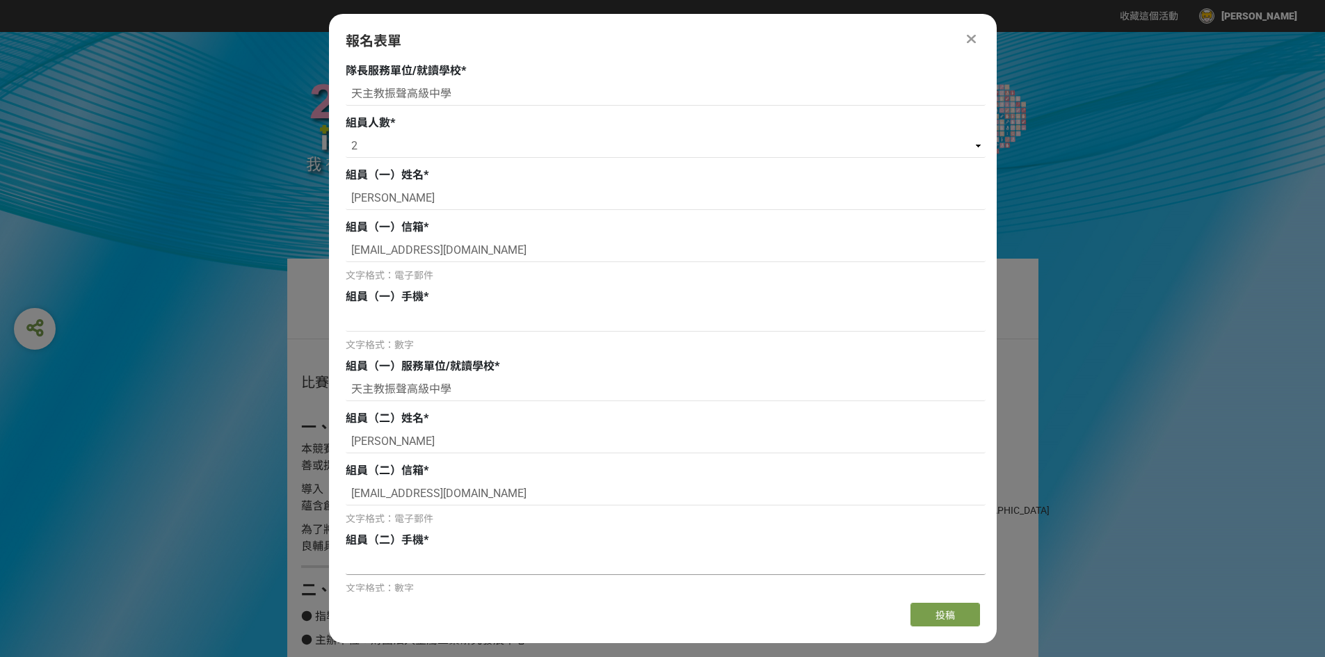
scroll to position [280, 0]
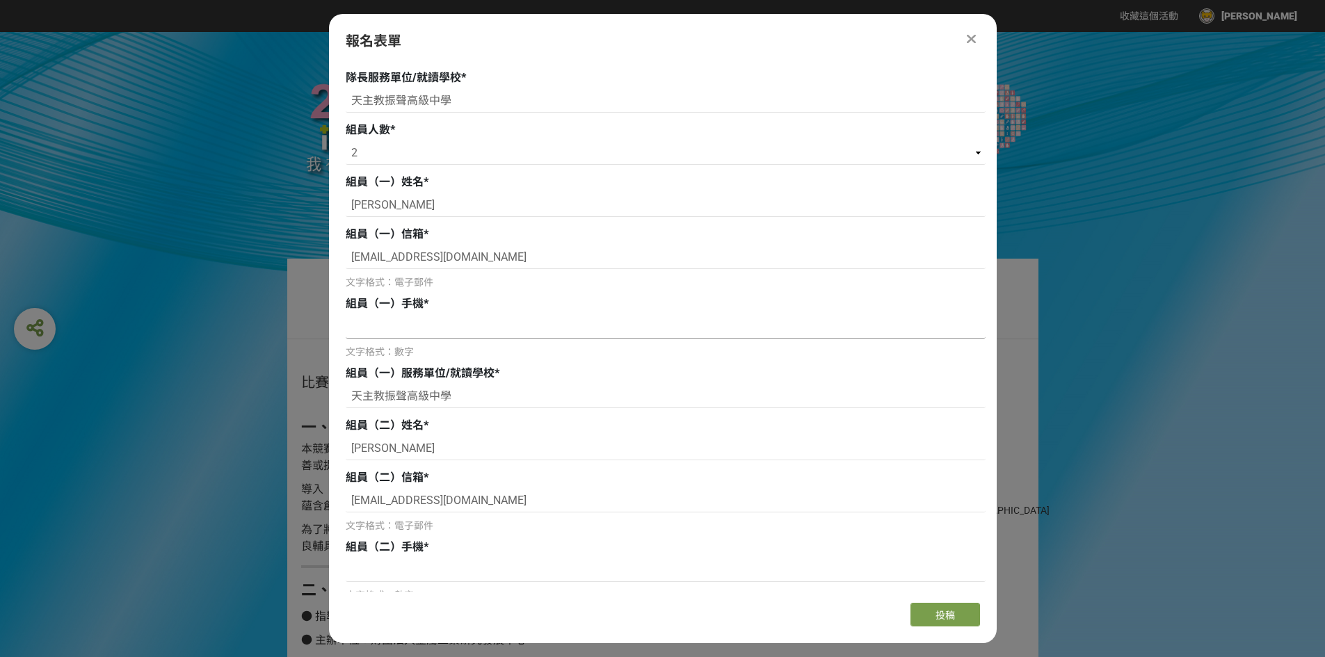
click at [408, 326] on input at bounding box center [666, 327] width 640 height 24
type input "ㄞ"
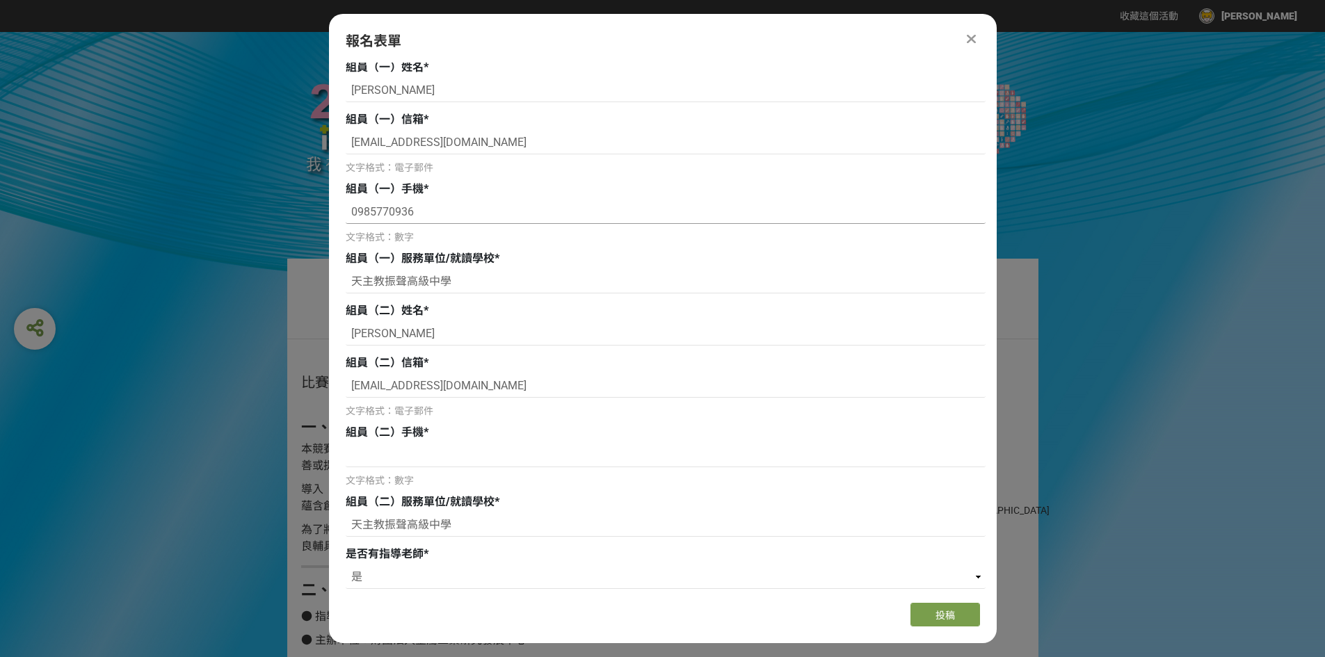
scroll to position [419, 0]
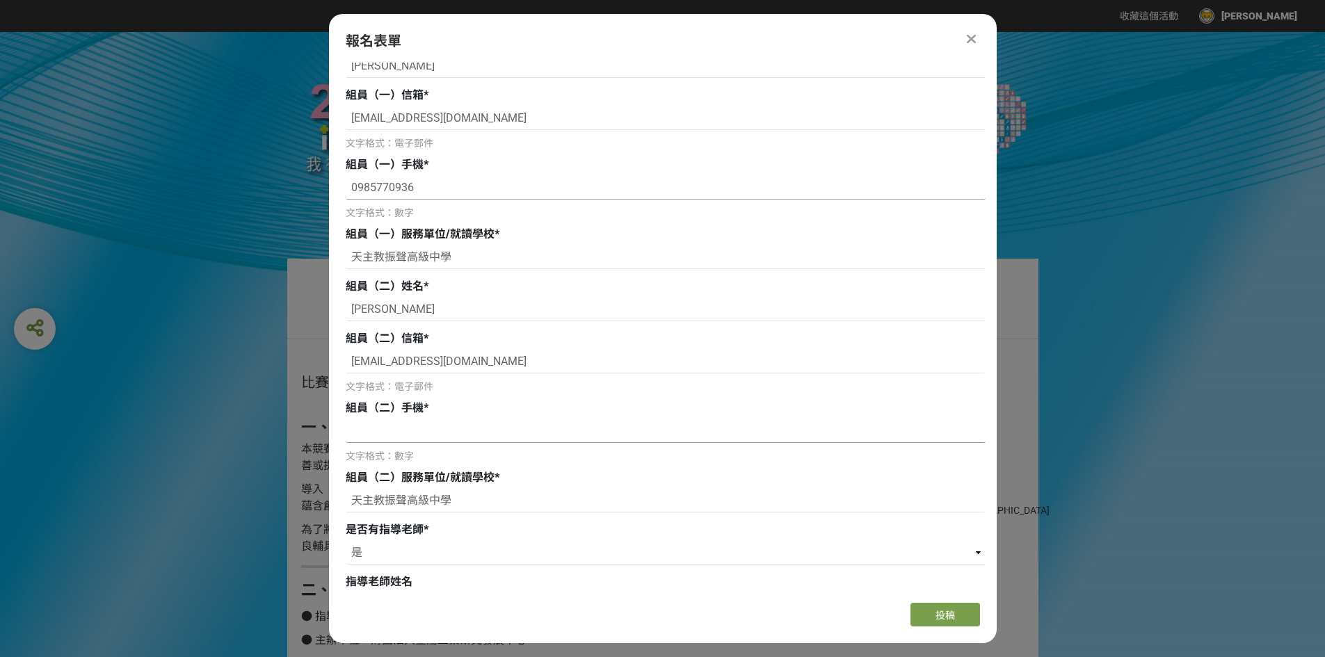
type input "0985770936"
click at [419, 431] on input at bounding box center [666, 432] width 640 height 24
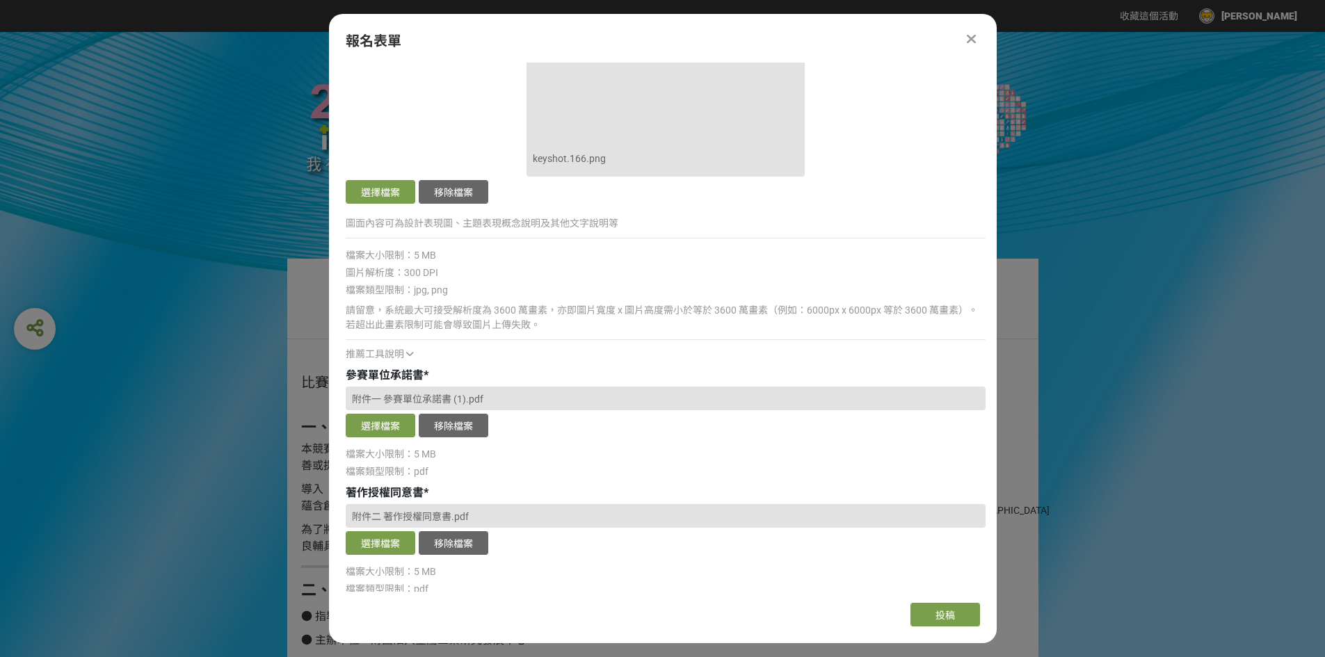
scroll to position [2783, 0]
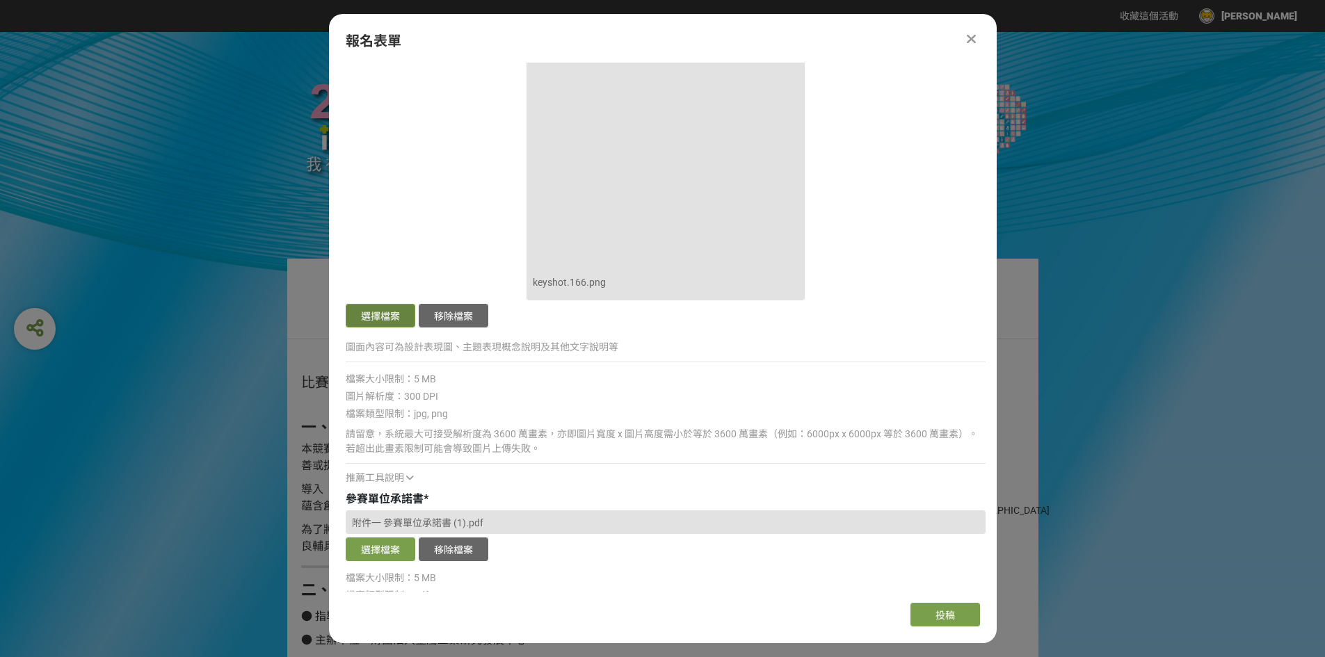
type input "0932035318"
click at [394, 318] on button "選擇檔案" at bounding box center [381, 316] width 70 height 24
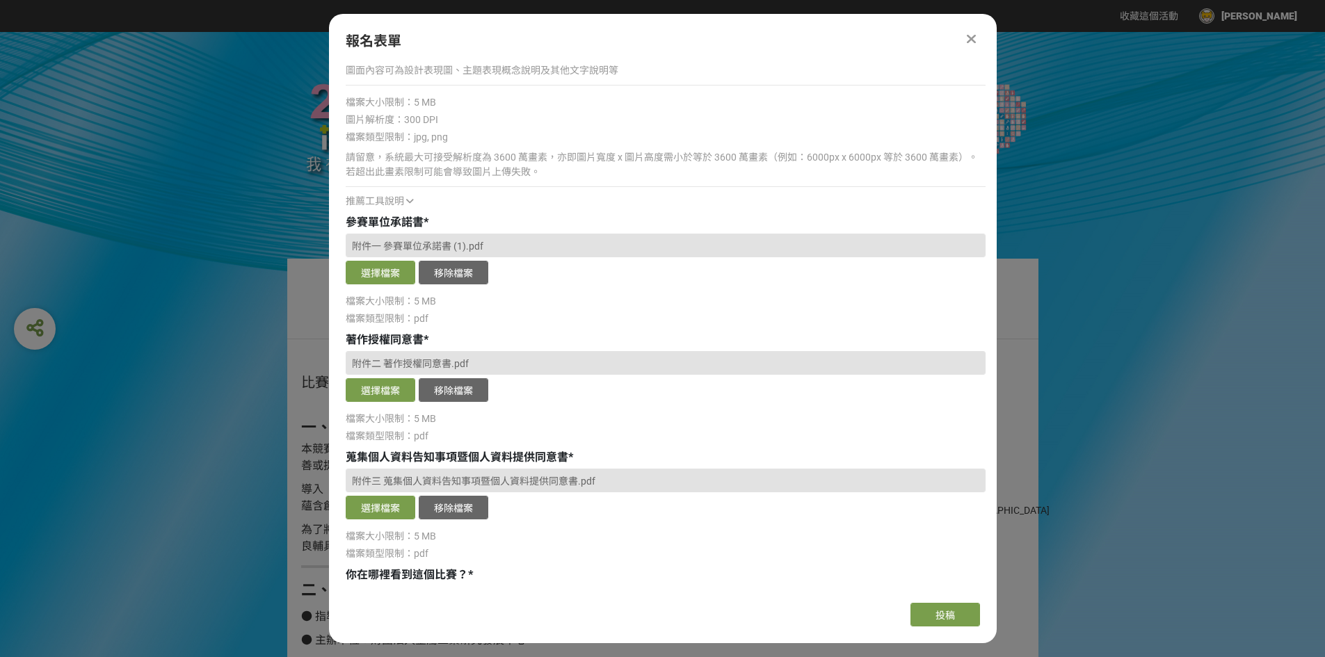
scroll to position [3132, 0]
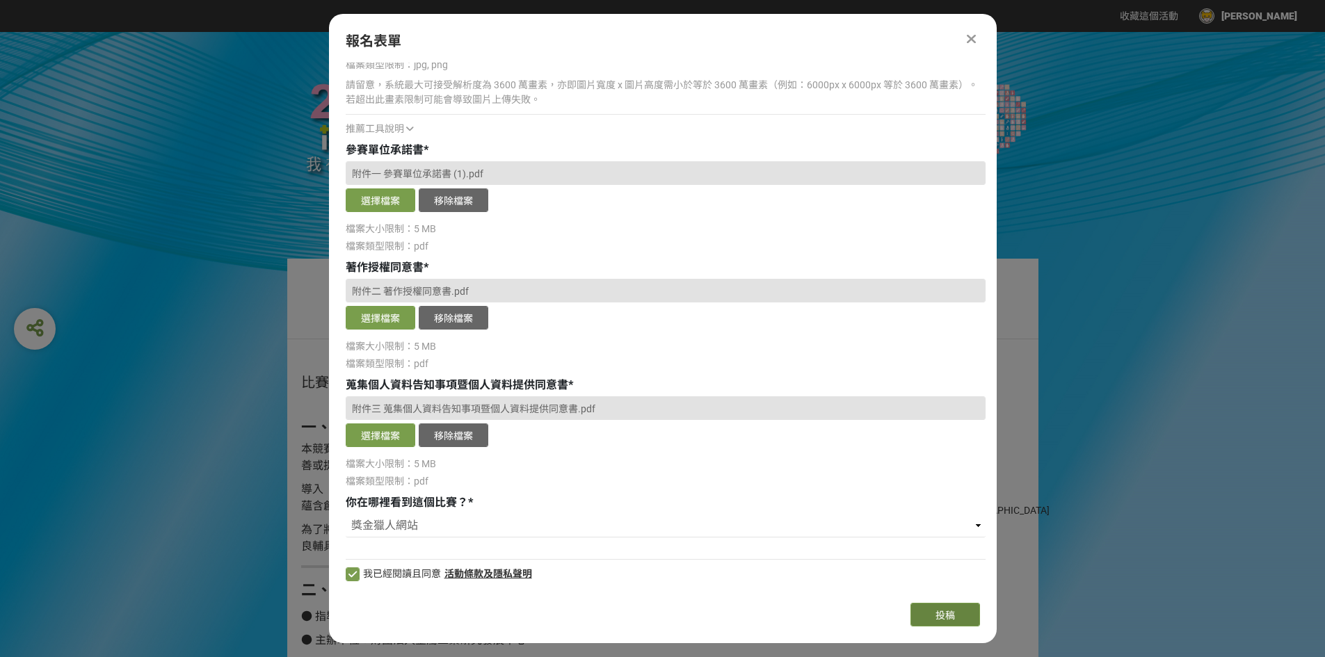
click at [941, 612] on span "投稿" at bounding box center [945, 615] width 19 height 11
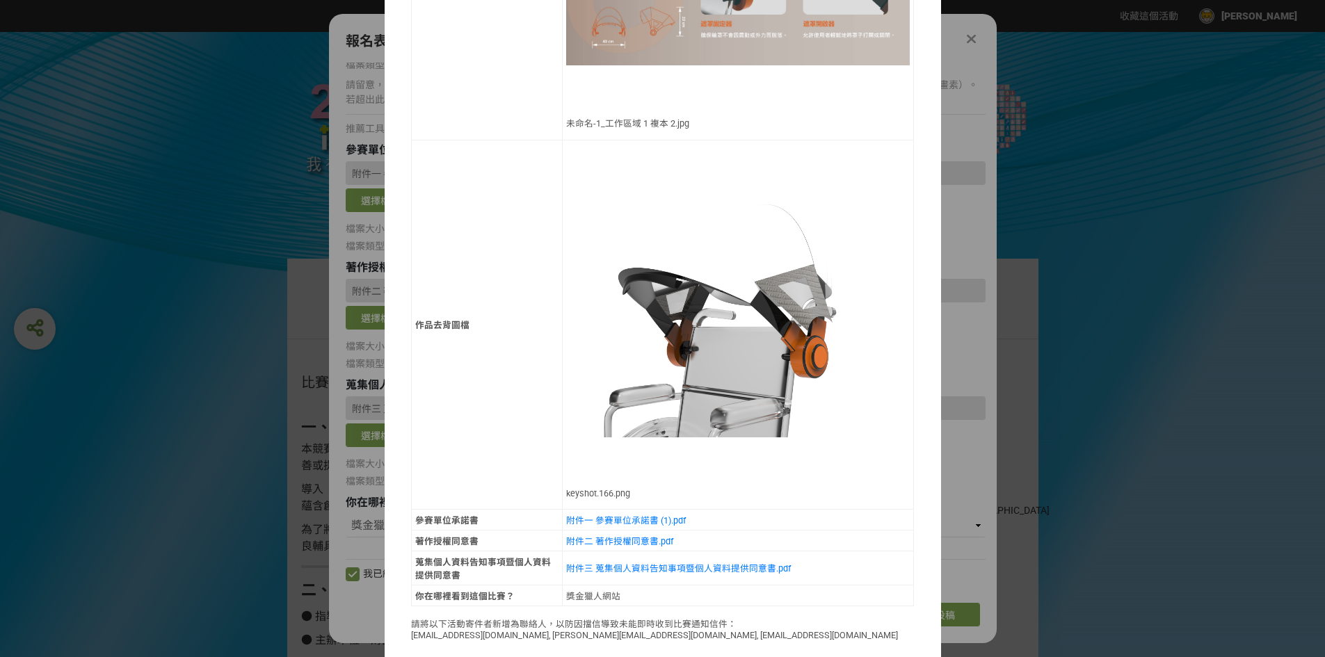
scroll to position [1357, 0]
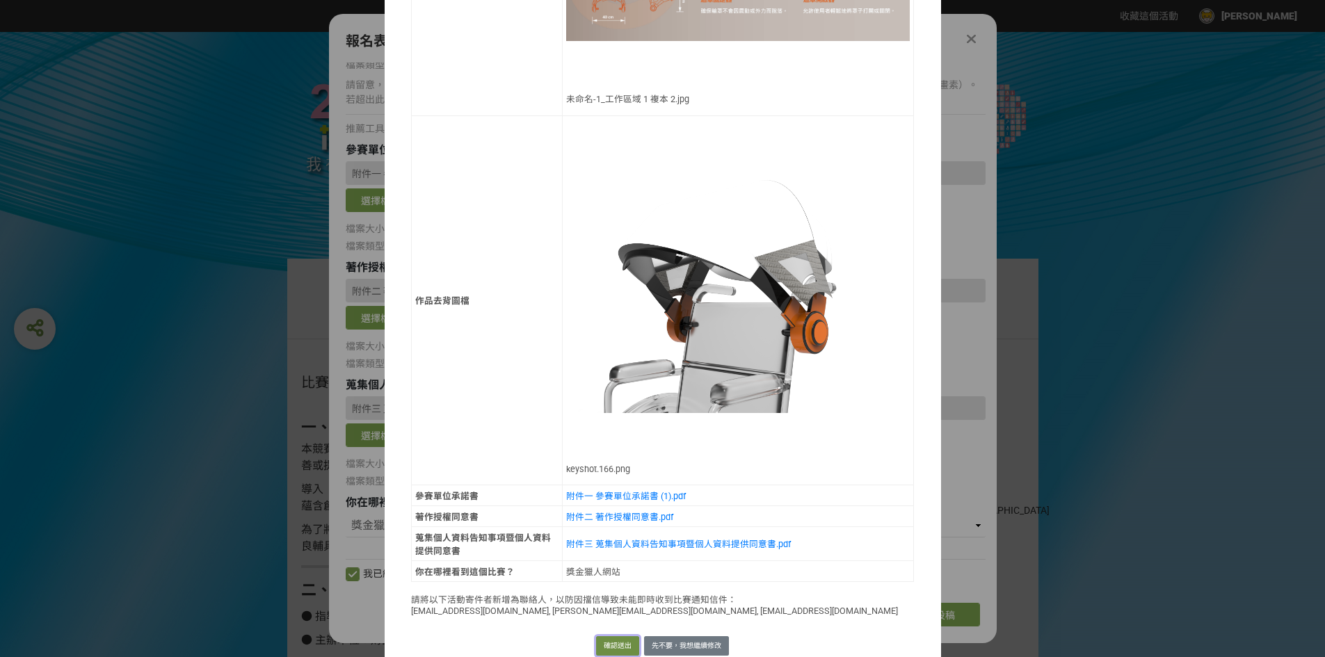
click at [609, 637] on button "確認送出" at bounding box center [617, 646] width 43 height 19
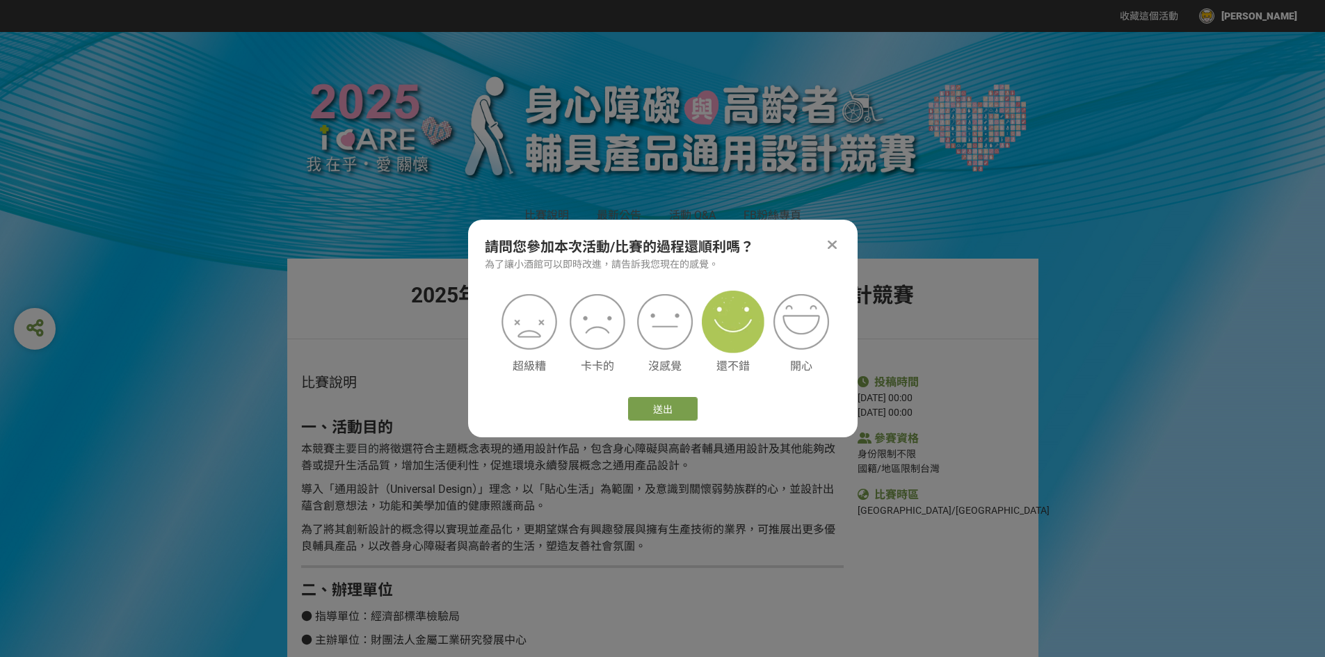
click at [733, 343] on img at bounding box center [733, 322] width 63 height 63
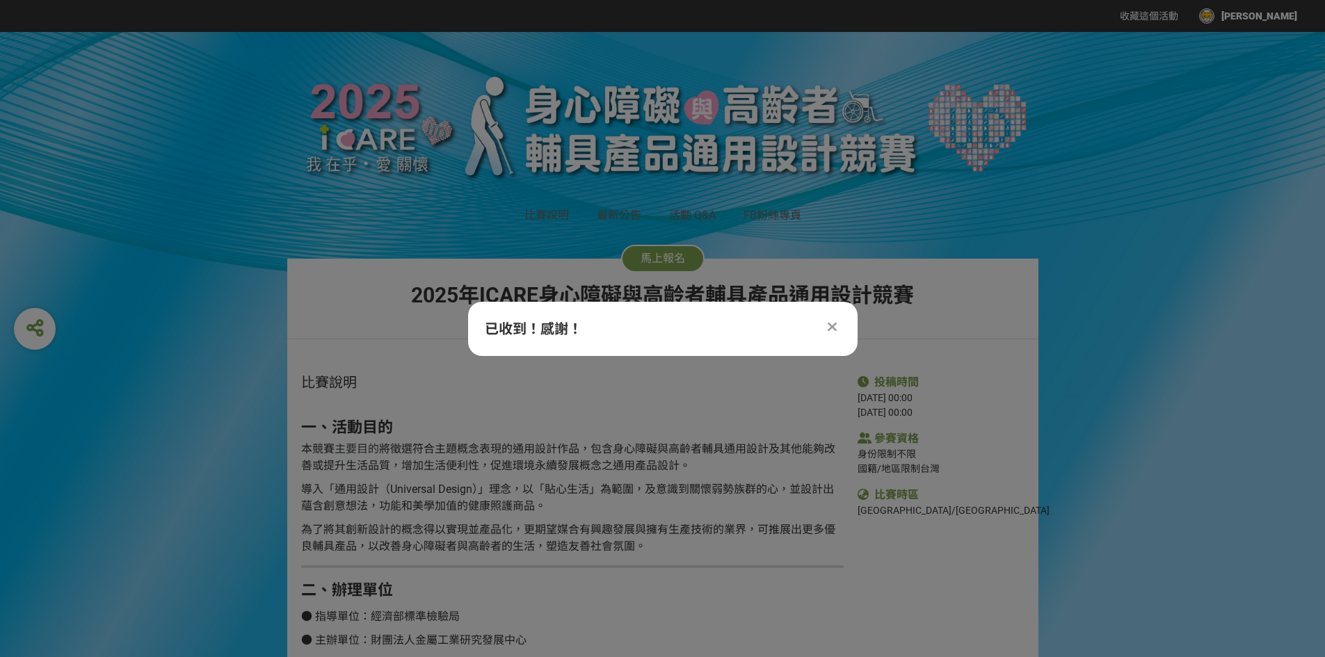
click at [831, 333] on icon at bounding box center [832, 327] width 9 height 14
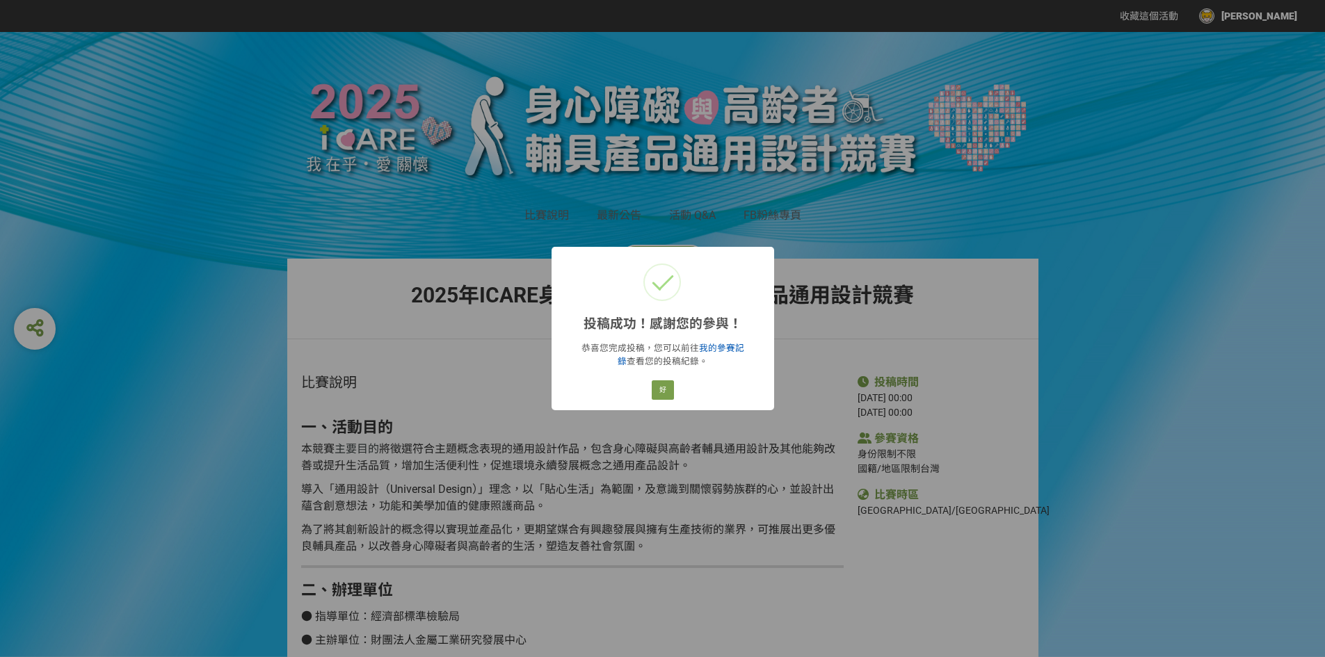
click at [709, 347] on link "我的參賽記錄" at bounding box center [681, 355] width 127 height 24
click at [667, 390] on button "好" at bounding box center [663, 390] width 22 height 19
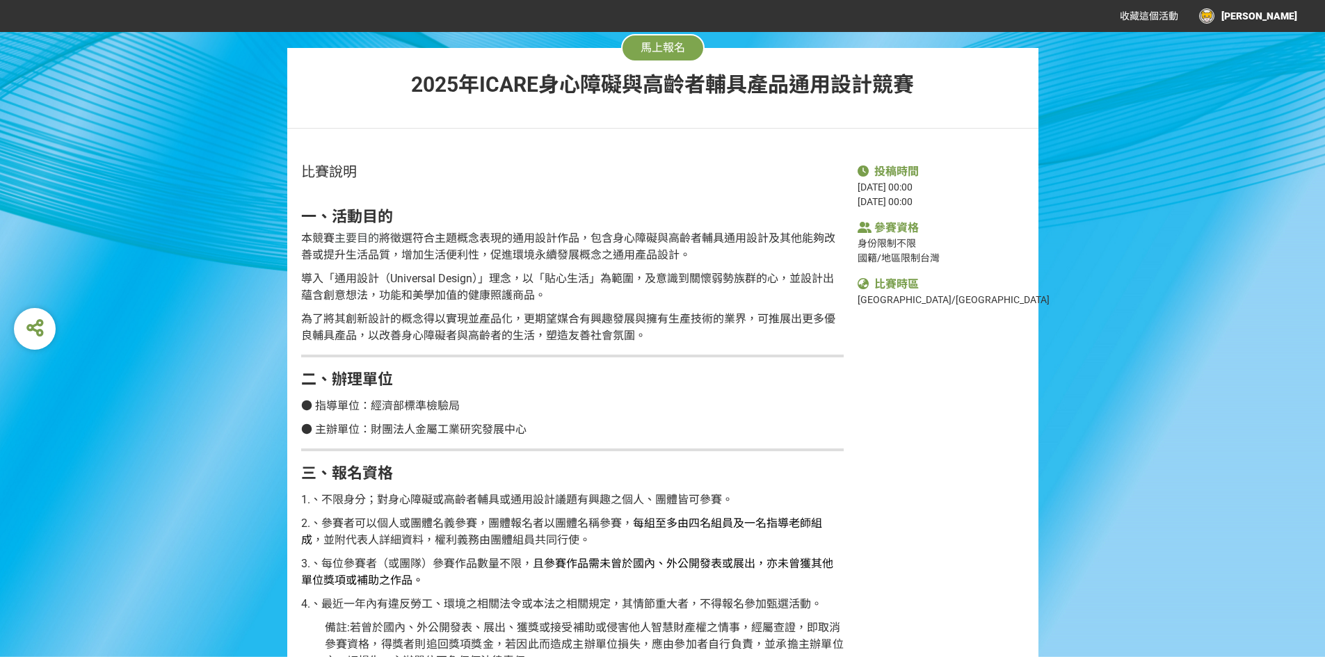
scroll to position [0, 0]
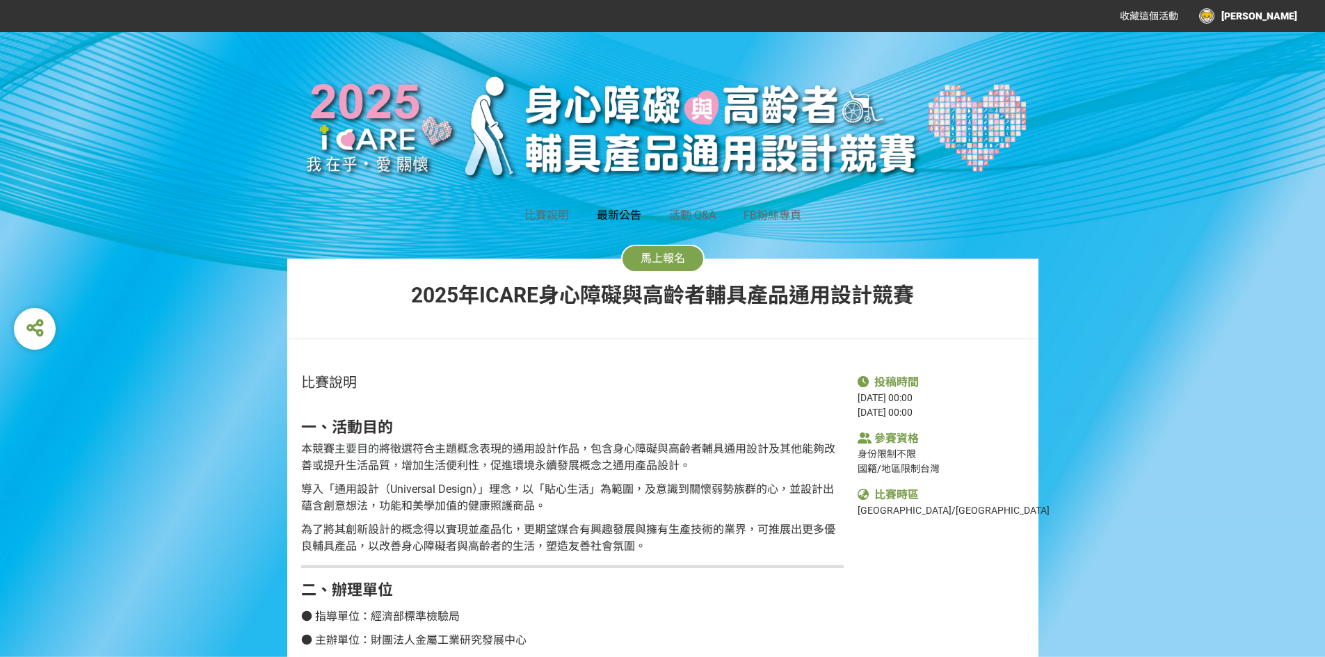
click at [602, 214] on span "最新公告" at bounding box center [619, 215] width 45 height 13
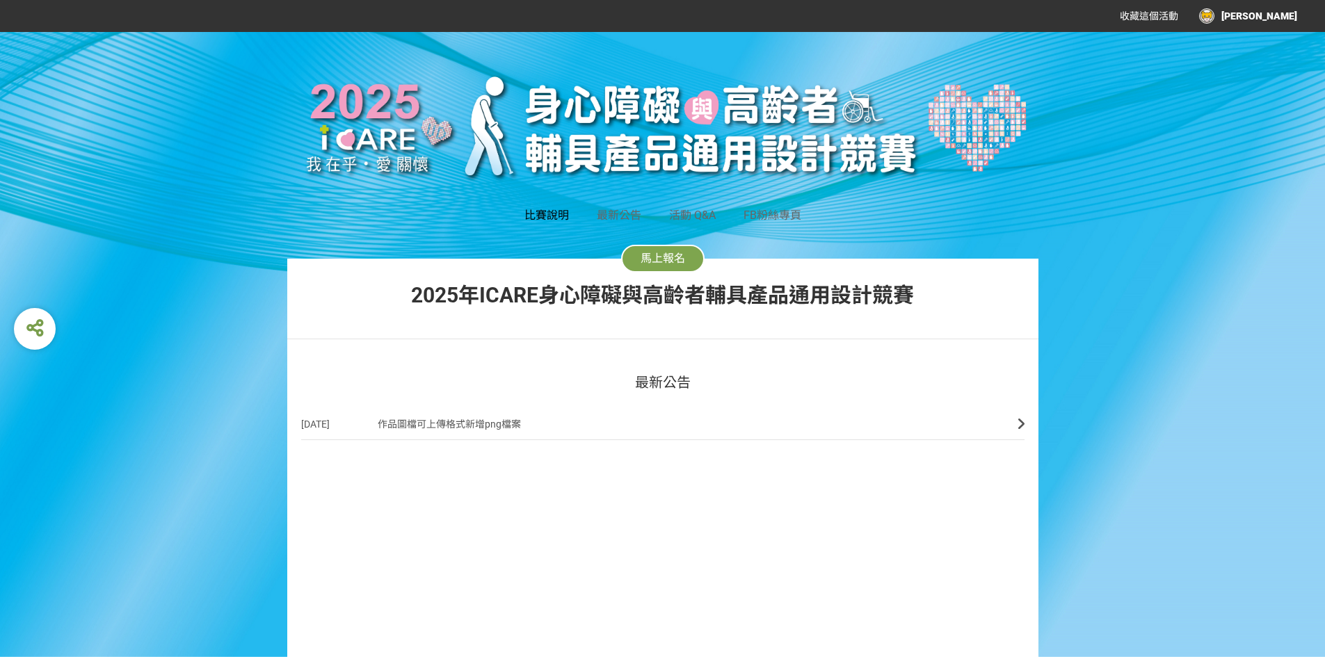
click at [557, 212] on span "比賽說明" at bounding box center [547, 215] width 45 height 13
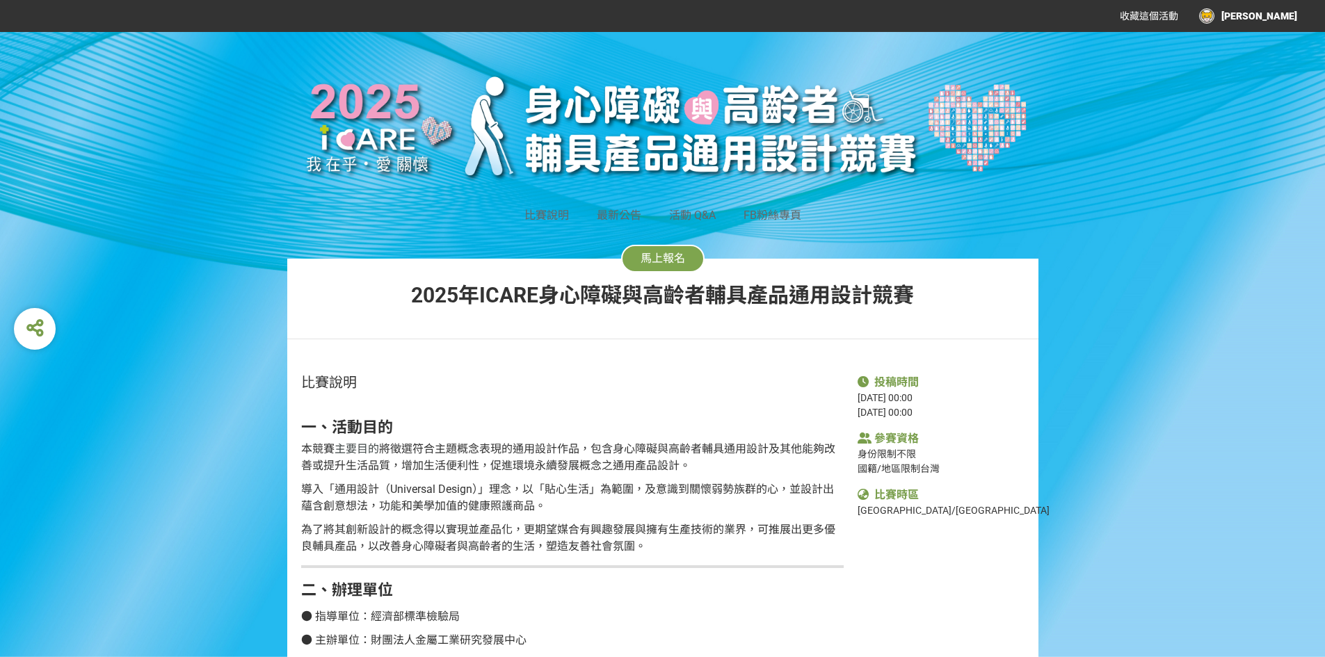
click at [1266, 17] on div "[PERSON_NAME]" at bounding box center [1248, 15] width 98 height 15
click at [1282, 65] on li "投稿記錄" at bounding box center [1267, 59] width 77 height 28
click at [1079, 205] on div at bounding box center [662, 328] width 1325 height 657
click at [1293, 15] on div "[PERSON_NAME]" at bounding box center [1248, 15] width 98 height 15
click at [1250, 62] on link "投稿記錄" at bounding box center [1262, 58] width 39 height 11
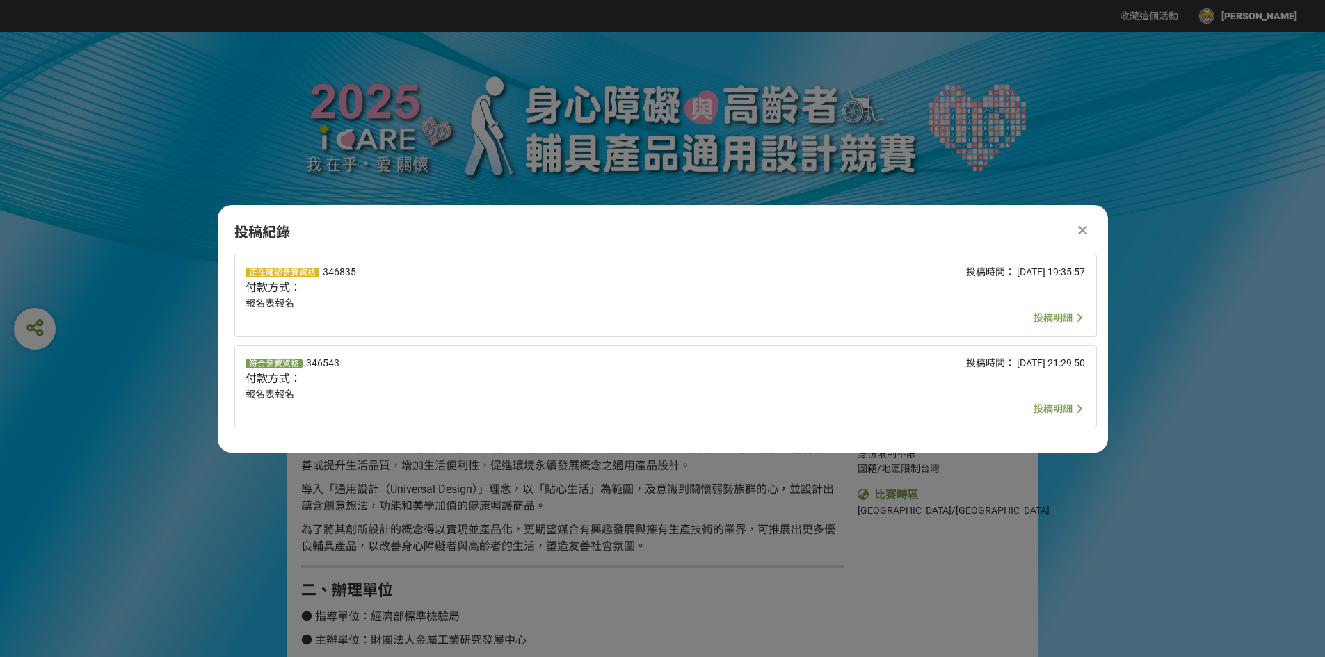
click at [1047, 407] on span "投稿明細" at bounding box center [1053, 409] width 39 height 11
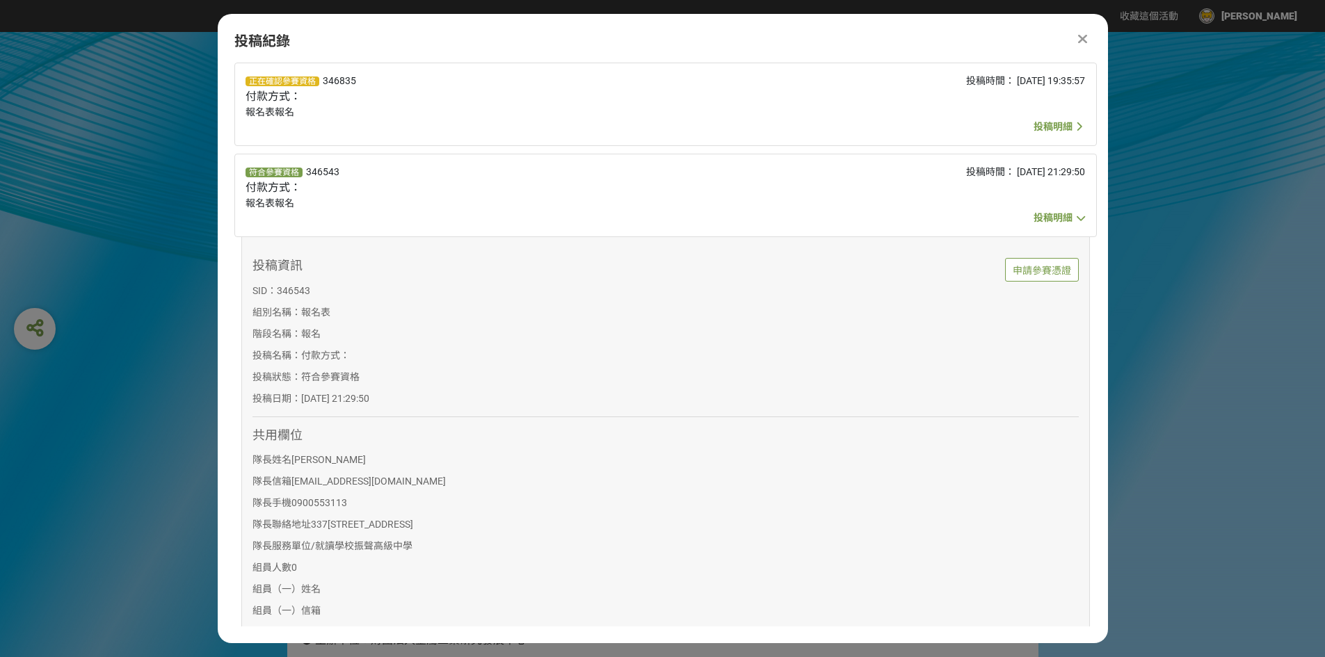
click at [1050, 230] on div "符合參賽資格 346543 付款方式： 報名表報名 投稿時間： 2025-09-08 21:29:50 投稿明細" at bounding box center [665, 195] width 863 height 83
click at [1053, 221] on span "投稿明細" at bounding box center [1053, 217] width 39 height 11
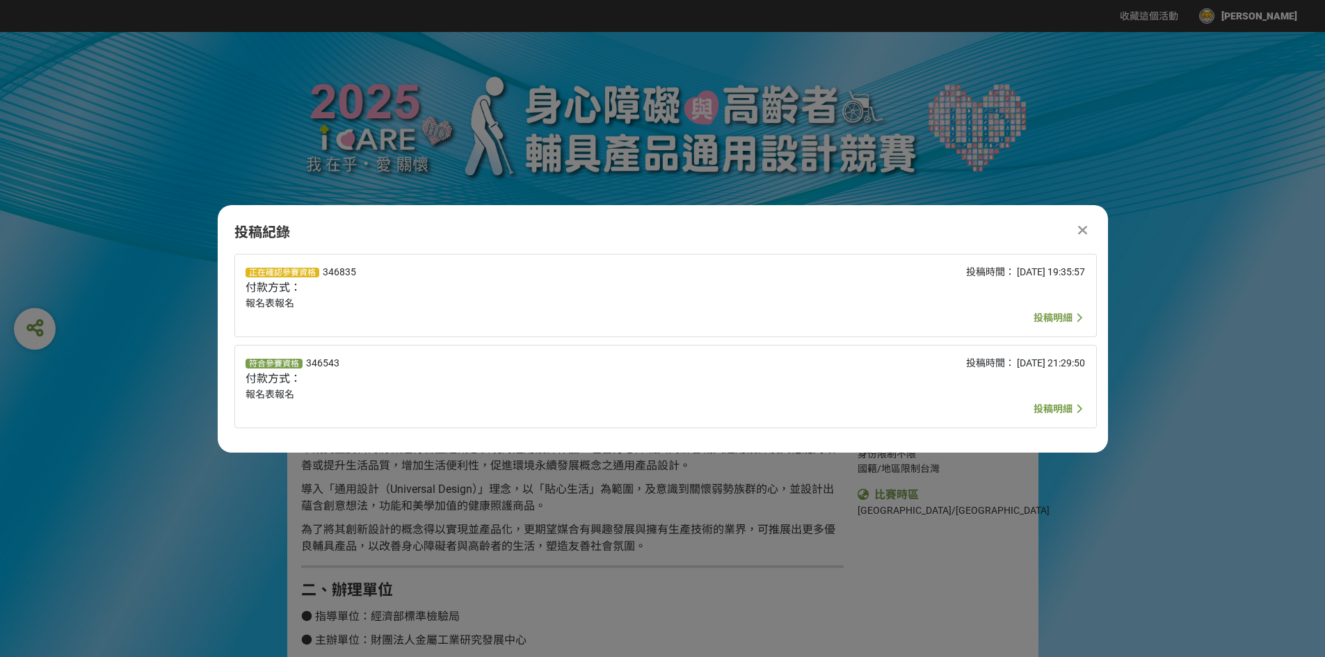
click at [1083, 232] on icon at bounding box center [1082, 230] width 9 height 14
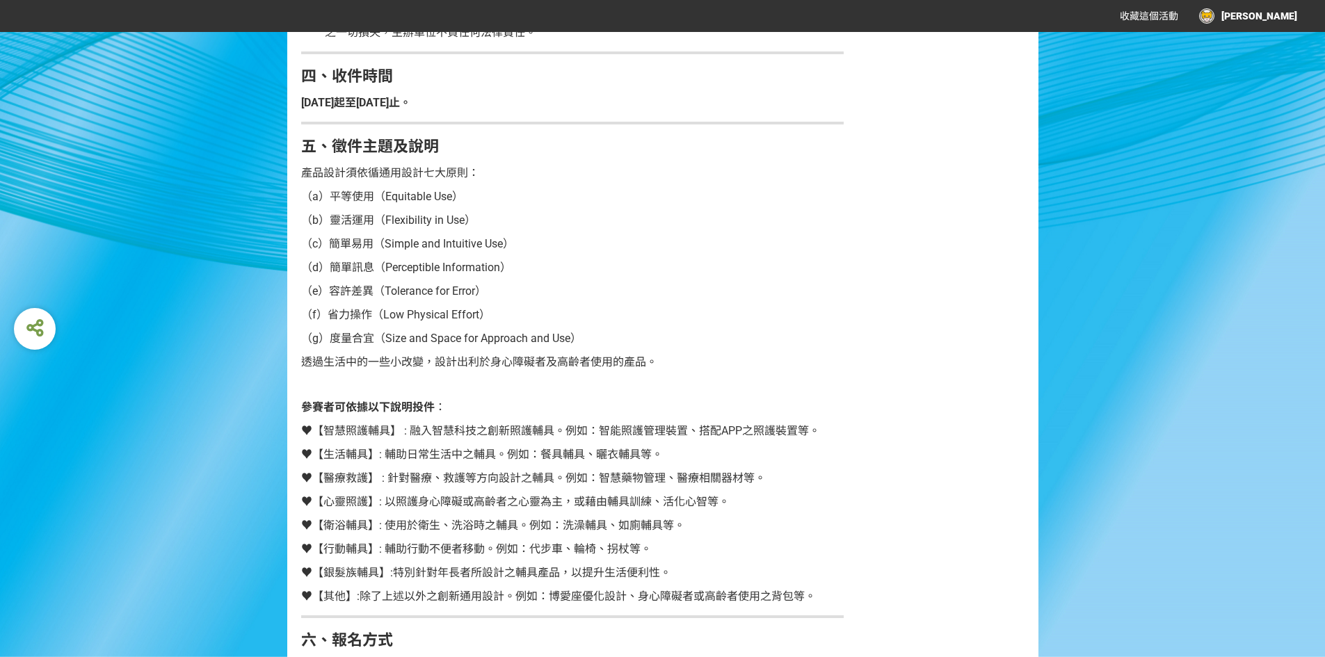
scroll to position [696, 0]
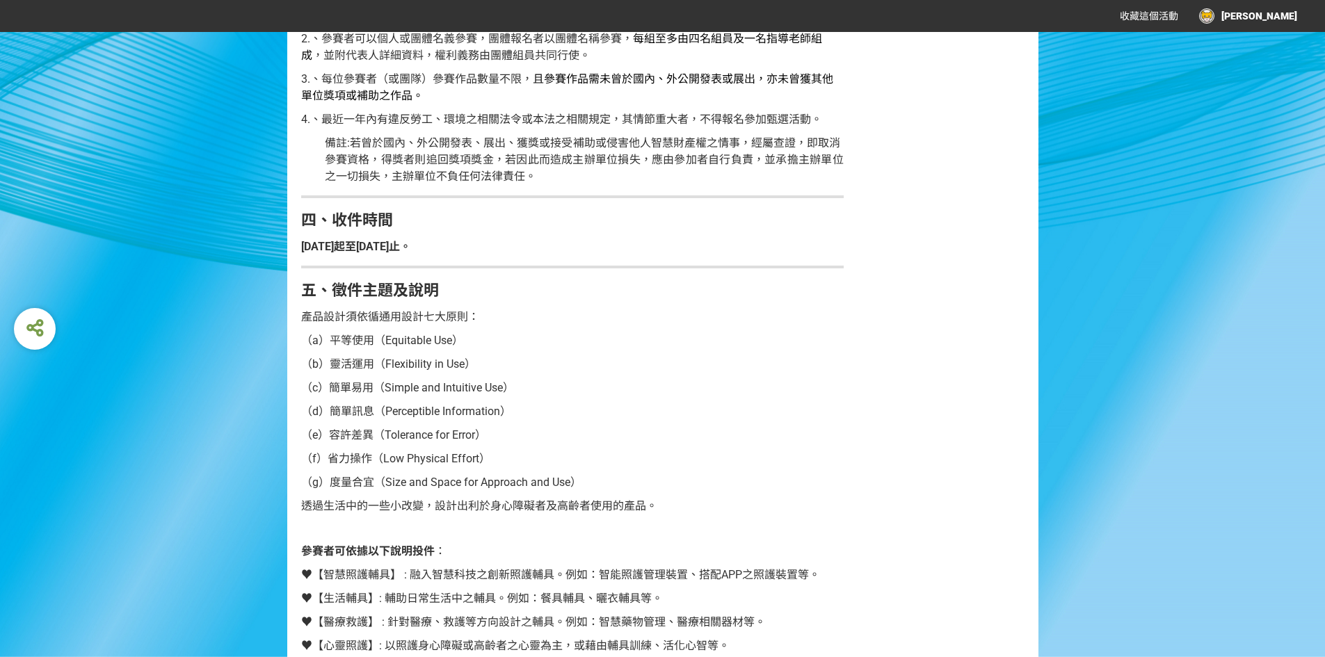
click at [1266, 14] on div "[PERSON_NAME]" at bounding box center [1248, 15] width 98 height 15
click at [1285, 56] on li "投稿記錄" at bounding box center [1267, 59] width 77 height 28
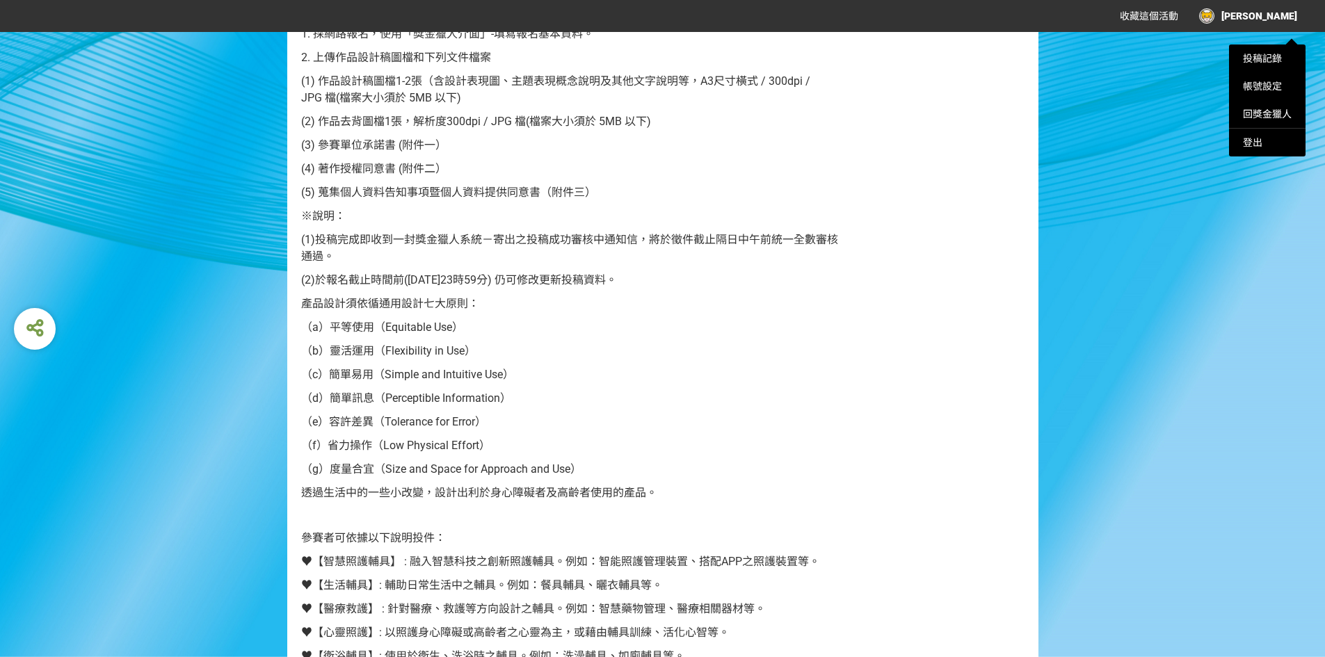
scroll to position [1600, 0]
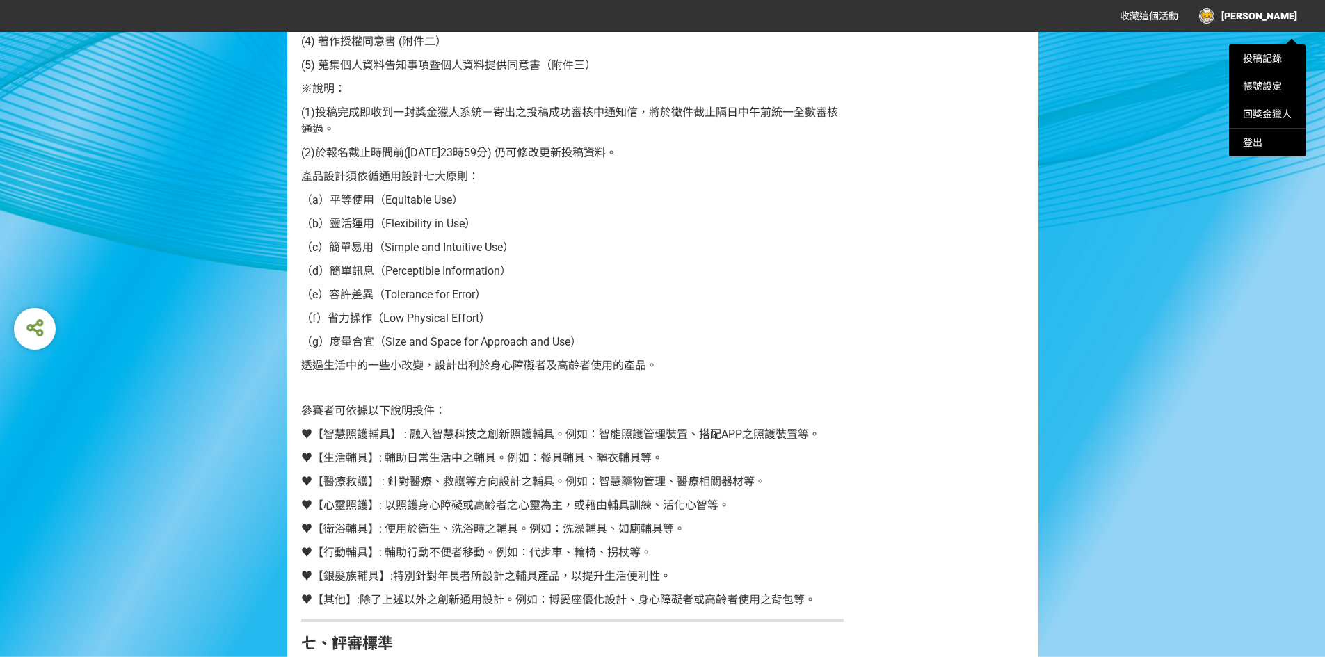
click at [804, 344] on div at bounding box center [662, 328] width 1325 height 657
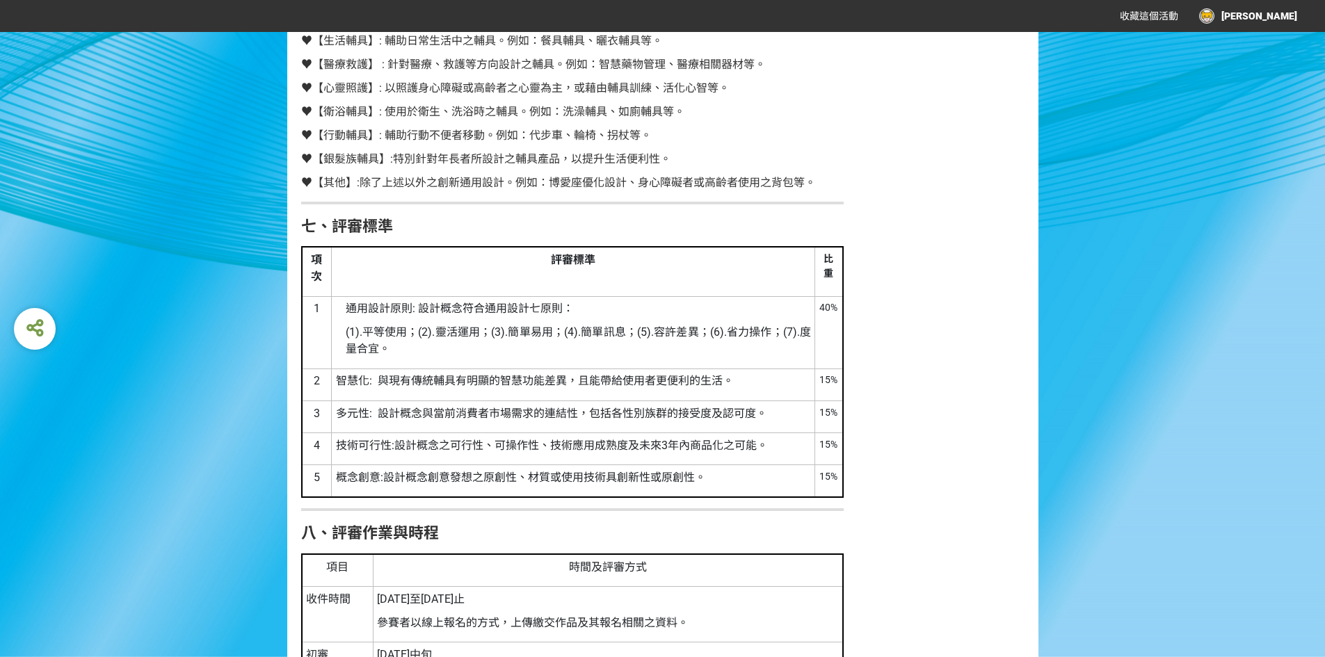
scroll to position [1948, 0]
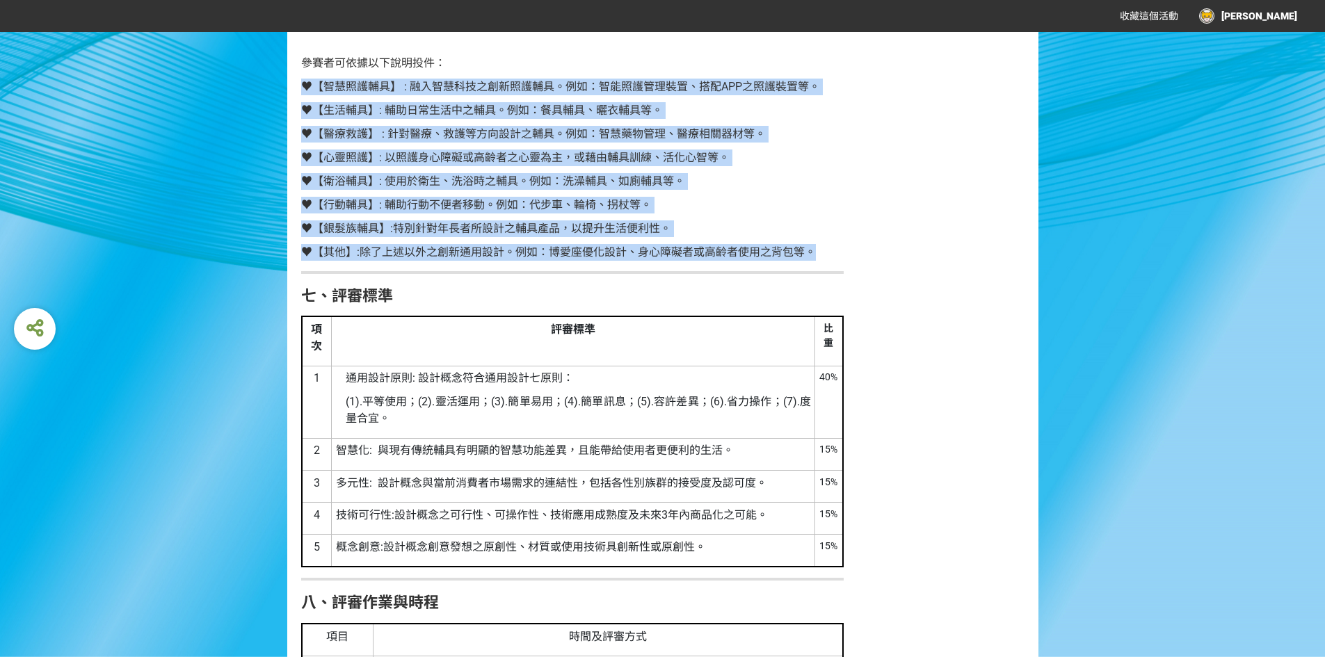
drag, startPoint x: 824, startPoint y: 251, endPoint x: 293, endPoint y: 83, distance: 556.9
click at [293, 83] on div "比賽說明 一、活動目的 本競賽 主要目的 將徵選符合主題概念表現的通用設計作品，包含身心障礙與高齡者輔具通用設計及其他能夠改善或提升生活品質，增加生活便利性，…" at bounding box center [569, 162] width 564 height 3501
click at [295, 80] on div "比賽說明 一、活動目的 本競賽 主要目的 將徵選符合主題概念表現的通用設計作品，包含身心障礙與高齡者輔具通用設計及其他能夠改善或提升生活品質，增加生活便利性，…" at bounding box center [569, 162] width 564 height 3501
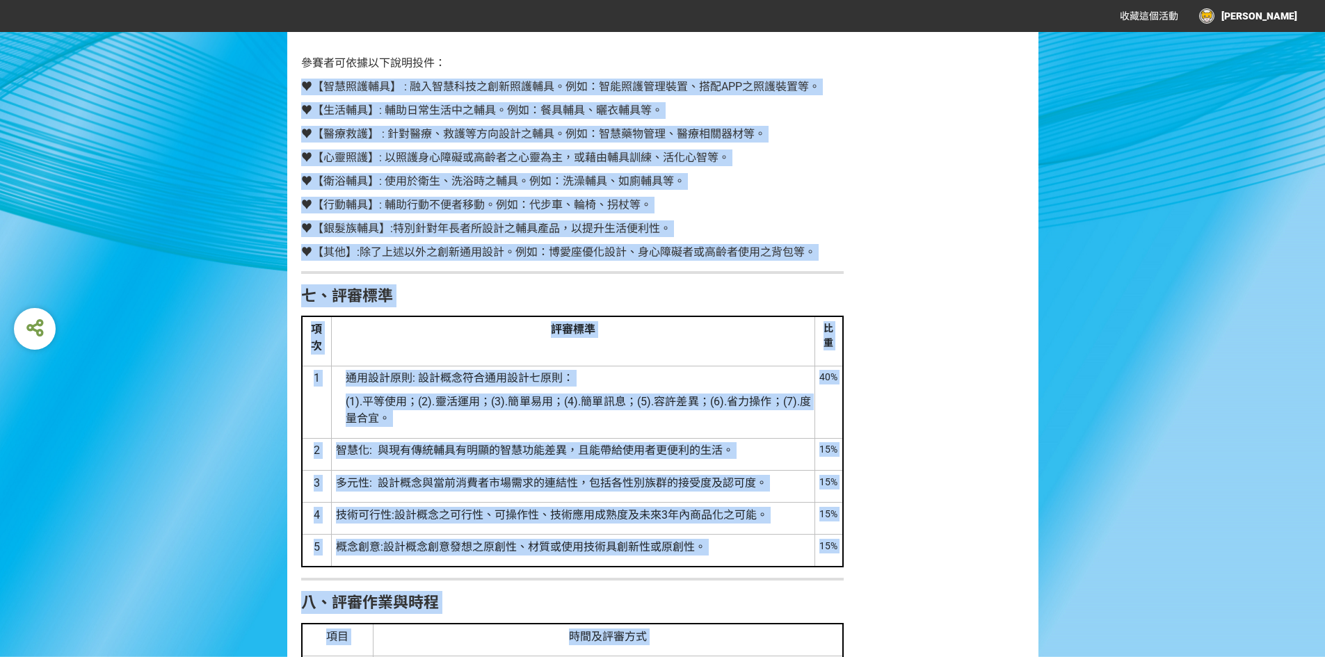
drag, startPoint x: 298, startPoint y: 75, endPoint x: 871, endPoint y: 245, distance: 597.3
click at [871, 245] on div "比賽說明 一、活動目的 本競賽 主要目的 將徵選符合主題概念表現的通用設計作品，包含身心障礙與高齡者輔具通用設計及其他能夠改善或提升生活品質，增加生活便利性，…" at bounding box center [662, 176] width 751 height 3529
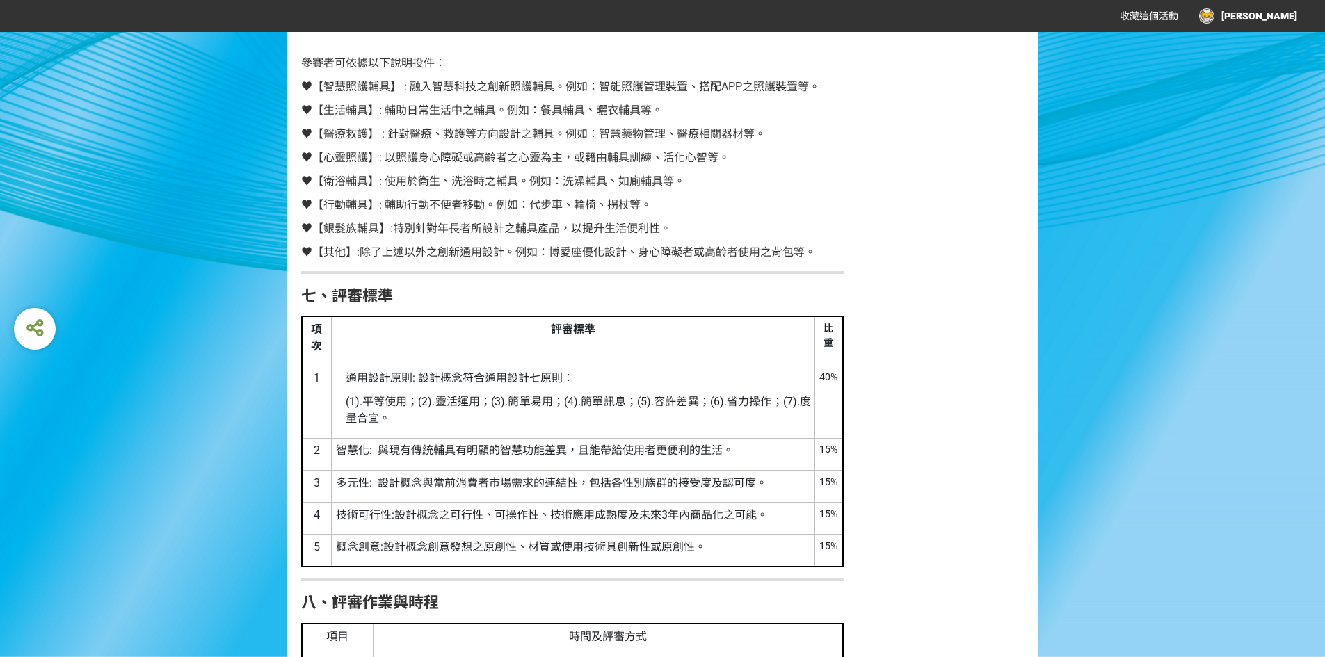
click at [900, 244] on div "投稿時間 2025-05-15 00:00 2025-09-12 00:00 參賽資格 身份限制 不限 國籍/地區限制 台灣 比賽時區 Asia/Taipei…" at bounding box center [945, 162] width 188 height 3501
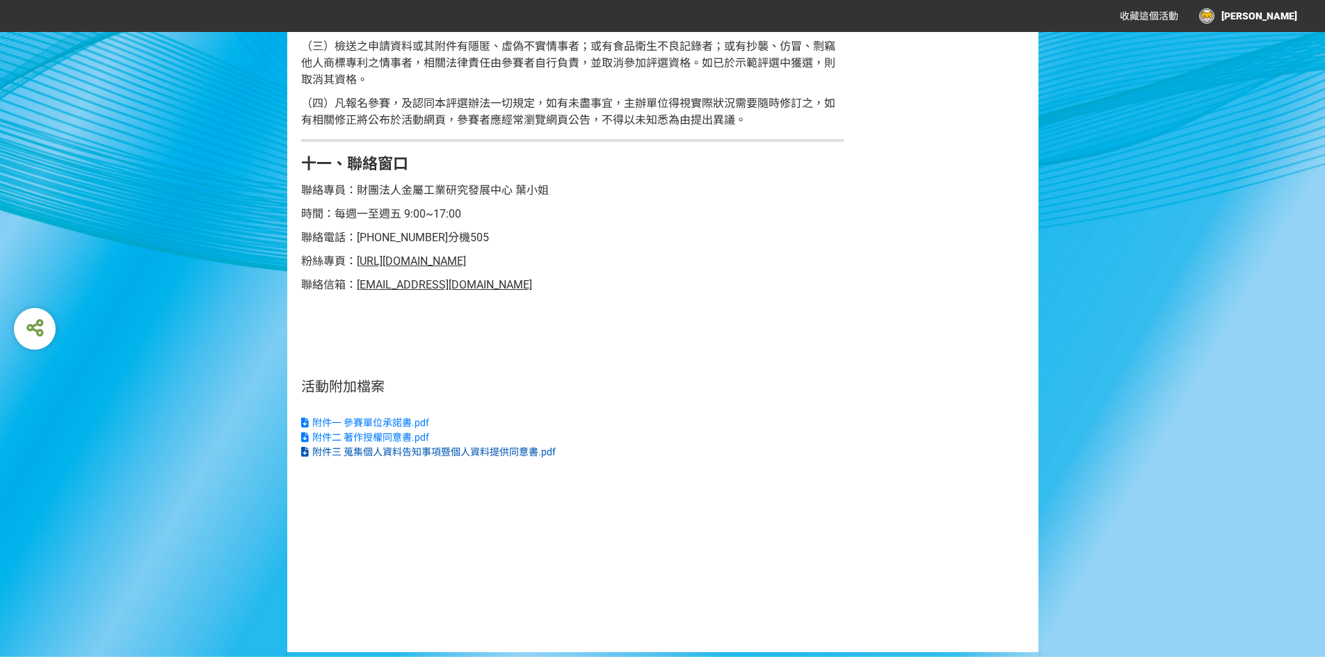
scroll to position [3368, 0]
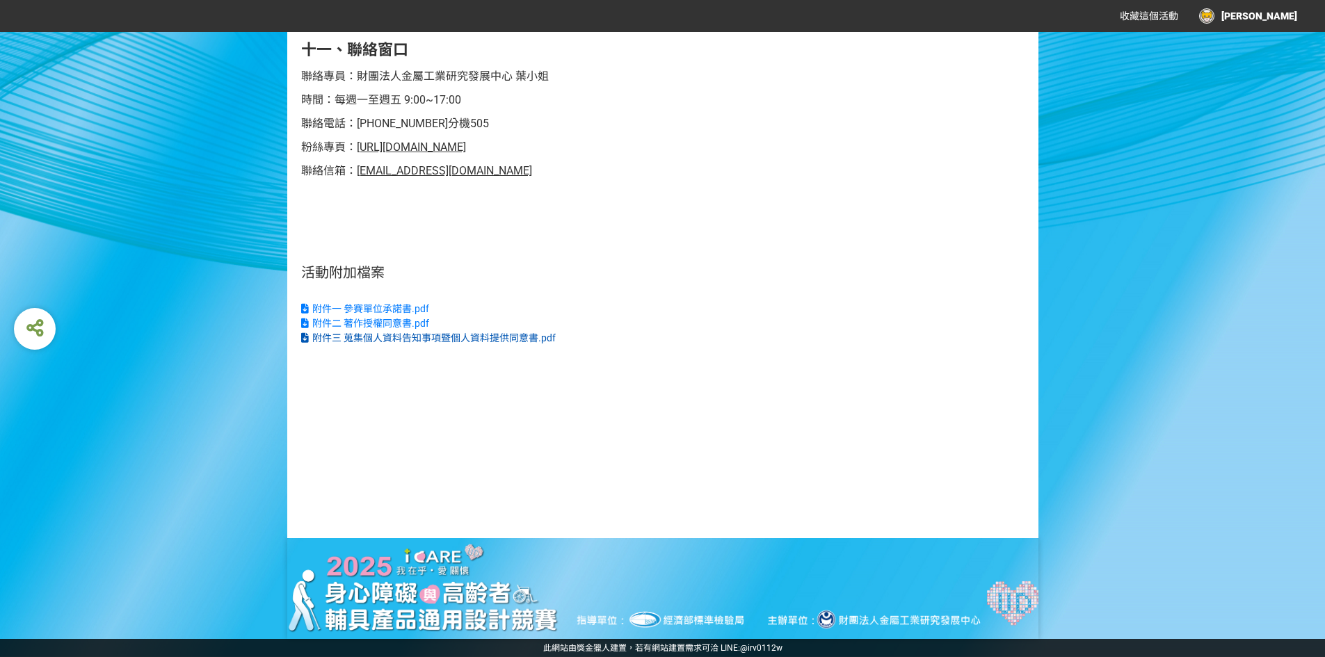
click at [446, 340] on span "附件三 蒐集個人資料告知事項暨個人資料提供同意書.pdf" at bounding box center [434, 338] width 244 height 11
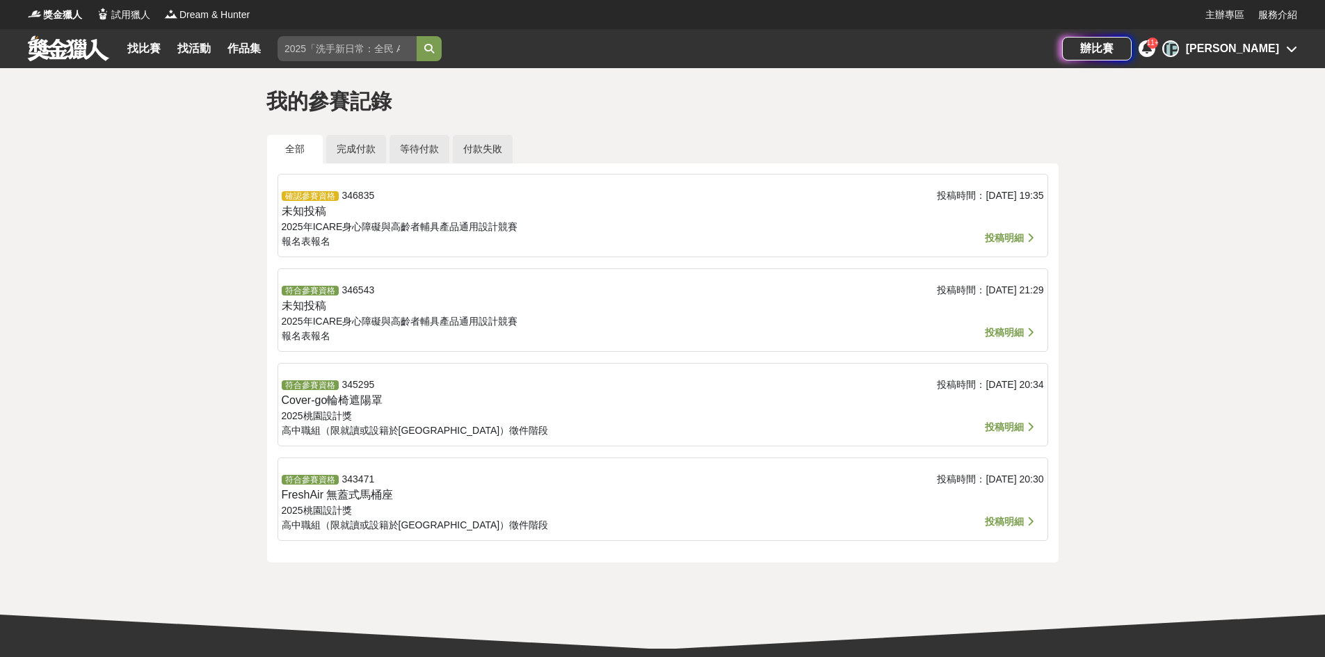
click at [994, 328] on span "投稿明細" at bounding box center [1004, 332] width 39 height 11
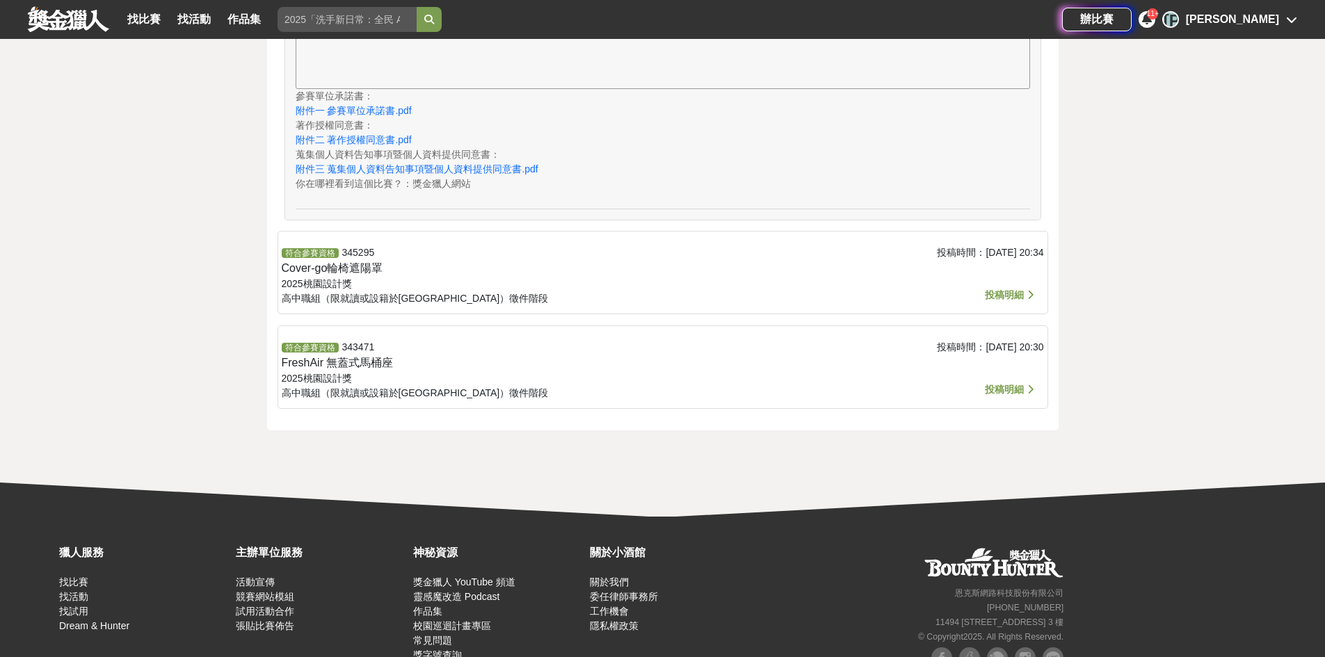
scroll to position [2570, 0]
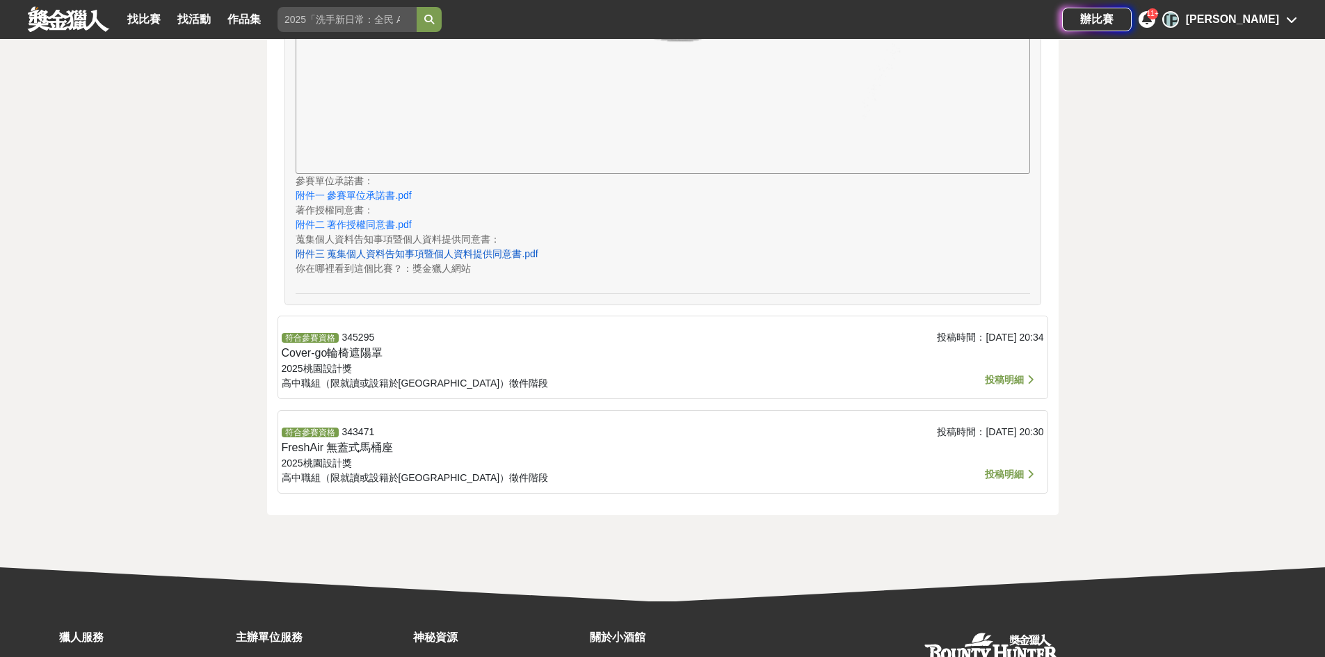
click at [377, 248] on link "附件三 蒐集個人資料告知事項暨個人資料提供同意書.pdf" at bounding box center [417, 253] width 243 height 11
click at [385, 223] on link "附件二 著作授權同意書.pdf" at bounding box center [354, 224] width 116 height 11
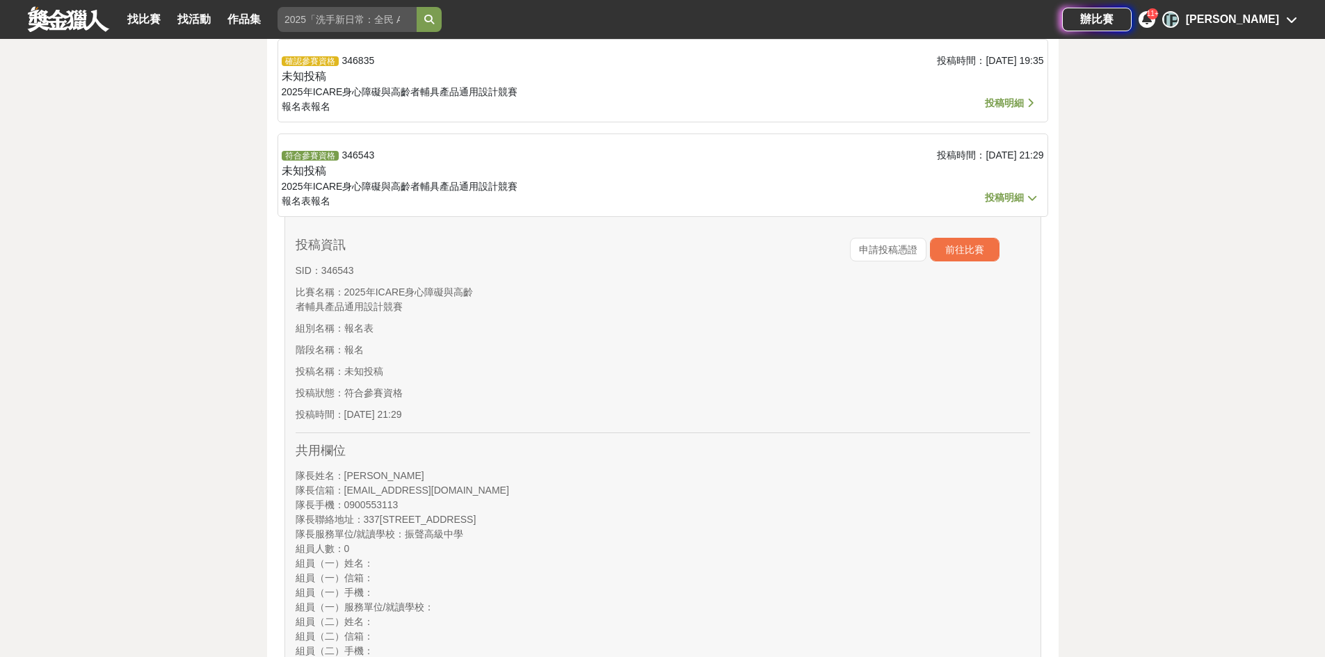
scroll to position [0, 0]
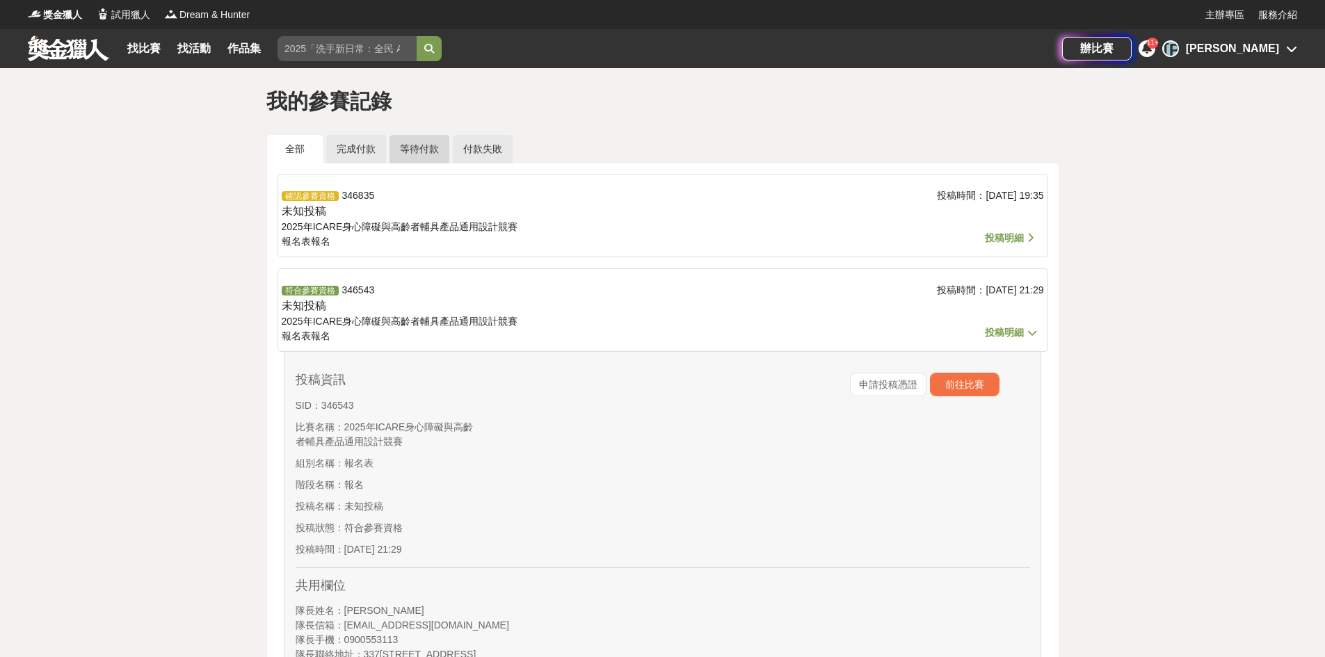
click at [413, 148] on link "等待付款" at bounding box center [420, 149] width 60 height 29
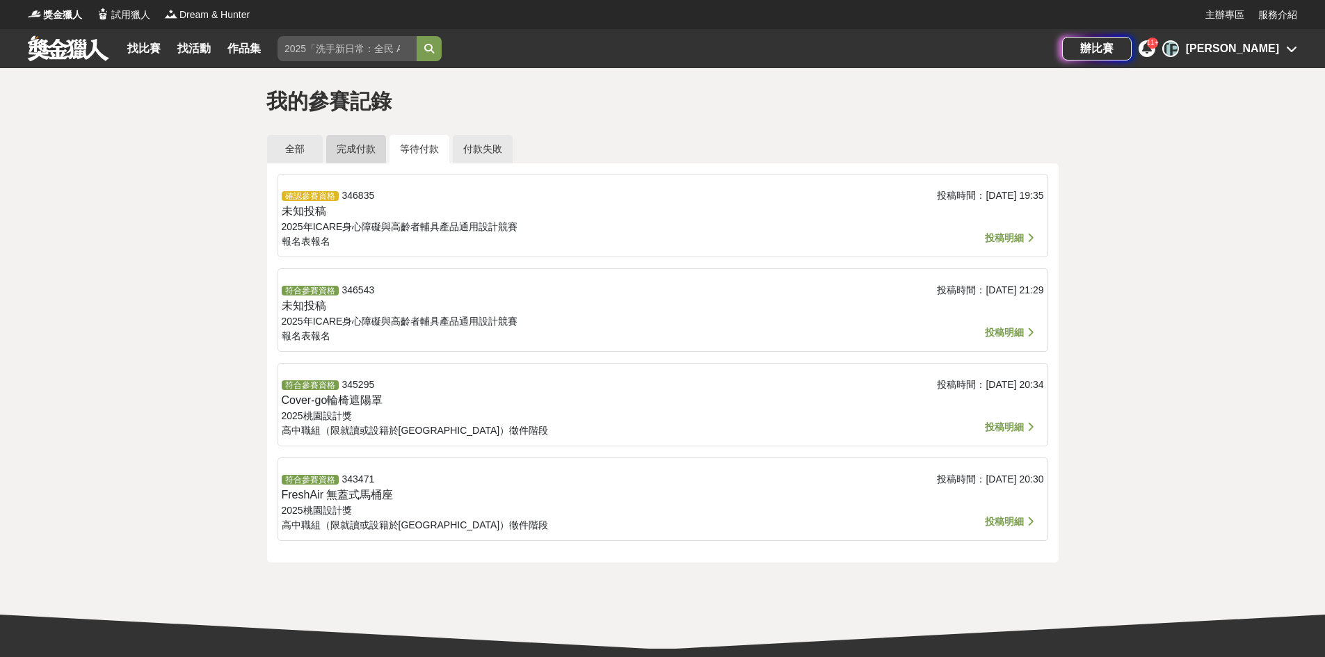
click at [356, 162] on link "完成付款" at bounding box center [356, 149] width 60 height 29
click at [303, 143] on link "全部" at bounding box center [295, 149] width 56 height 29
click at [463, 146] on link "付款失敗" at bounding box center [483, 149] width 60 height 29
click at [285, 144] on link "全部" at bounding box center [295, 149] width 56 height 29
click at [361, 159] on link "完成付款" at bounding box center [356, 149] width 60 height 29
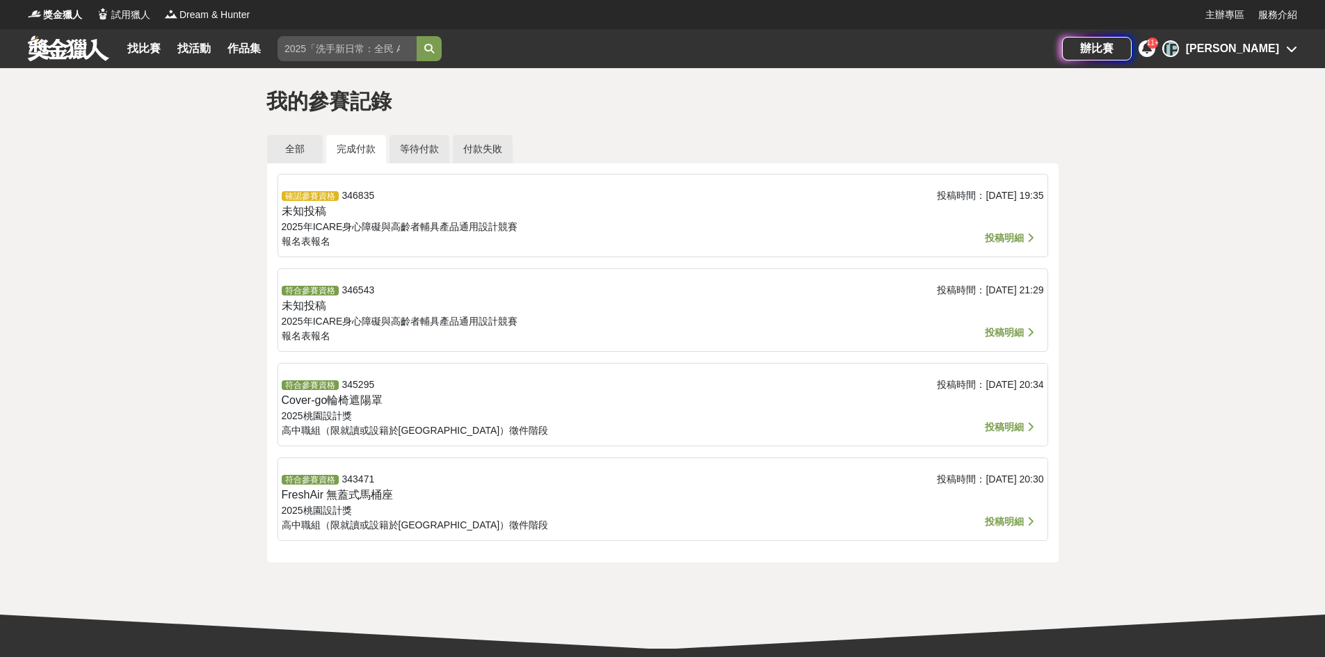
click at [264, 139] on div "全部 完成付款 等待付款 付款失敗 確認參賽資格 346835 未知投稿 2025年ICARE身心障礙與高齡者輔具產品通用設計競賽 報名表 報名 投稿時間： …" at bounding box center [663, 349] width 813 height 428
click at [298, 147] on link "全部" at bounding box center [295, 149] width 56 height 29
click at [1007, 327] on span "投稿明細" at bounding box center [1004, 332] width 39 height 11
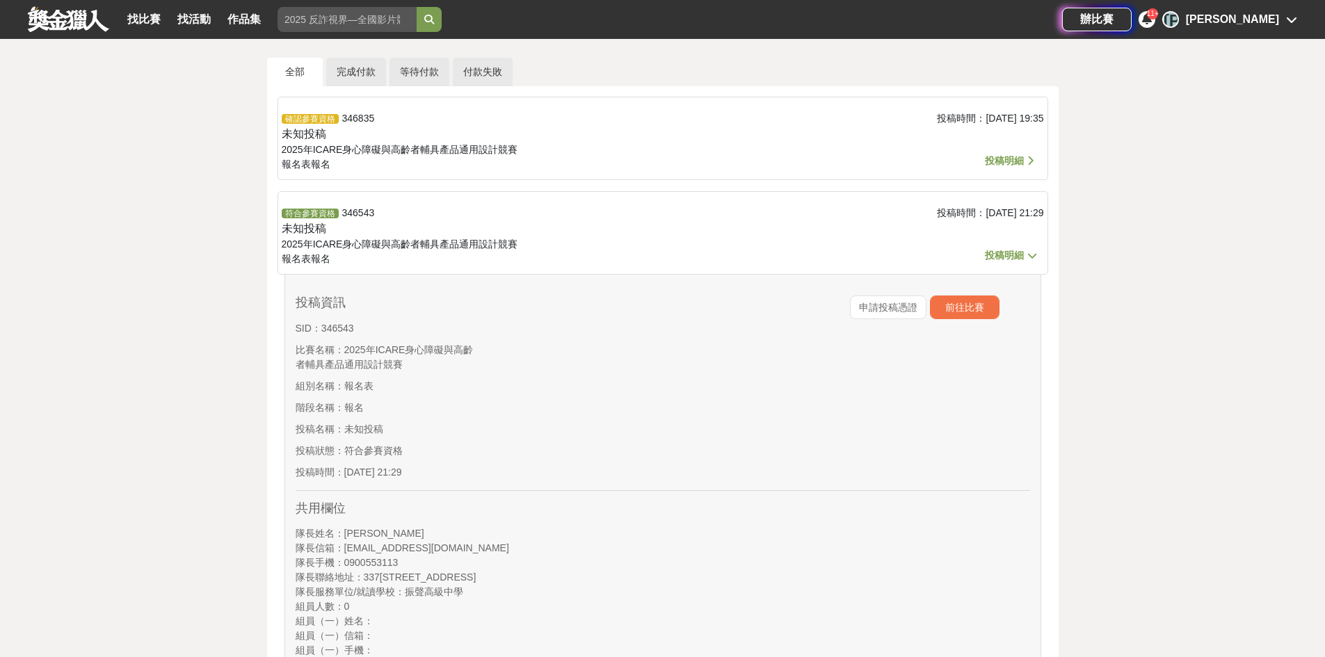
scroll to position [70, 0]
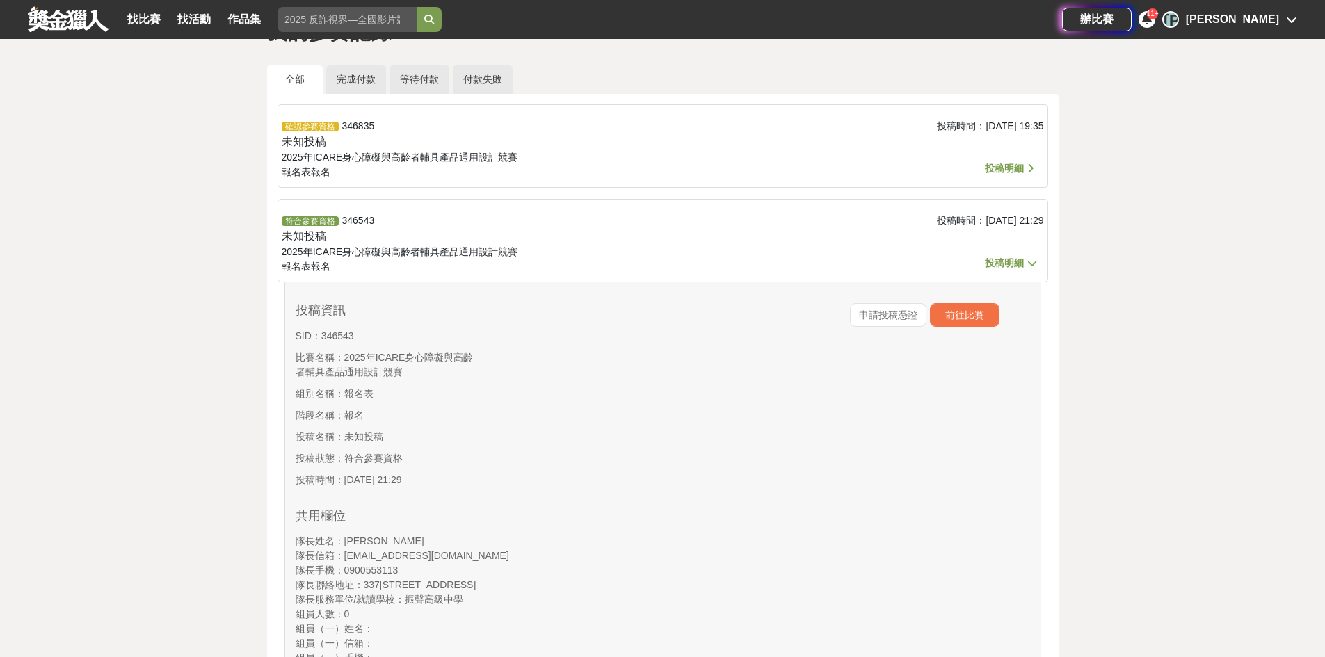
click at [1010, 171] on span "投稿明細" at bounding box center [1004, 168] width 39 height 11
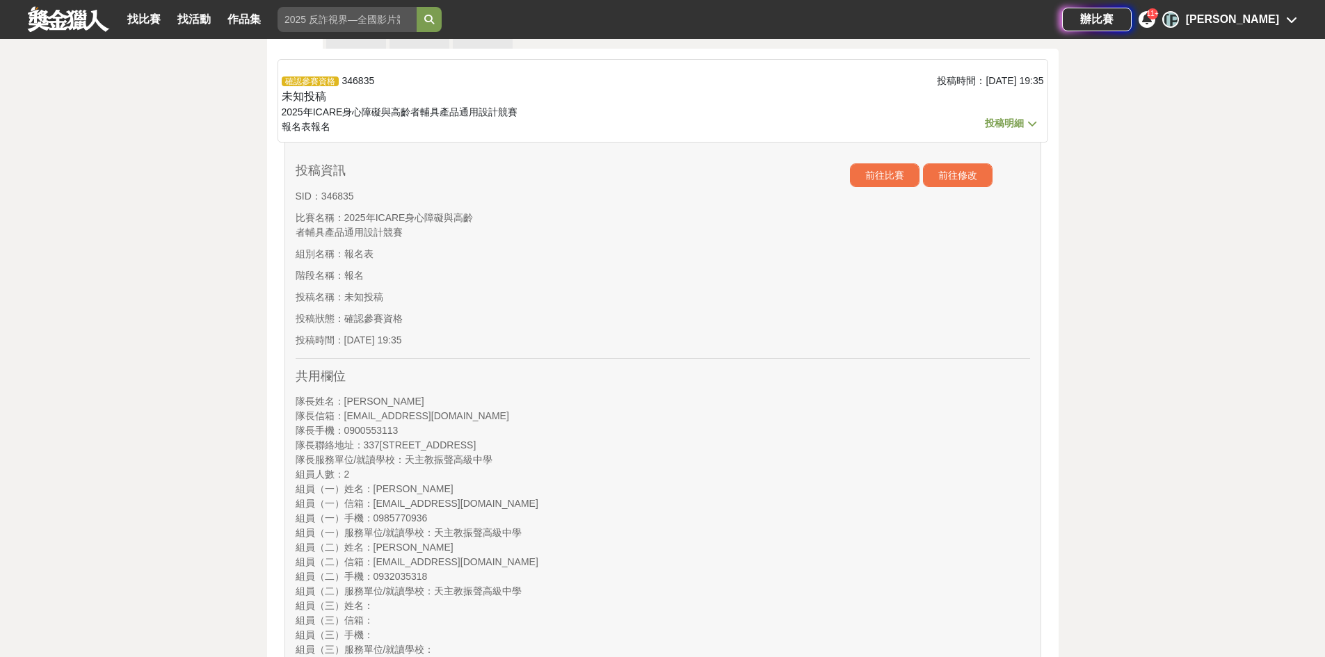
scroll to position [139, 0]
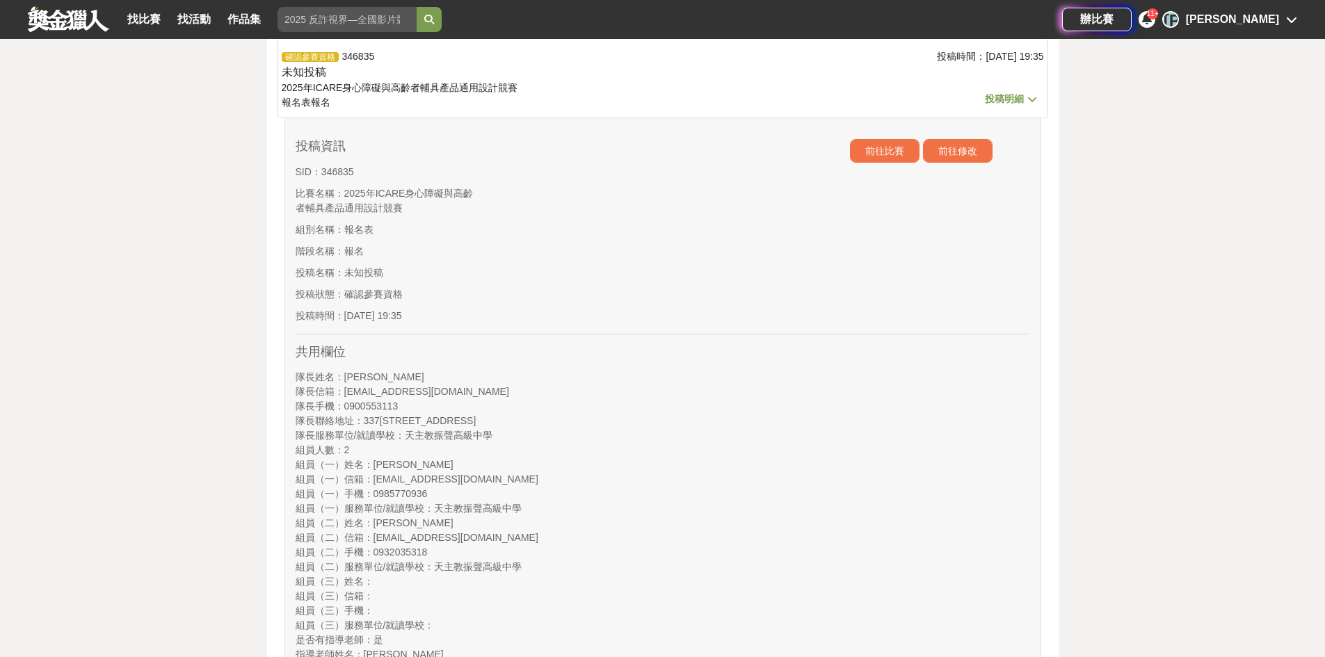
click at [1030, 97] on icon at bounding box center [1032, 99] width 17 height 13
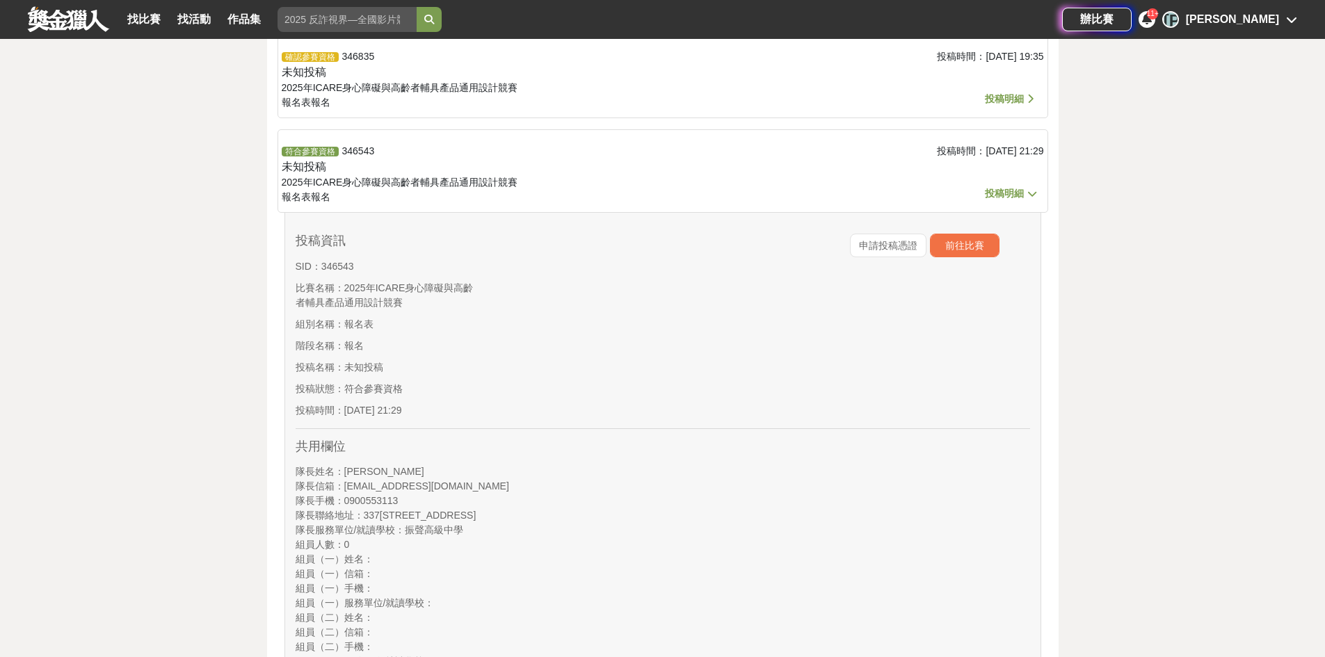
click at [1016, 104] on span "投稿明細" at bounding box center [1004, 98] width 39 height 11
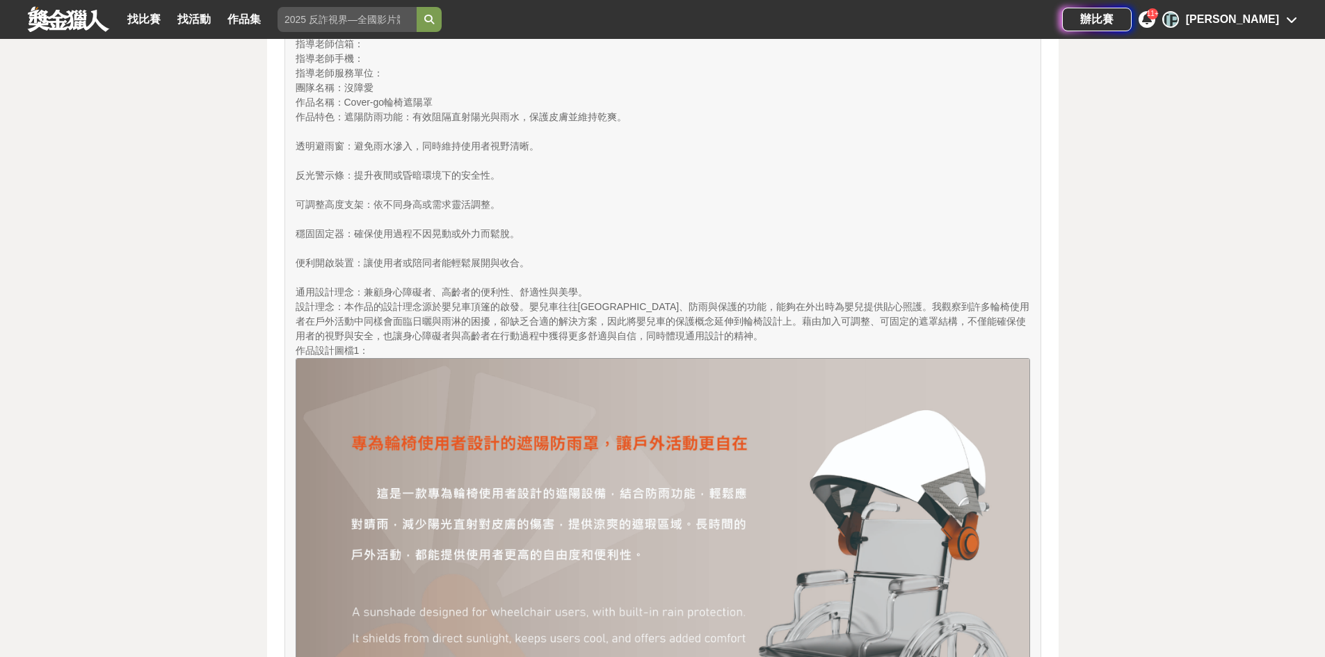
scroll to position [765, 0]
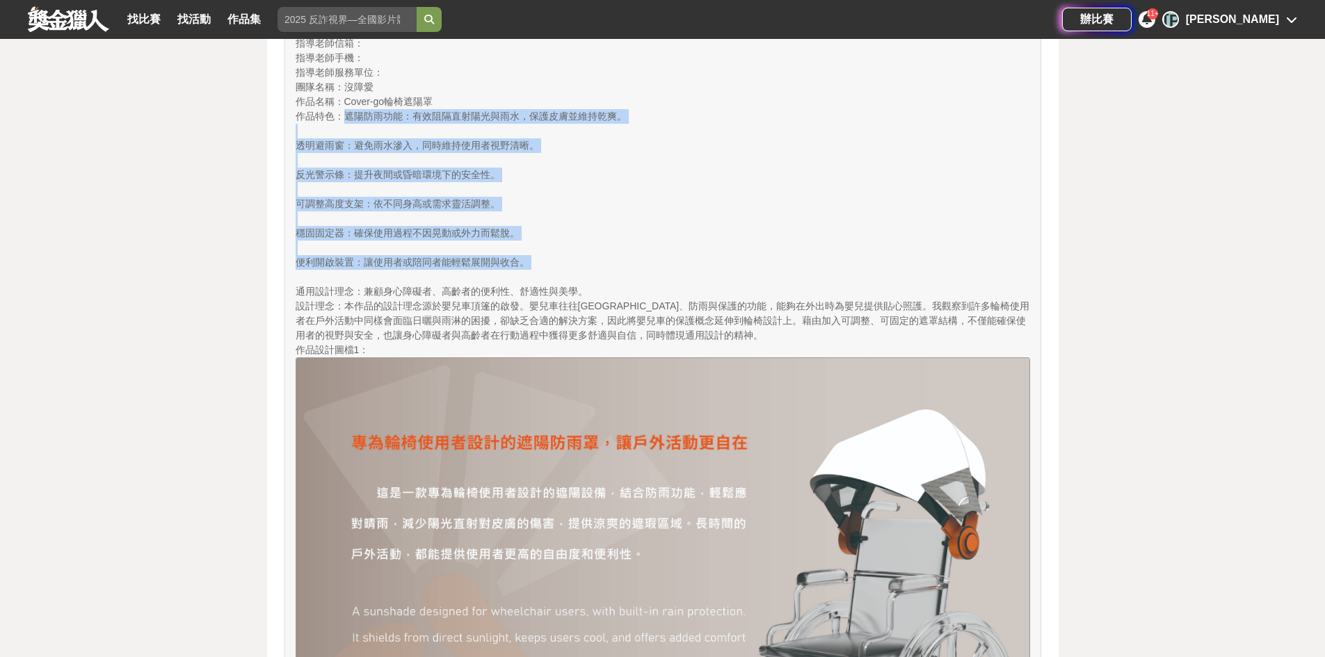
drag, startPoint x: 346, startPoint y: 112, endPoint x: 763, endPoint y: 275, distance: 447.4
click at [763, 275] on div "作品特色 ： 遮陽防雨功能：有效阻隔直射陽光與雨水，保護皮膚並維持乾爽。 透明避雨窗：避免雨水滲入，同時維持使用者視野清晰。 反光警示條：提升夜間或昏暗環境下…" at bounding box center [663, 204] width 735 height 190
drag, startPoint x: 783, startPoint y: 260, endPoint x: 776, endPoint y: 266, distance: 9.5
click at [781, 262] on div "作品特色 ： 遮陽防雨功能：有效阻隔直射陽光與雨水，保護皮膚並維持乾爽。 透明避雨窗：避免雨水滲入，同時維持使用者視野清晰。 反光警示條：提升夜間或昏暗環境下…" at bounding box center [663, 204] width 735 height 190
click at [486, 247] on div "作品特色 ： 遮陽防雨功能：有效阻隔直射陽光與雨水，保護皮膚並維持乾爽。 透明避雨窗：避免雨水滲入，同時維持使用者視野清晰。 反光警示條：提升夜間或昏暗環境下…" at bounding box center [663, 204] width 735 height 190
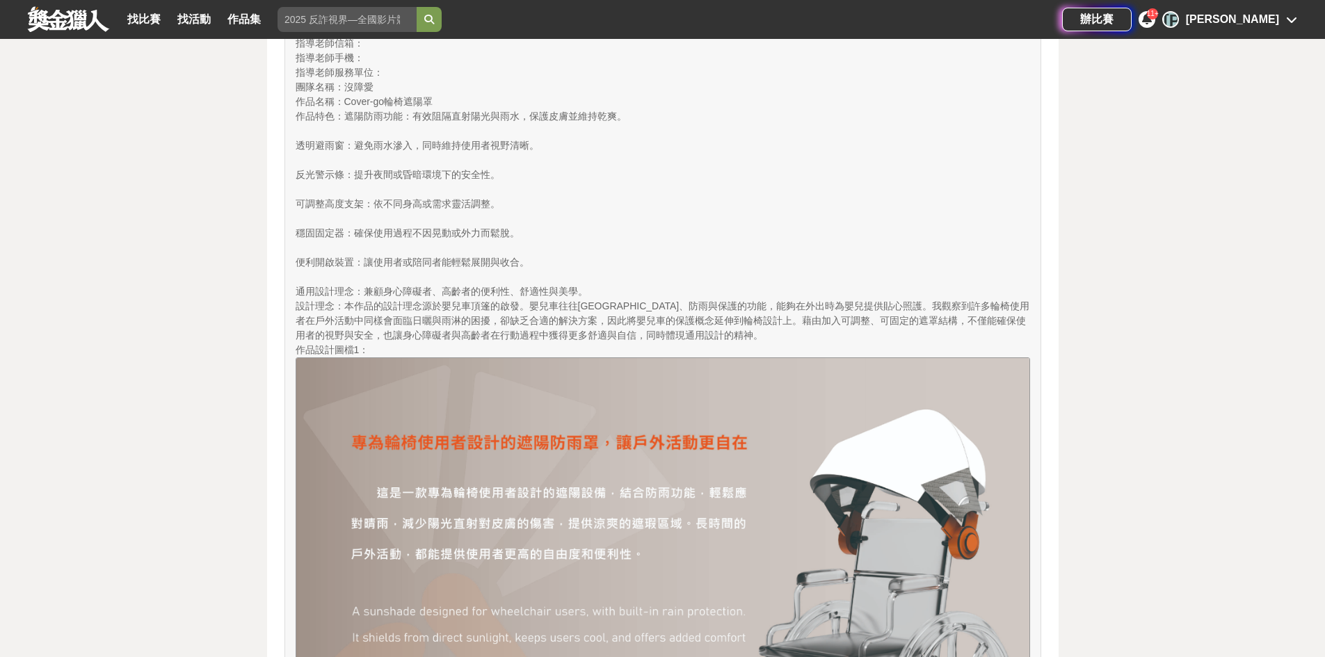
click at [569, 314] on span "本作品的設計理念源於嬰兒車頂篷的啟發。嬰兒車往往具備遮陽、防雨與保護的功能，能夠在外出時為嬰兒提供貼心照護。我觀察到許多輪椅使用者在戶外活動中同樣會面臨日曬與…" at bounding box center [663, 321] width 735 height 40
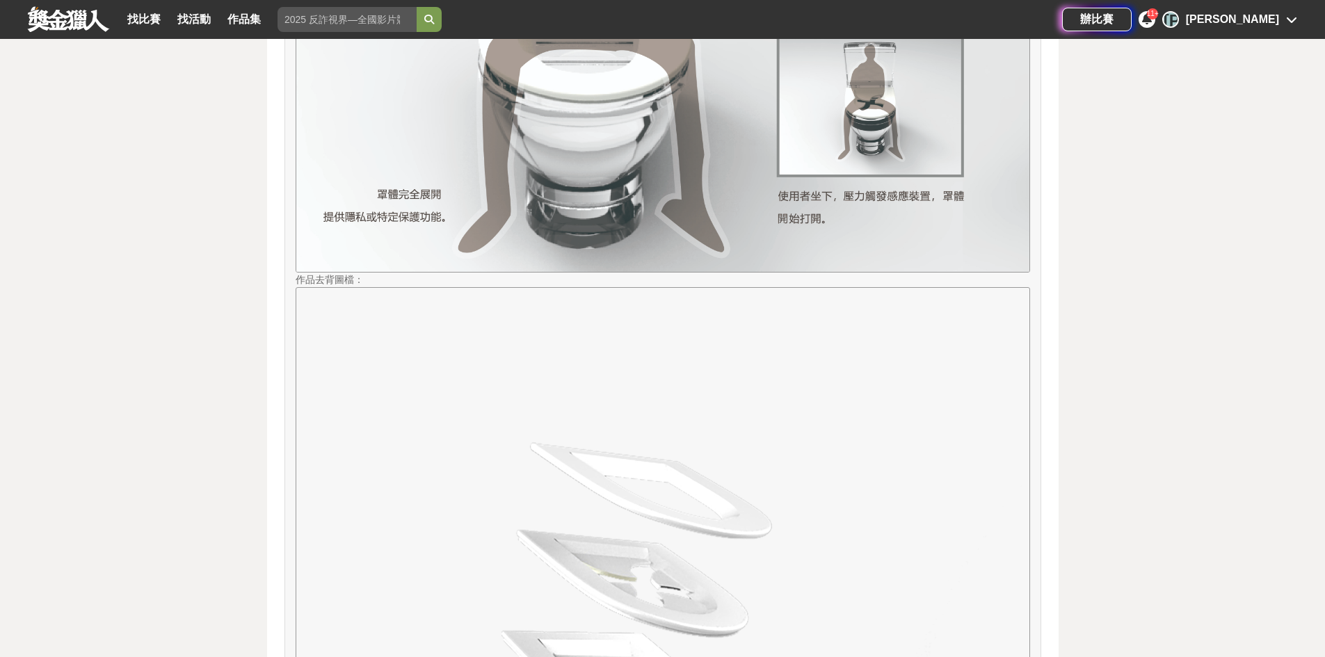
scroll to position [4940, 0]
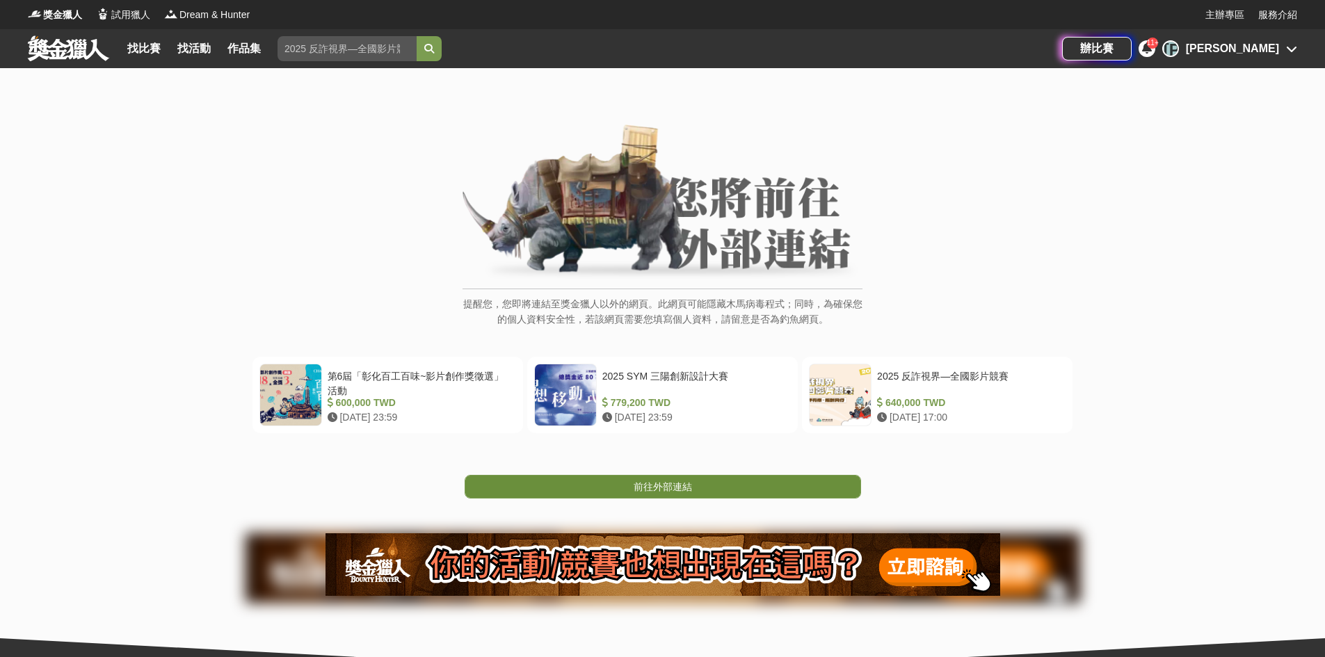
click at [668, 485] on span "前往外部連結" at bounding box center [663, 486] width 58 height 11
